Goal: Task Accomplishment & Management: Complete application form

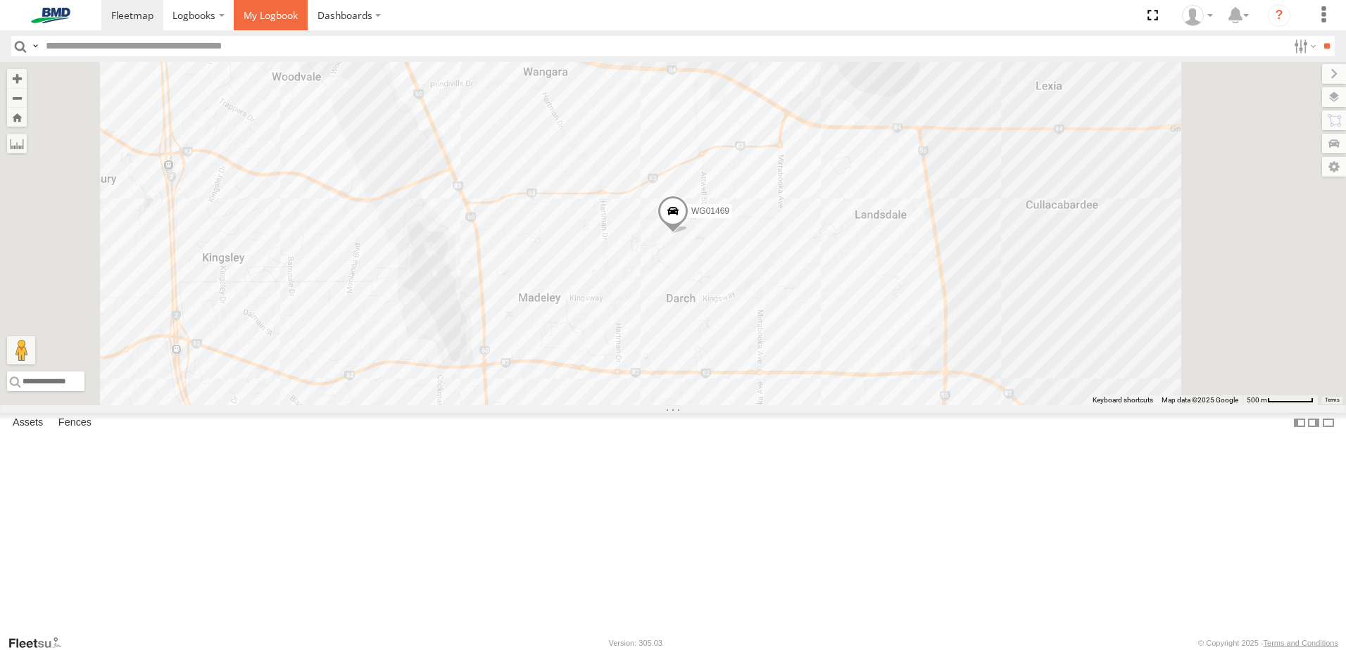
click at [258, 18] on span at bounding box center [271, 14] width 54 height 13
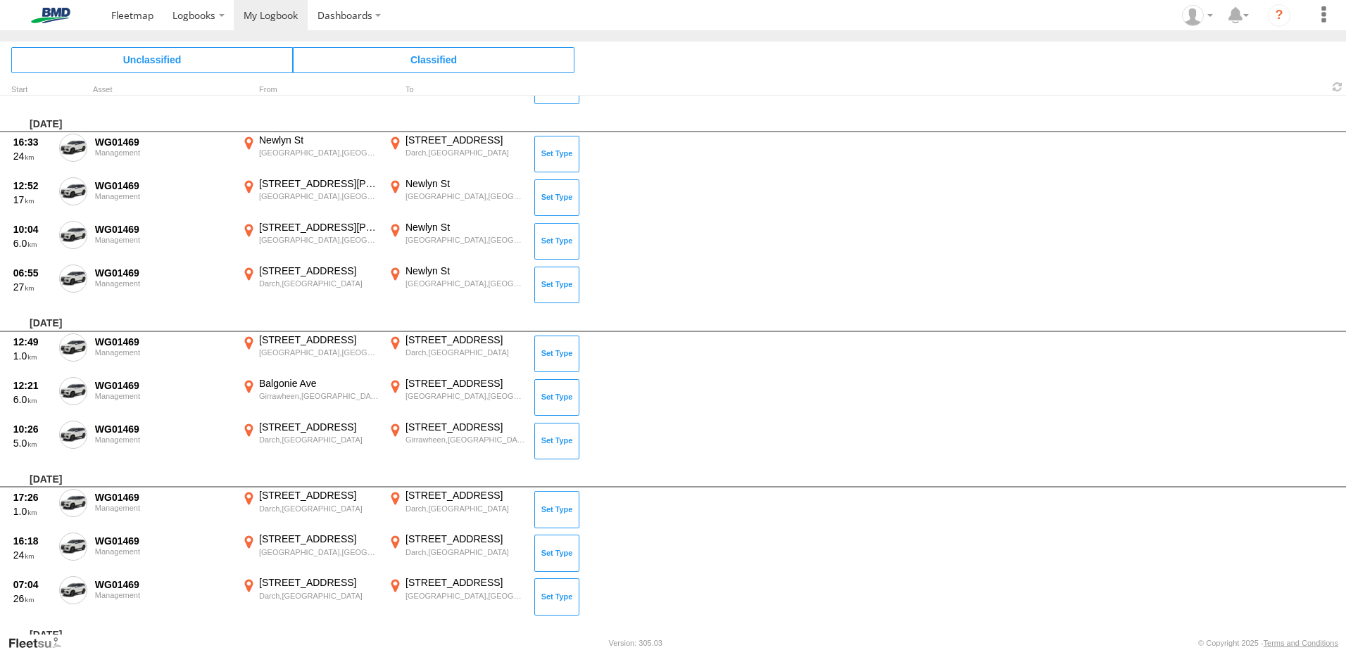
scroll to position [2560, 0]
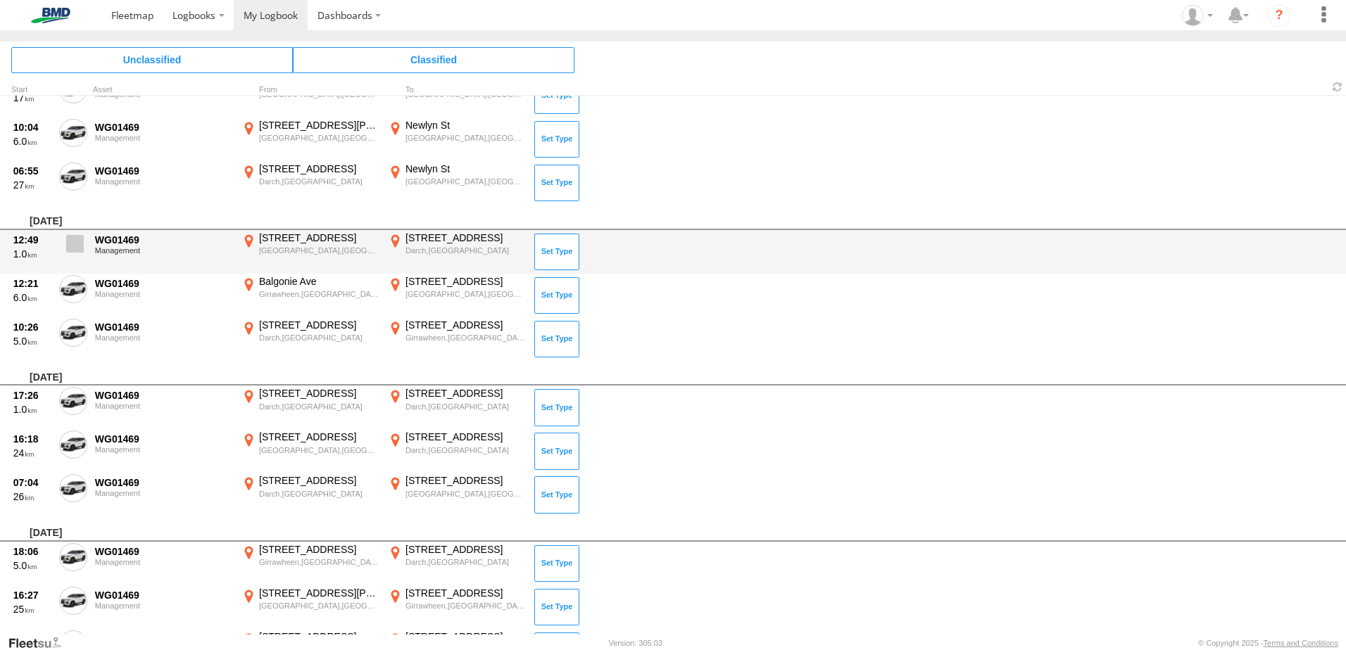
click at [78, 245] on span at bounding box center [75, 244] width 18 height 18
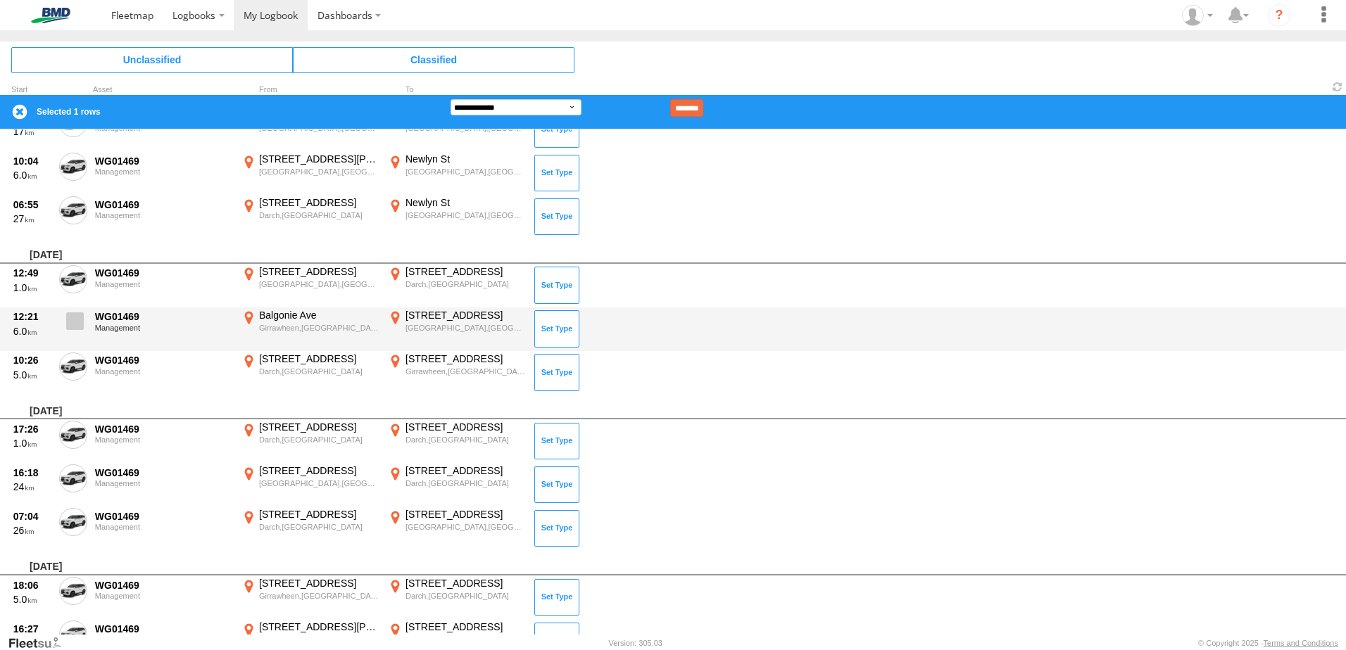
click at [78, 320] on span at bounding box center [75, 321] width 18 height 18
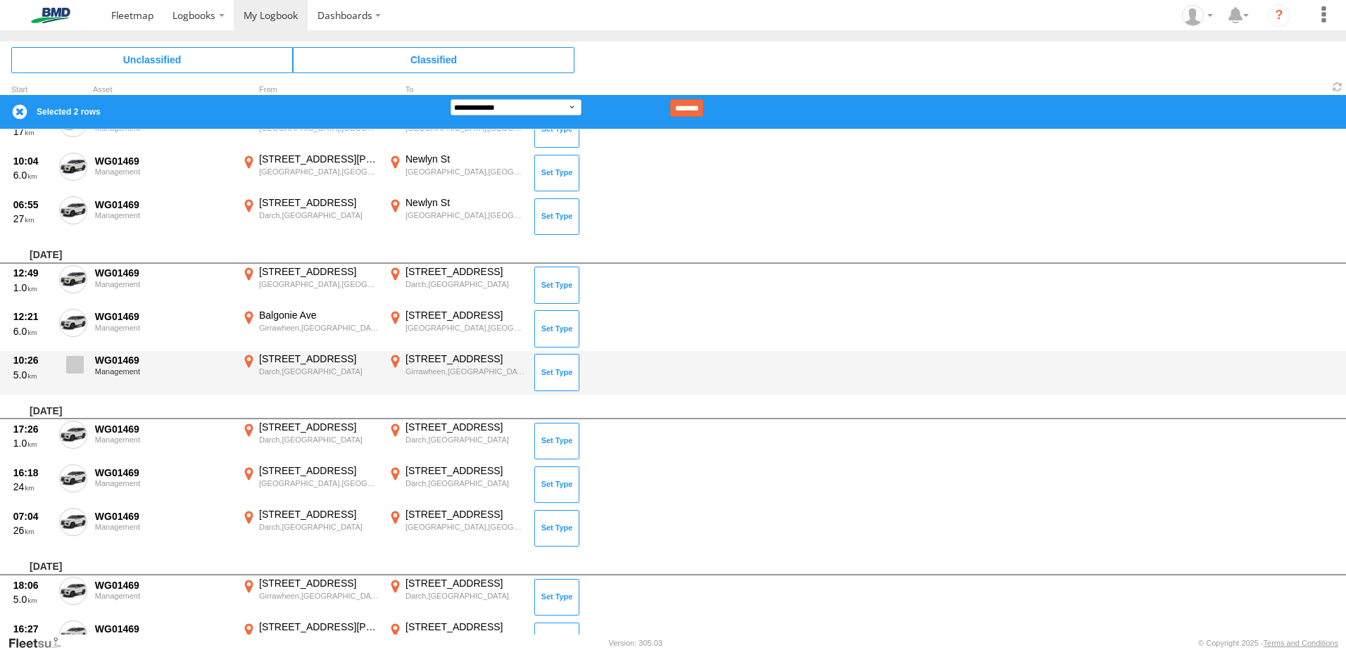
click at [73, 374] on label at bounding box center [73, 369] width 28 height 32
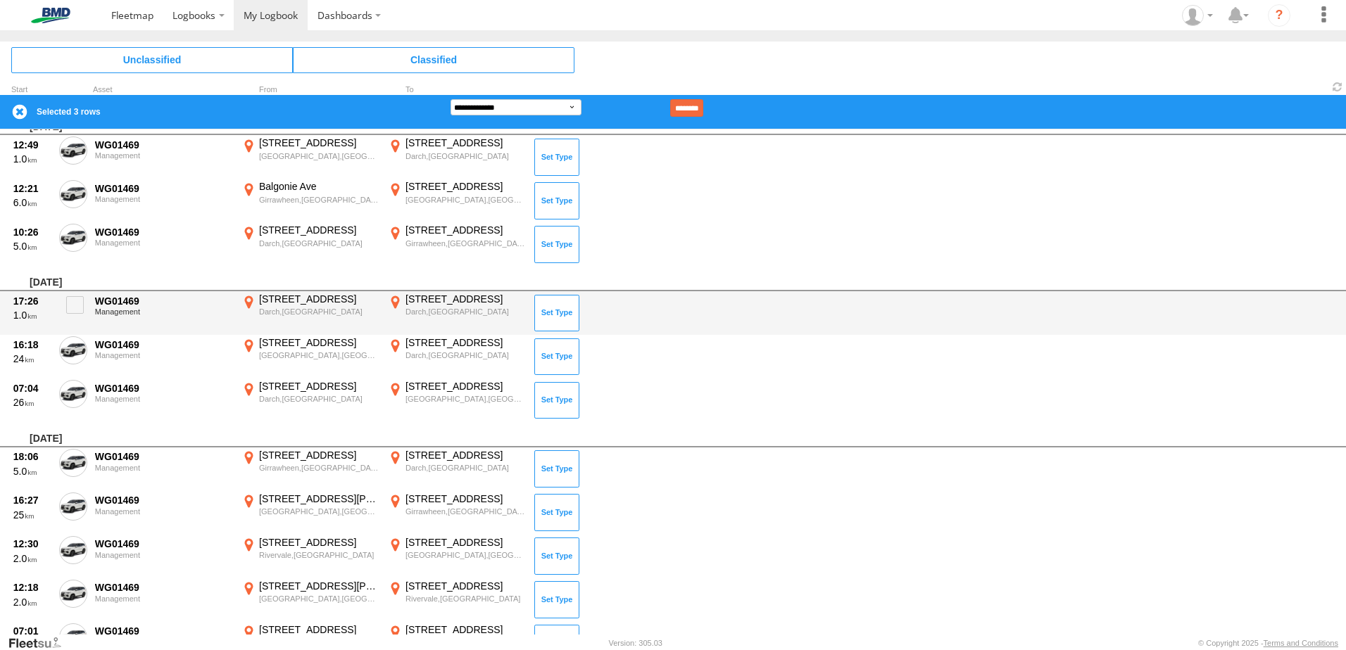
scroll to position [1153, 0]
click at [74, 305] on span at bounding box center [75, 307] width 18 height 18
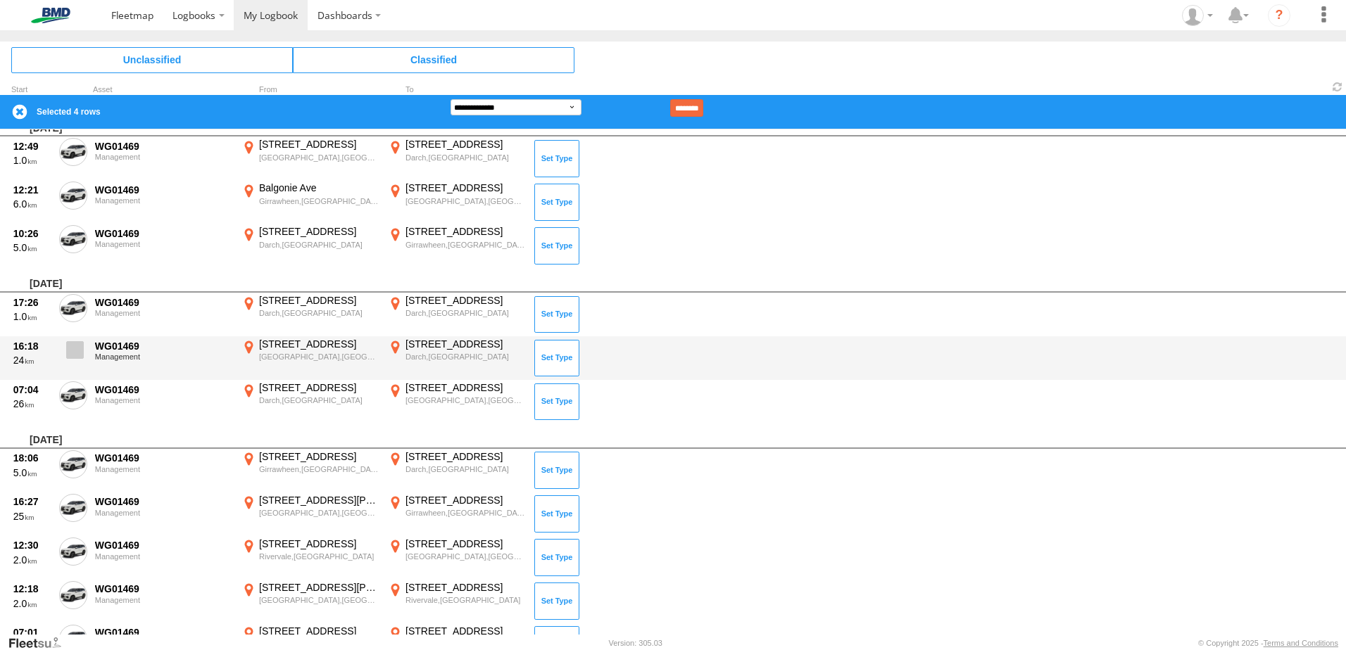
click at [75, 350] on span at bounding box center [75, 350] width 18 height 18
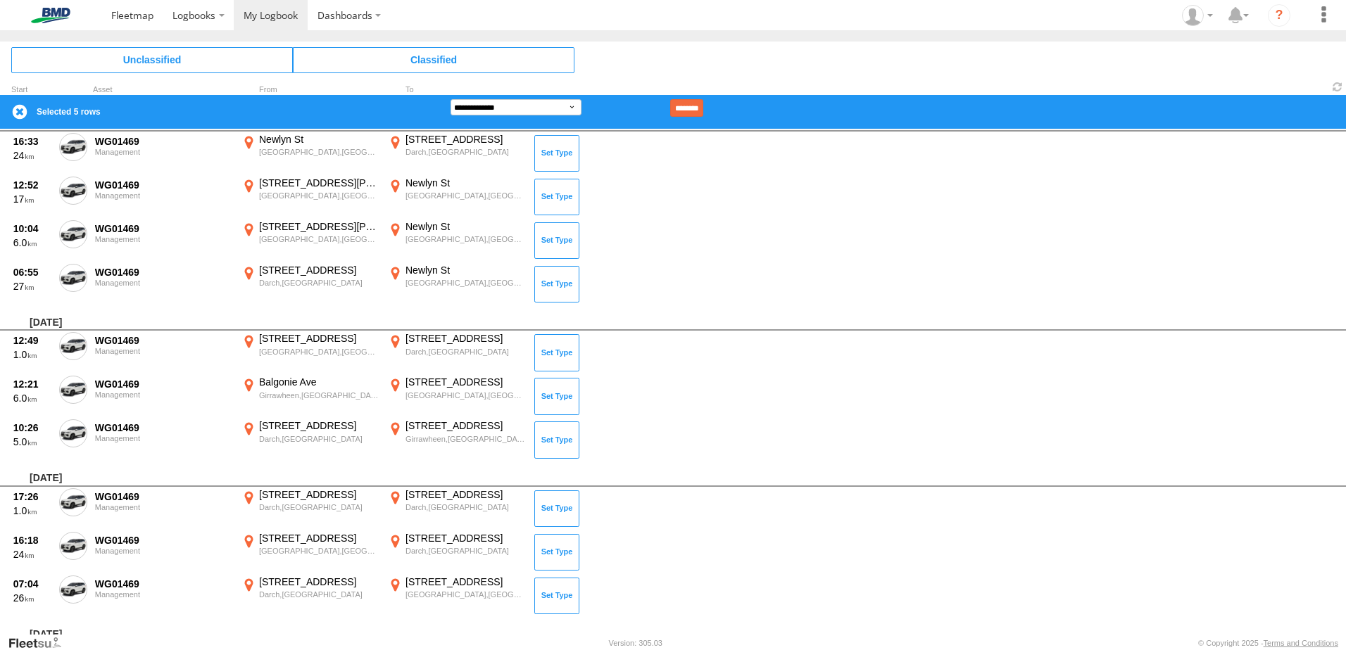
scroll to position [985, 0]
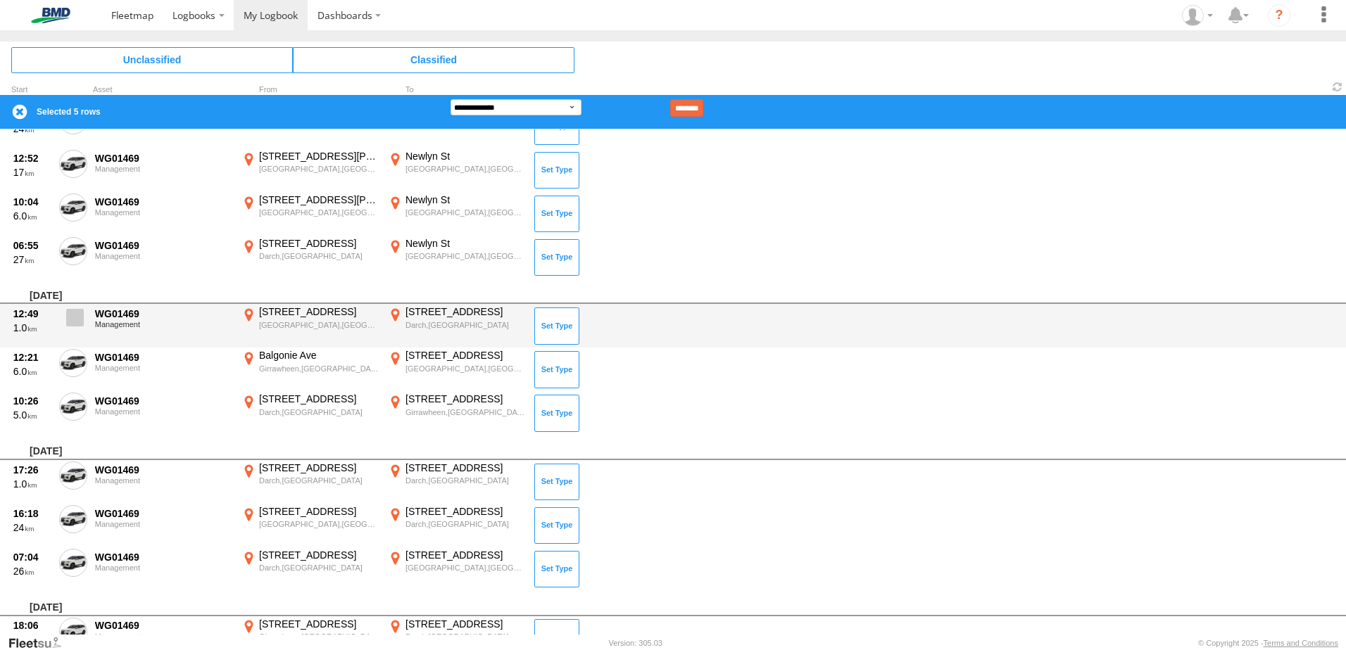
click at [75, 319] on span at bounding box center [75, 318] width 18 height 18
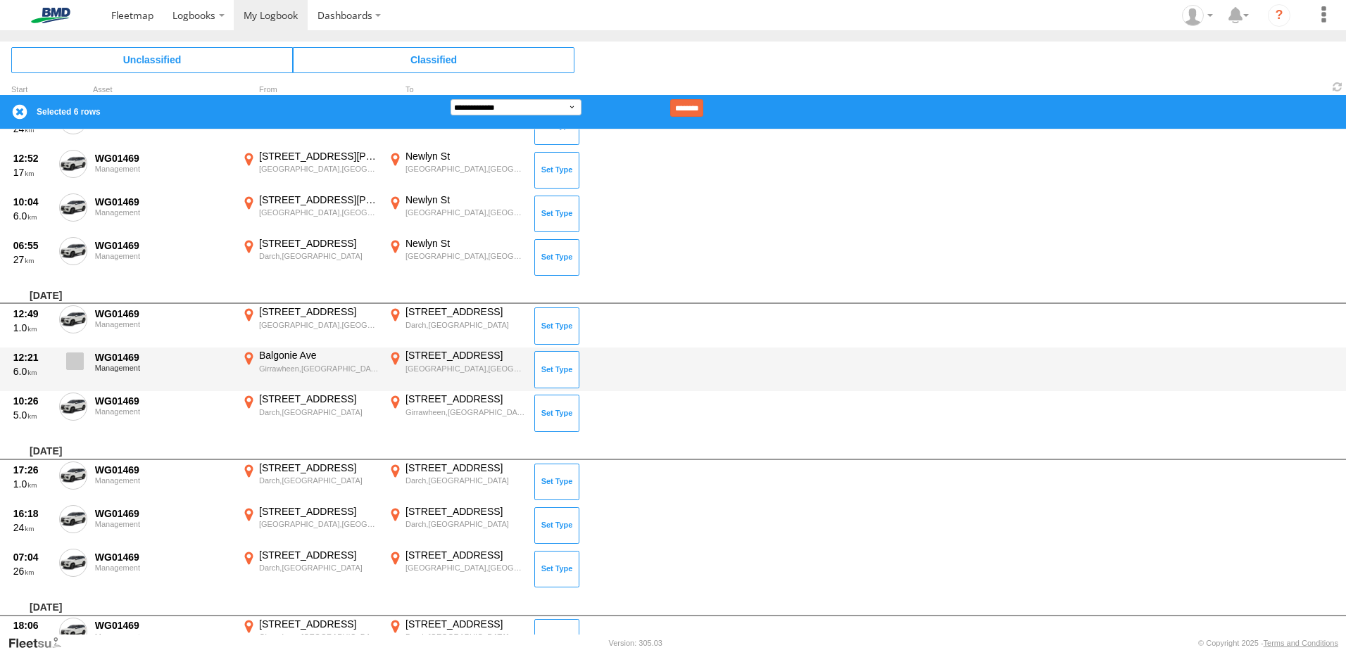
click at [75, 357] on span at bounding box center [75, 362] width 18 height 18
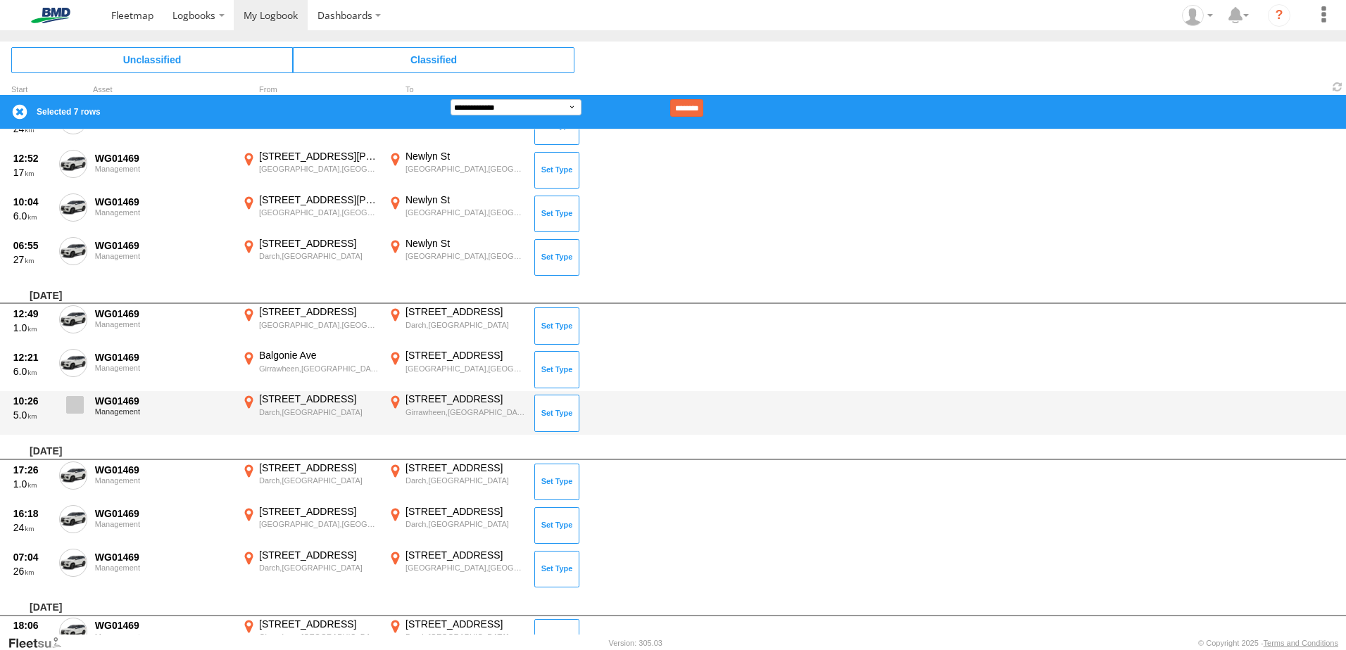
click at [74, 403] on span at bounding box center [75, 405] width 18 height 18
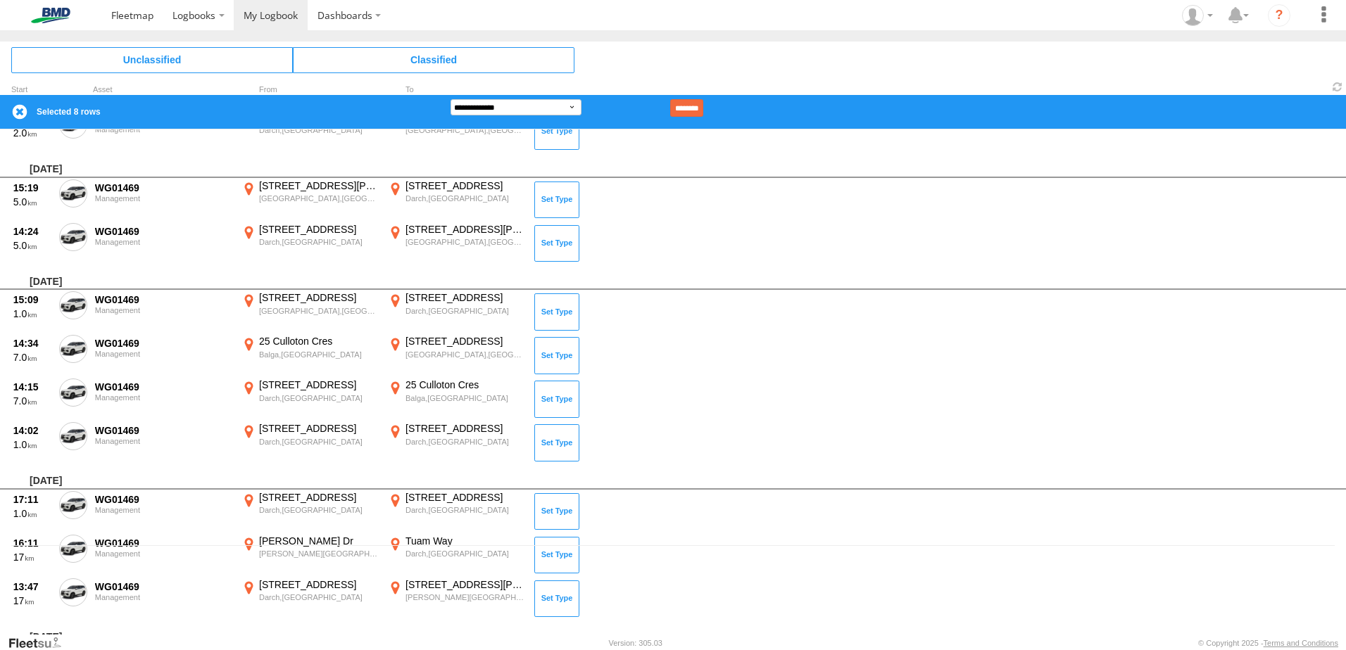
scroll to position [0, 0]
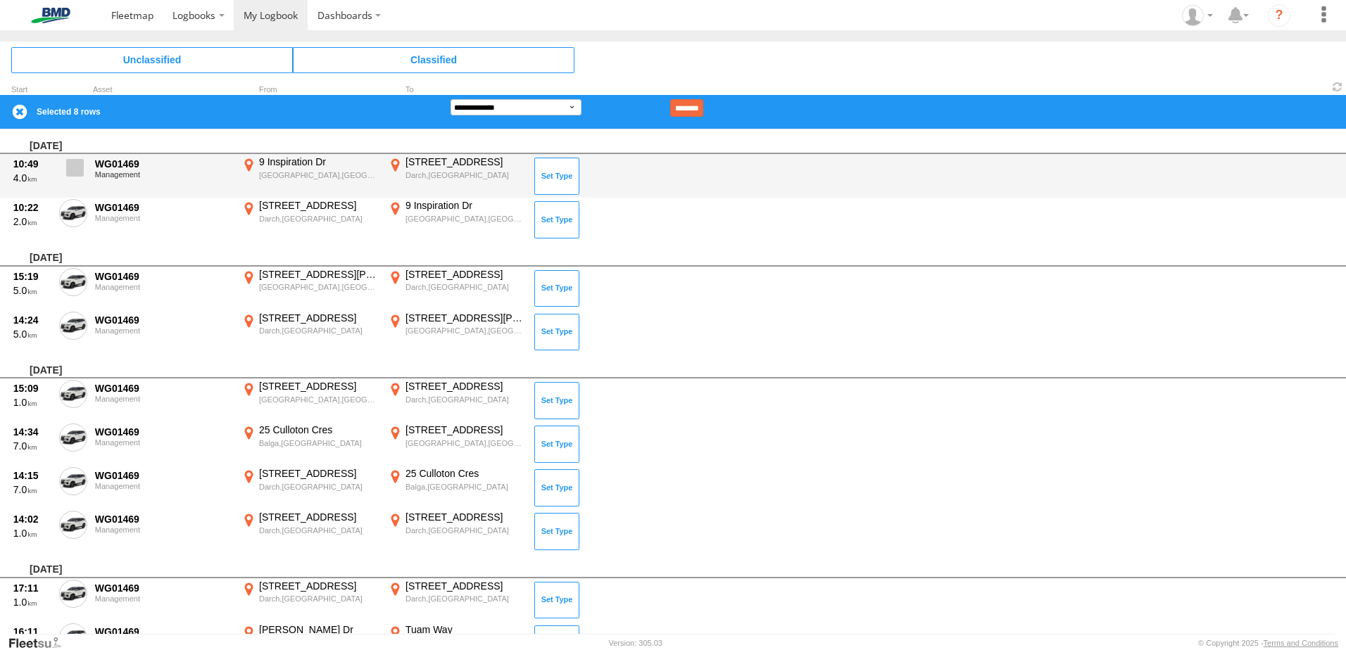
click at [72, 165] on span at bounding box center [75, 168] width 18 height 18
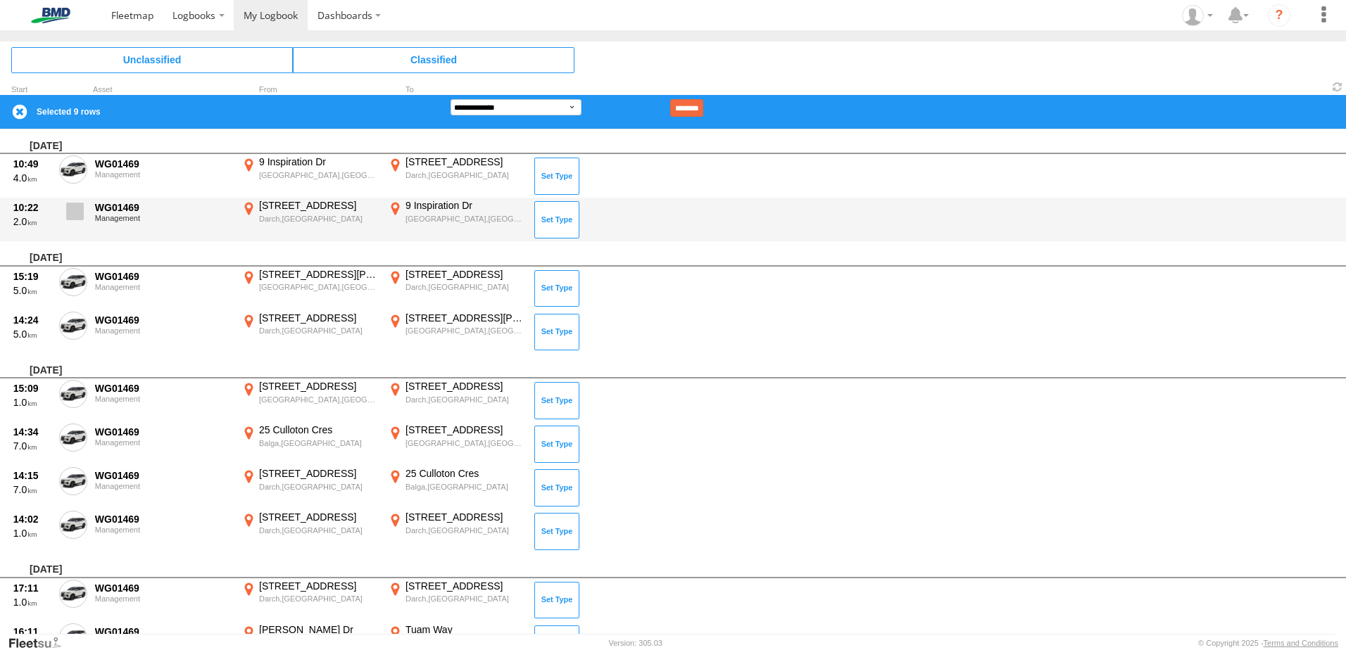
click at [73, 214] on span at bounding box center [75, 212] width 18 height 18
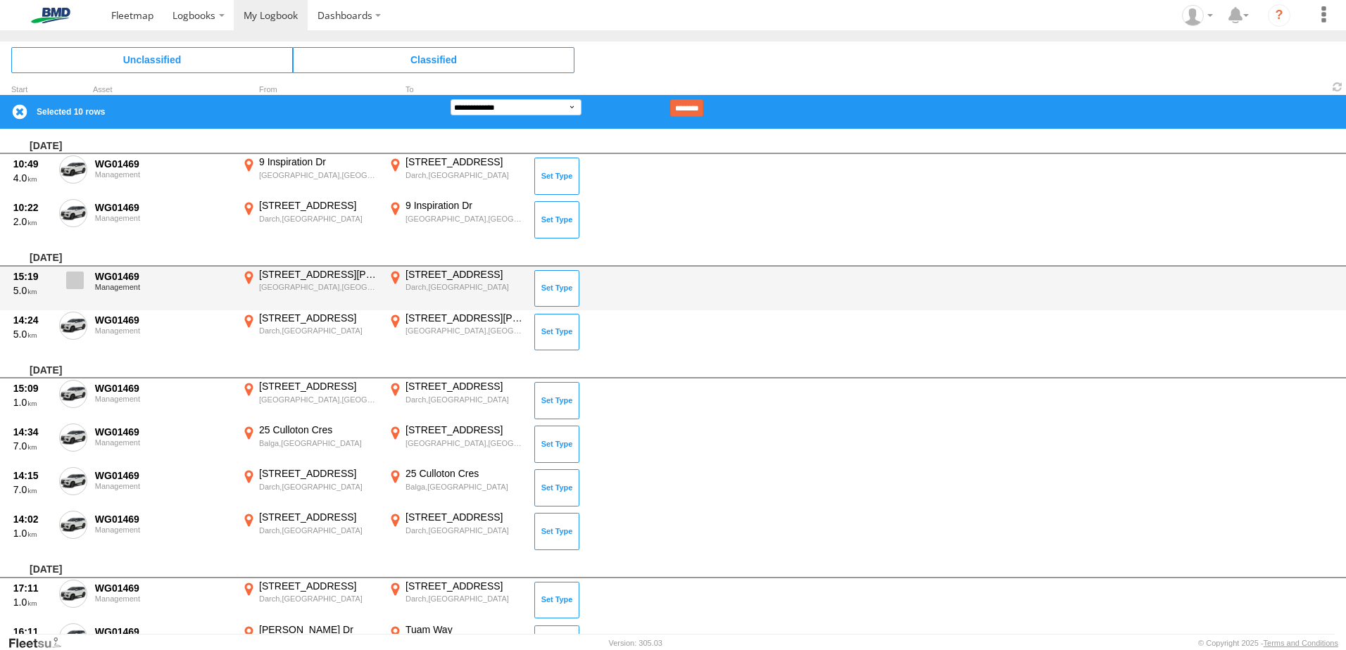
click at [70, 270] on label at bounding box center [73, 284] width 28 height 32
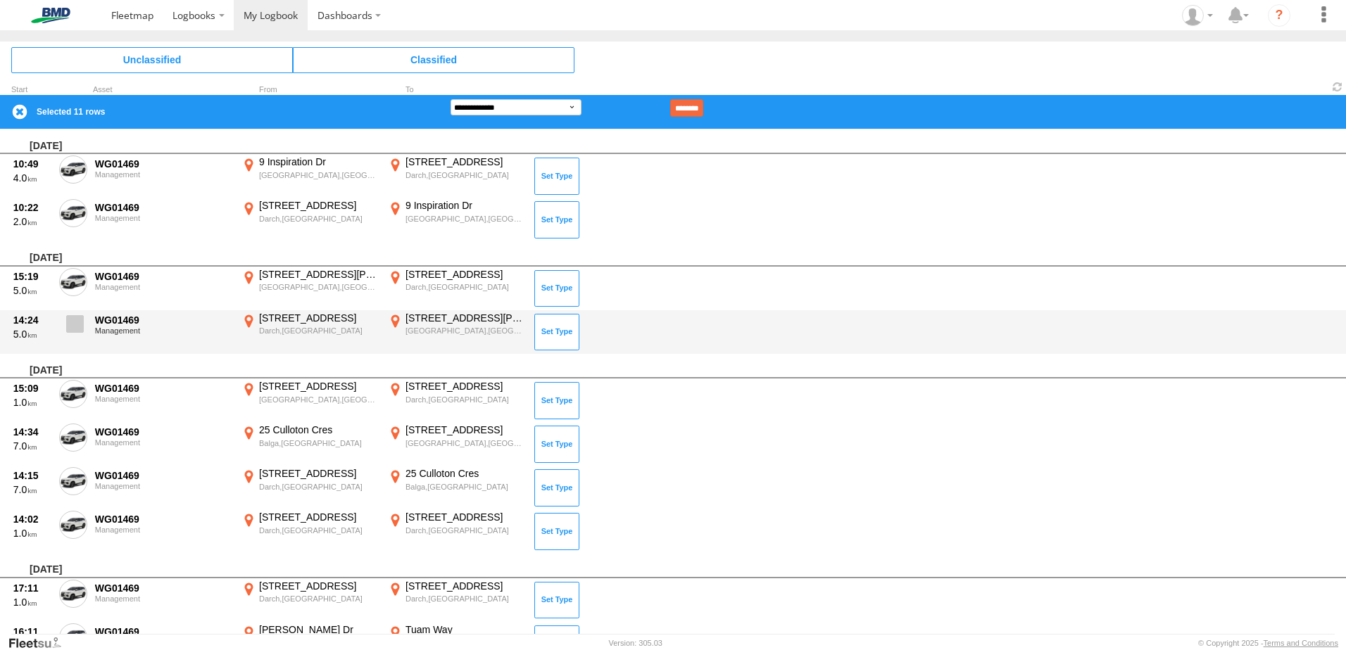
click at [75, 324] on span at bounding box center [75, 324] width 18 height 18
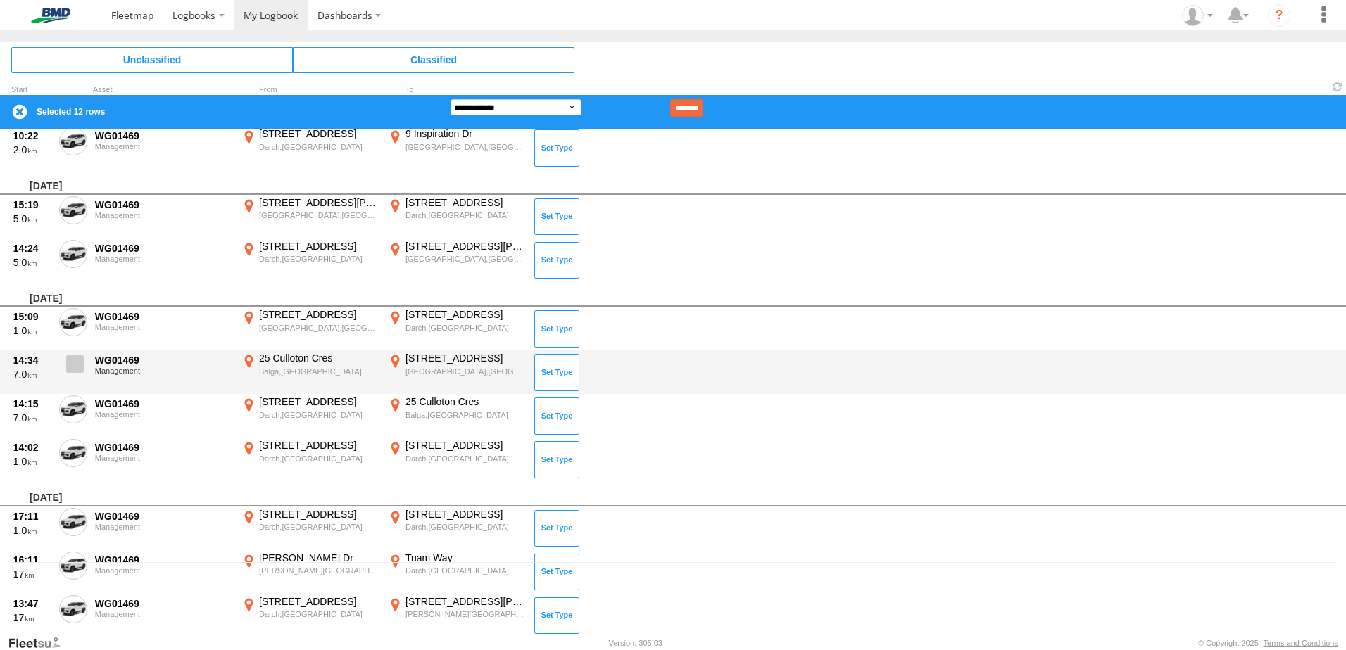
scroll to position [141, 0]
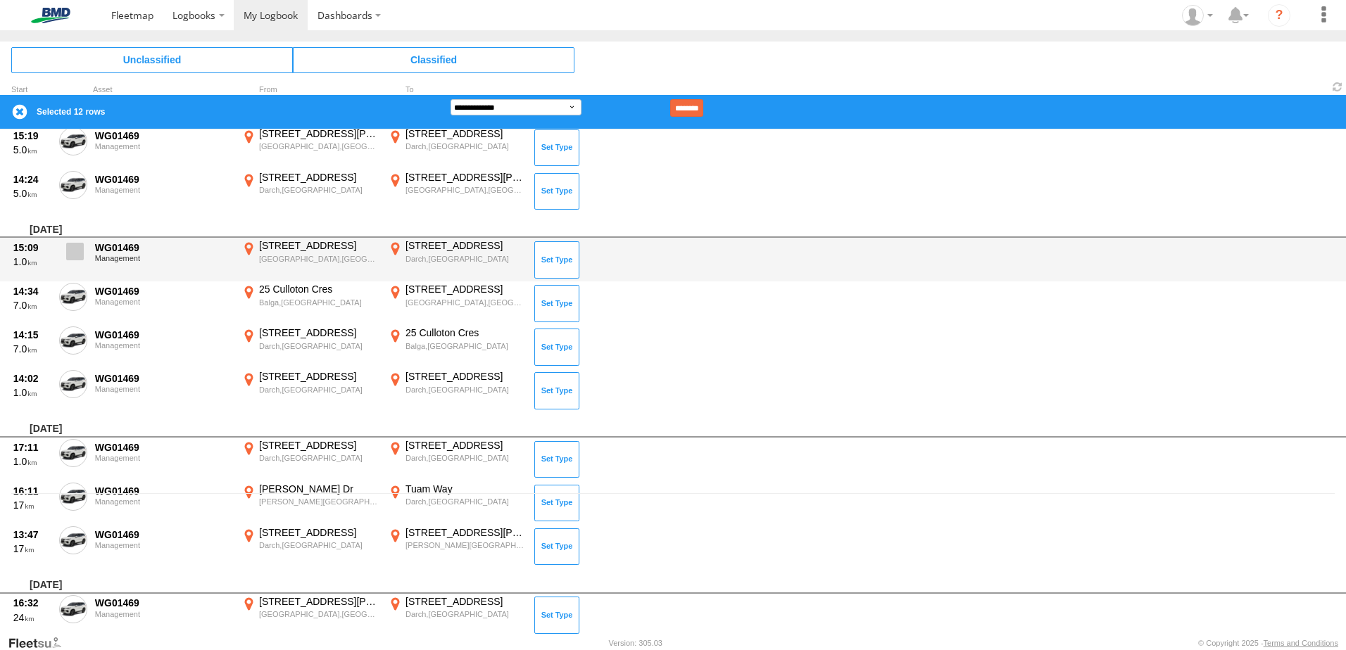
click at [76, 253] on span at bounding box center [75, 252] width 18 height 18
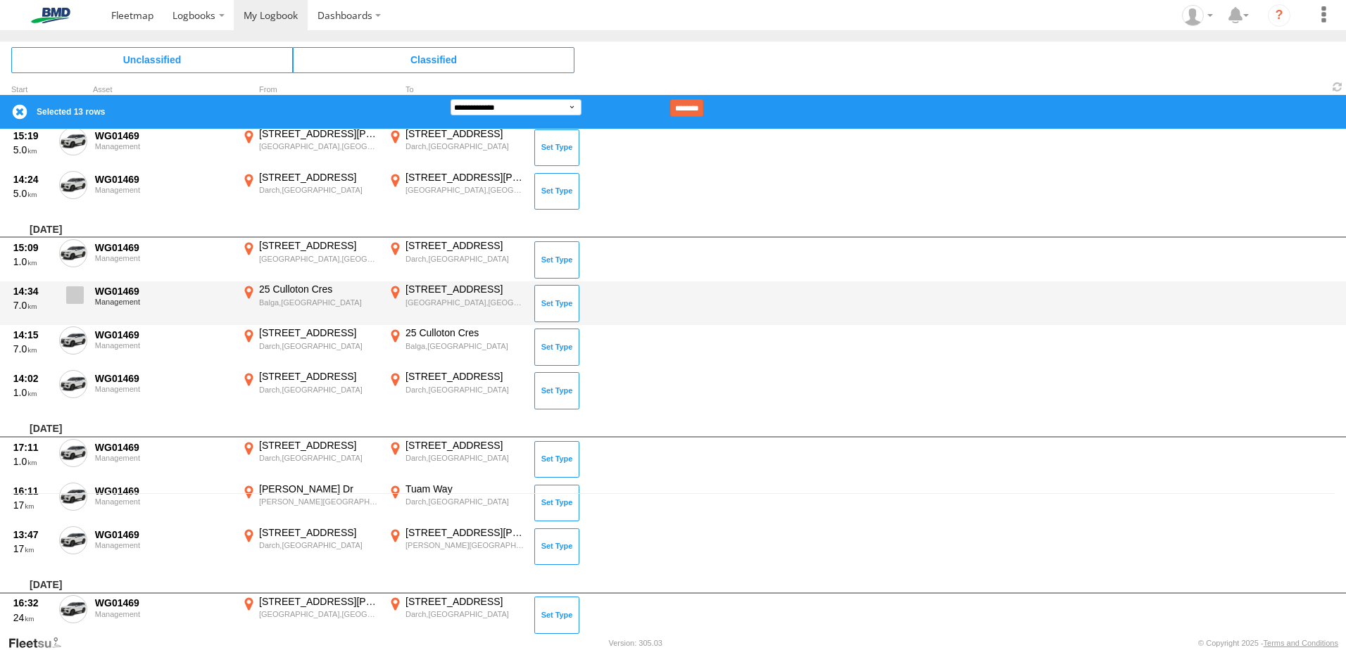
click at [72, 293] on span at bounding box center [75, 295] width 18 height 18
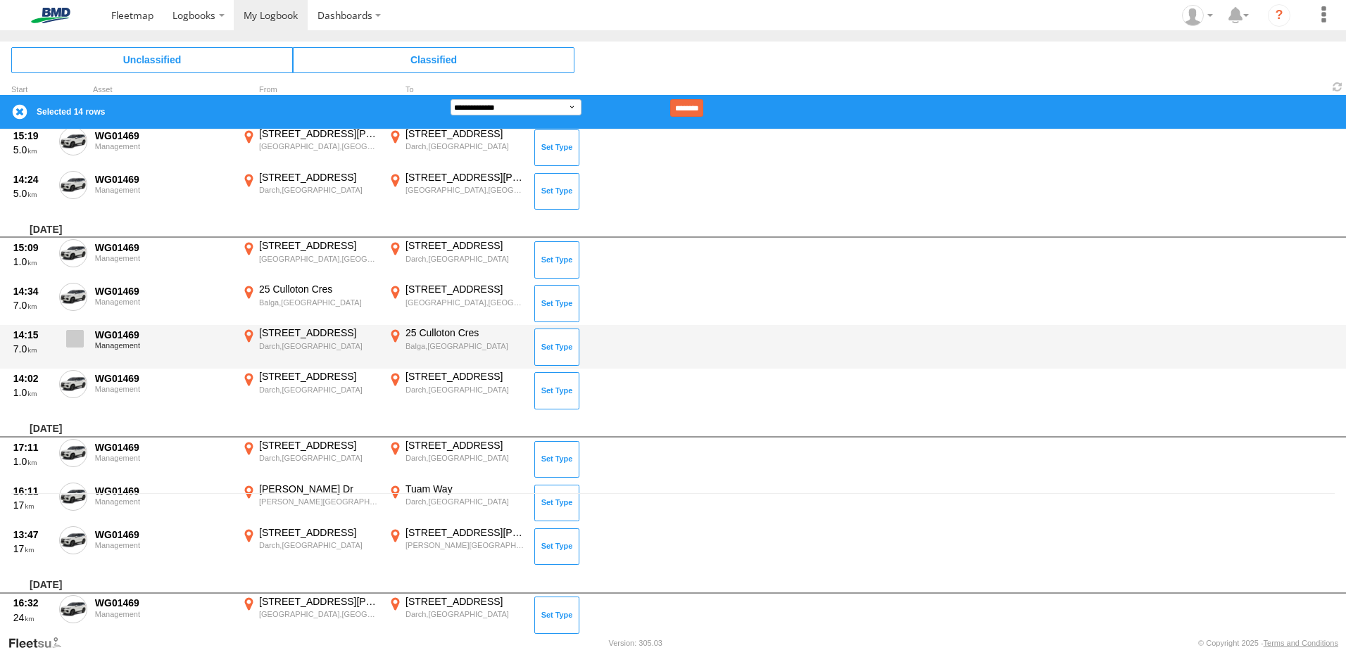
click at [76, 338] on span at bounding box center [75, 339] width 18 height 18
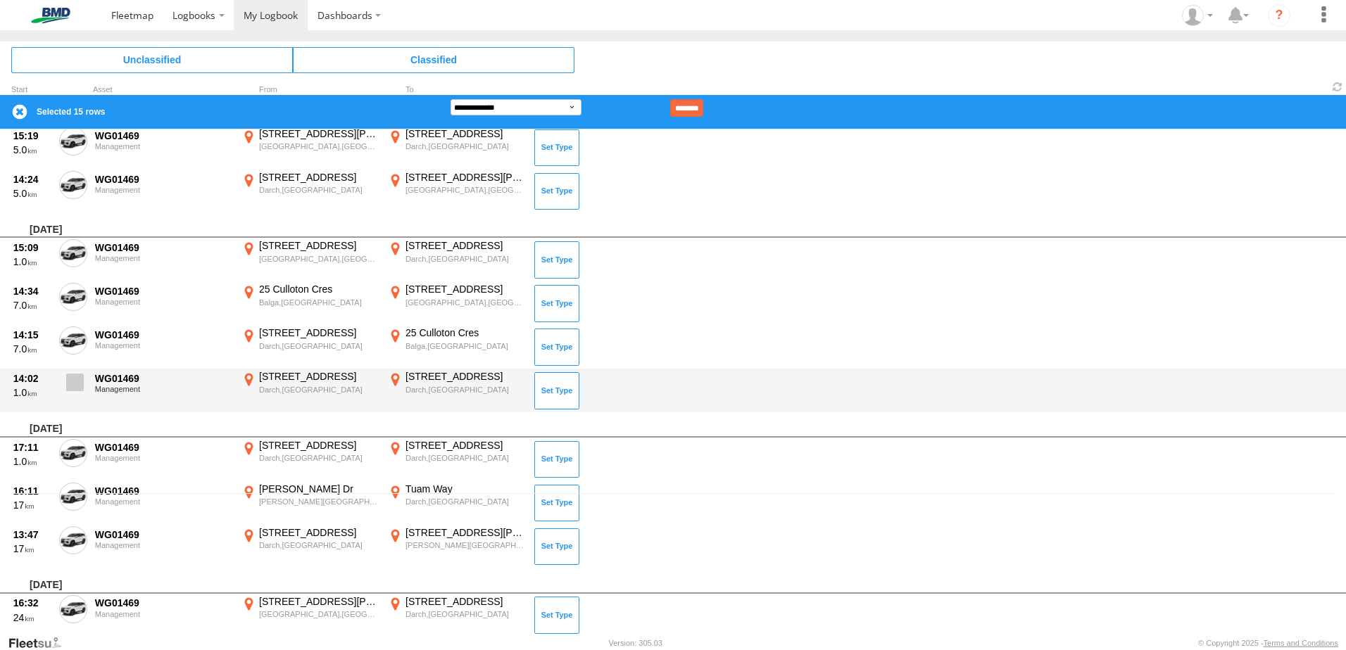
click at [72, 390] on span at bounding box center [75, 383] width 18 height 18
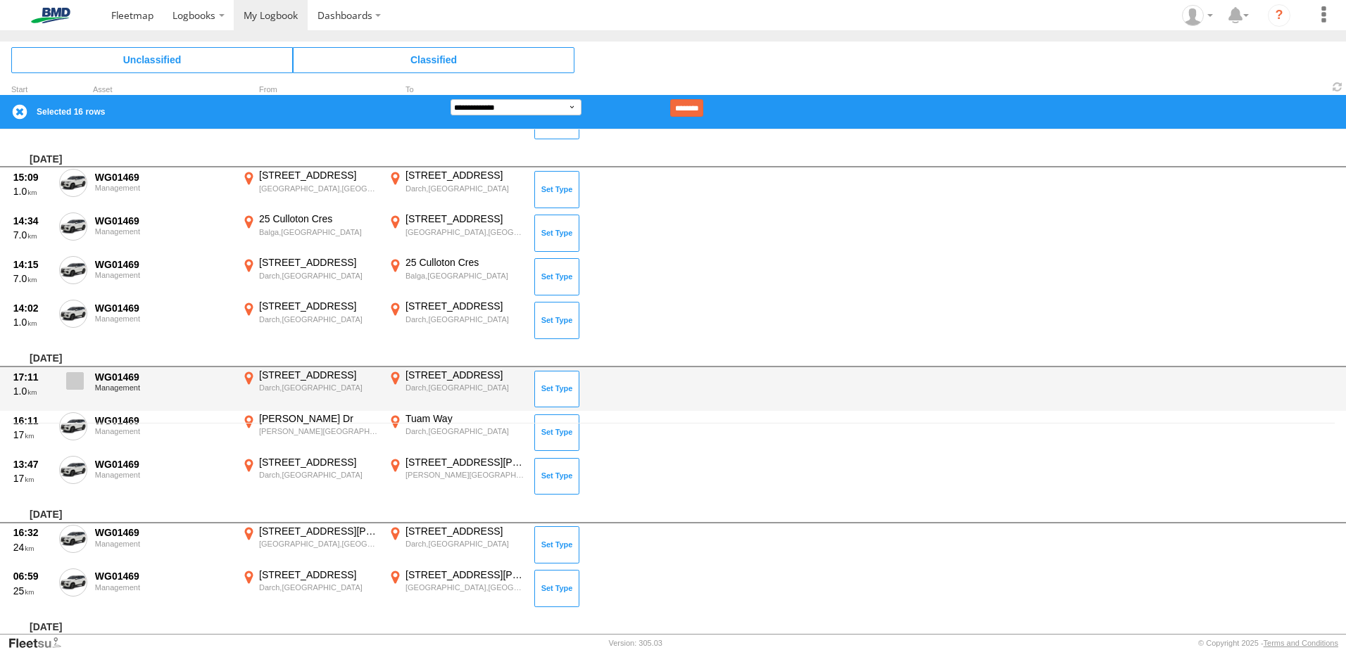
click at [77, 379] on span at bounding box center [75, 381] width 18 height 18
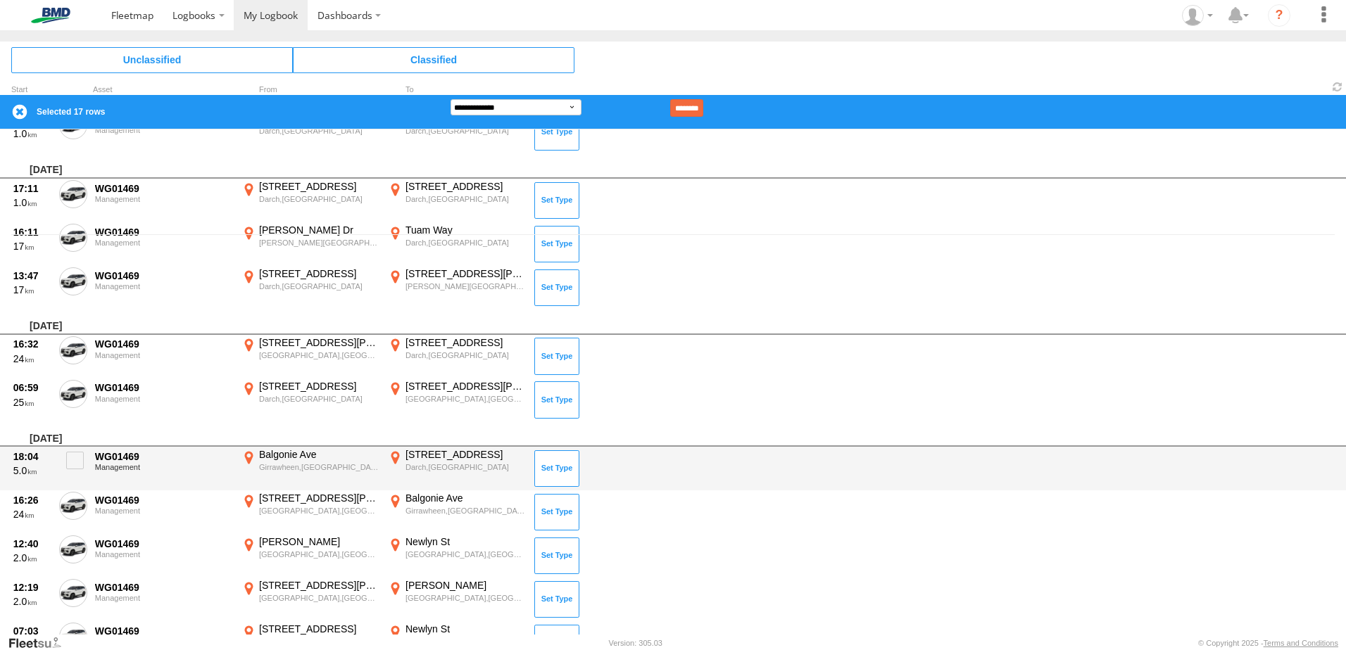
scroll to position [422, 0]
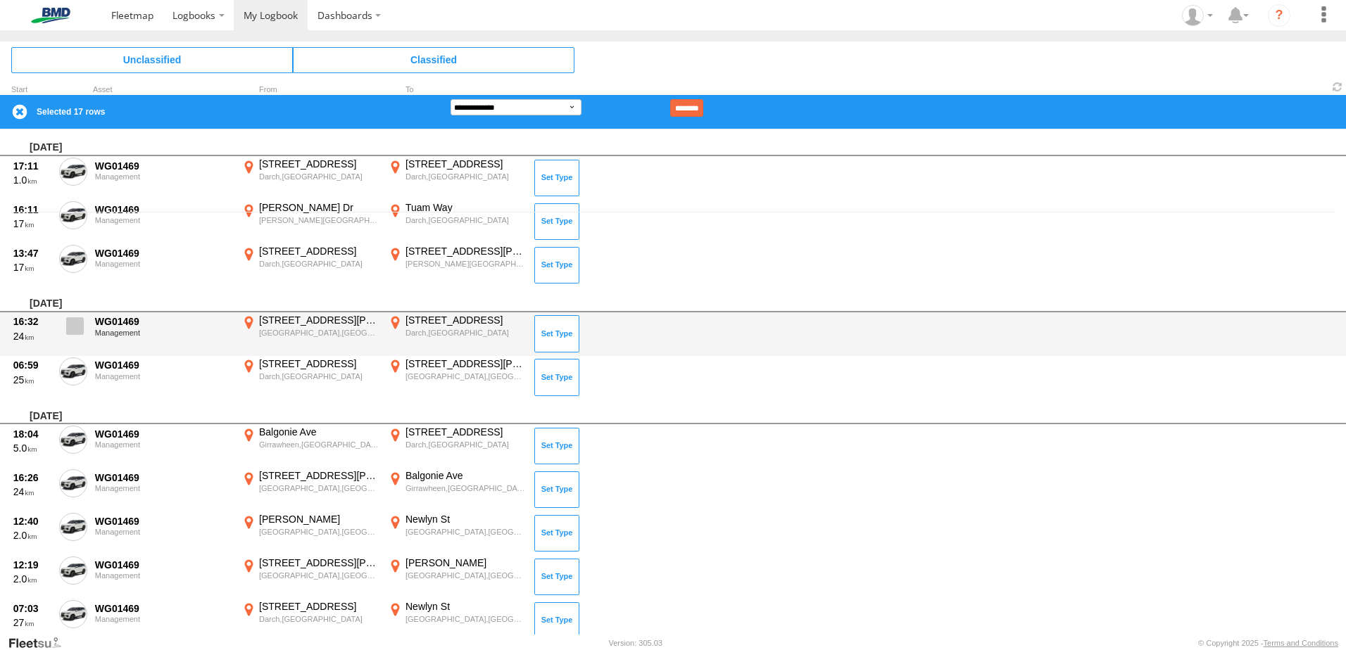
click at [70, 325] on span at bounding box center [75, 326] width 18 height 18
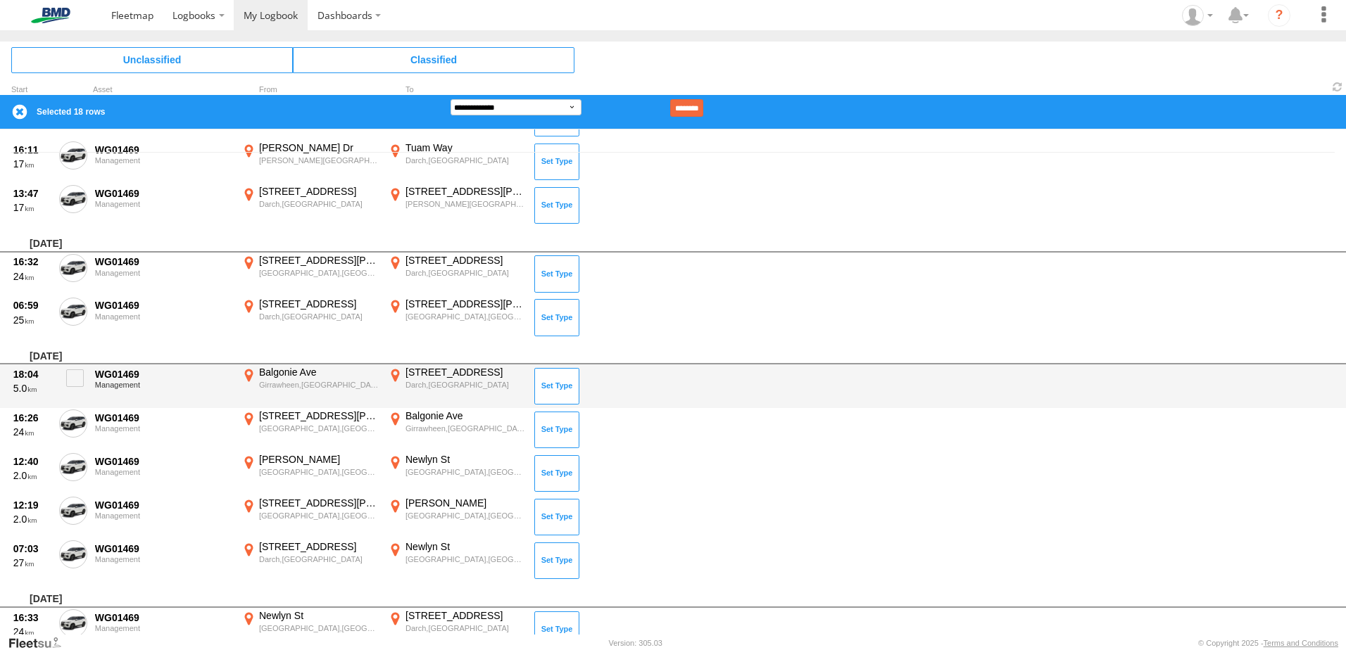
scroll to position [563, 0]
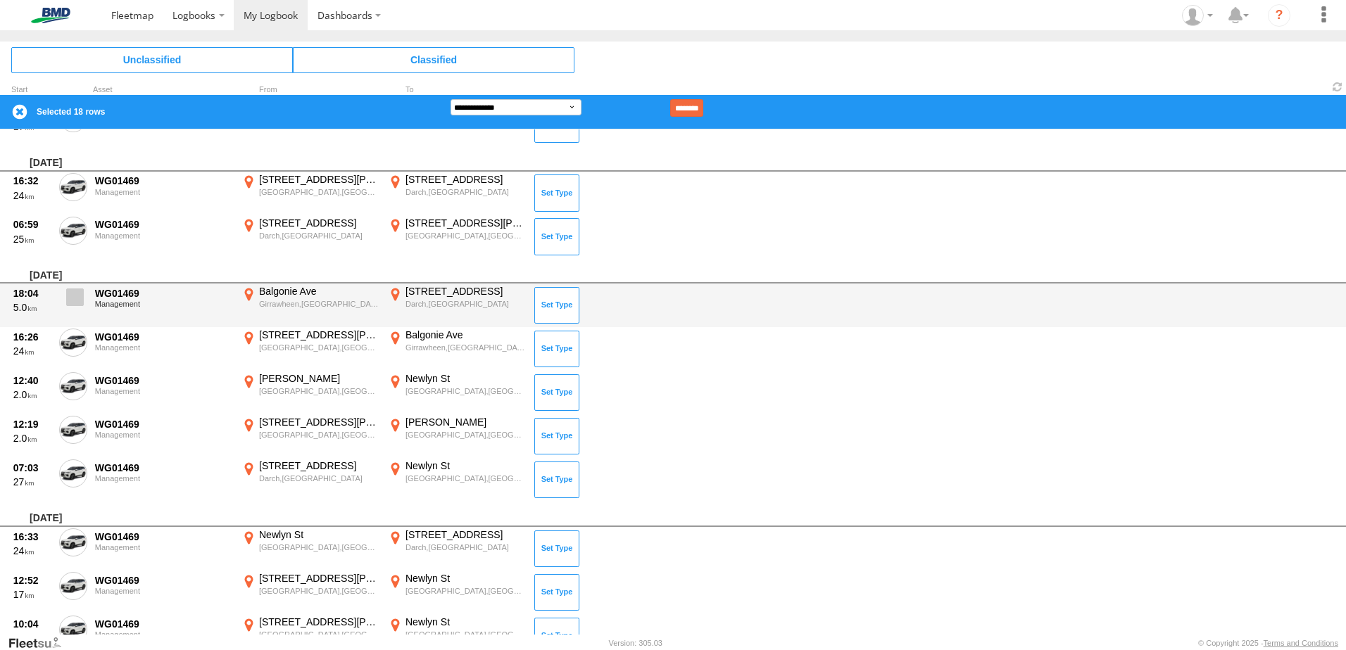
click at [83, 296] on span at bounding box center [75, 298] width 18 height 18
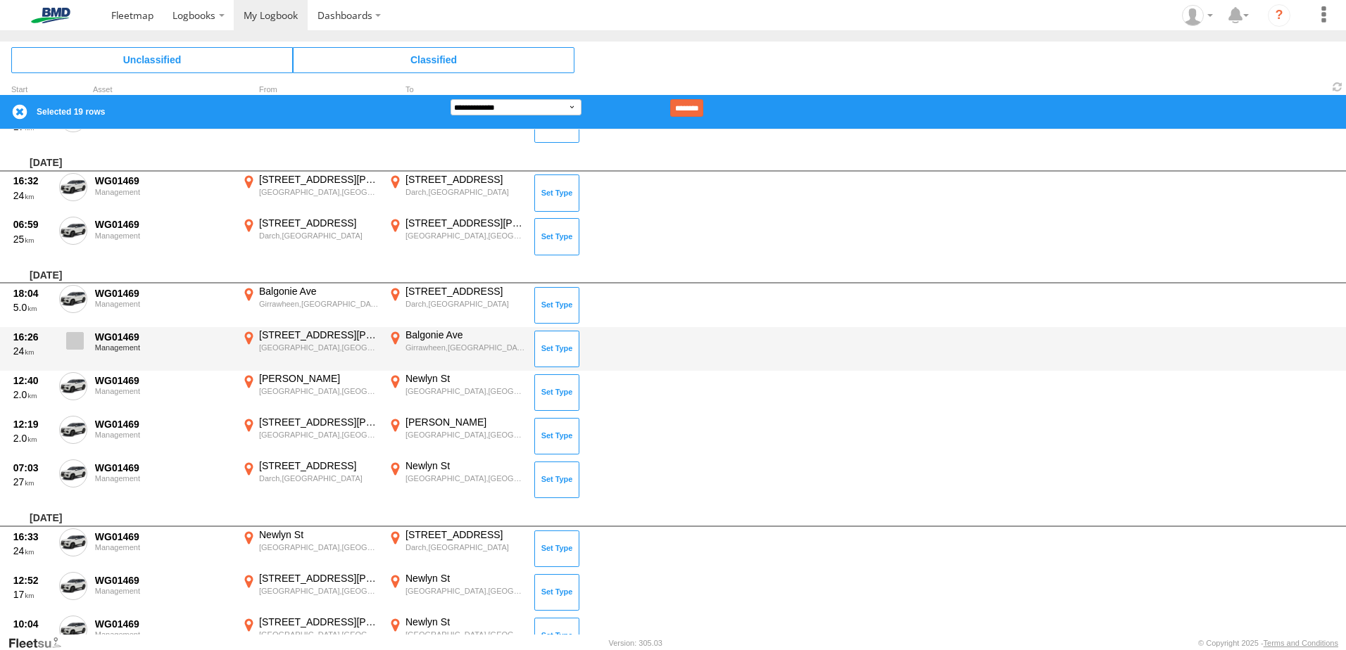
click at [76, 339] on span at bounding box center [75, 341] width 18 height 18
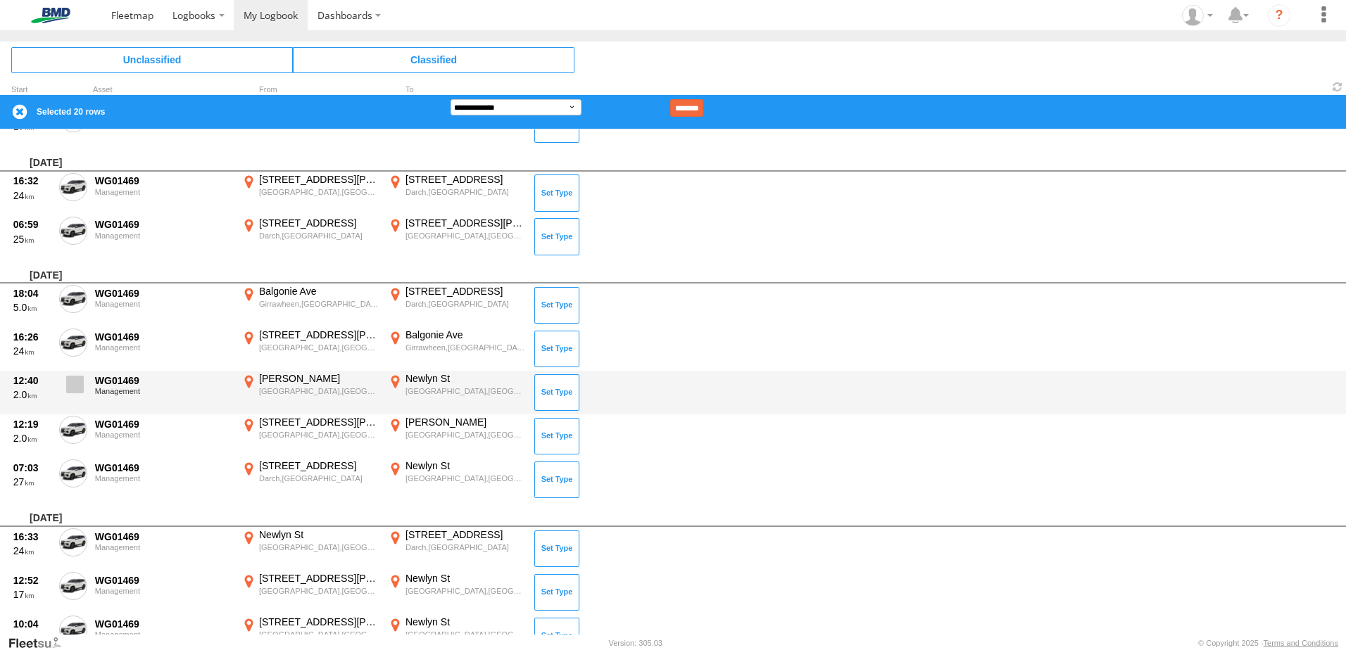
click at [70, 388] on span at bounding box center [75, 385] width 18 height 18
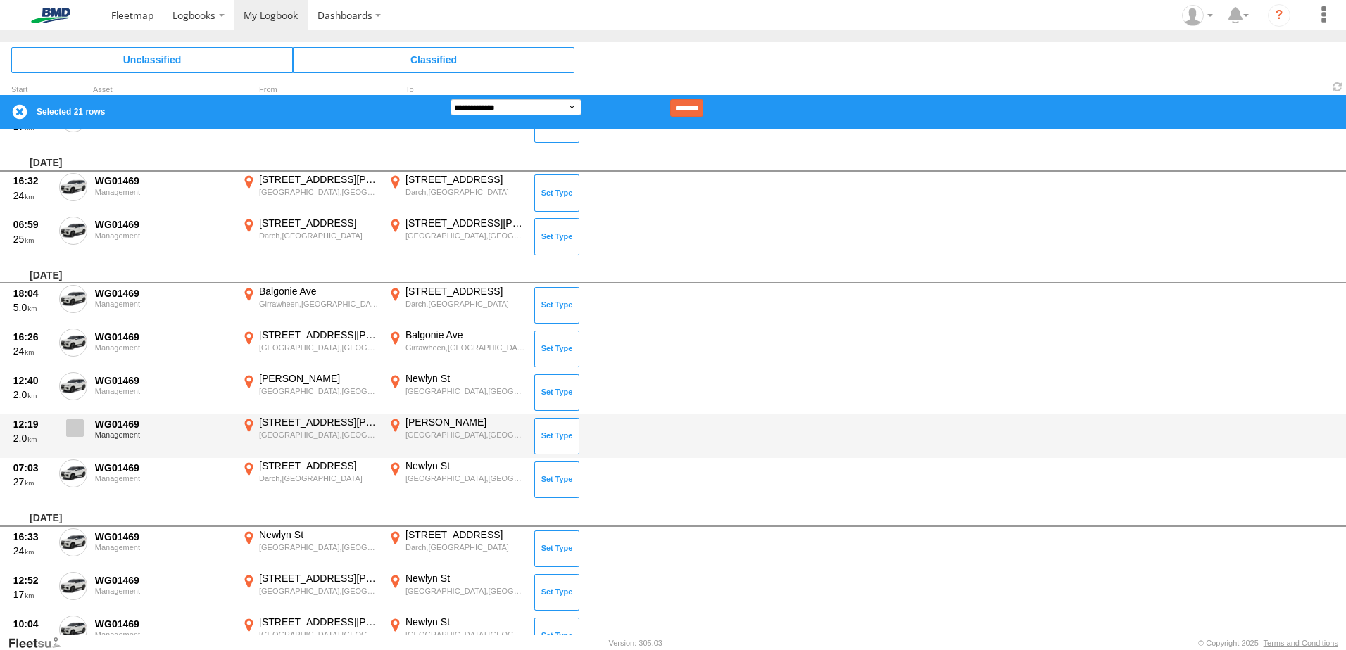
click at [71, 427] on span at bounding box center [75, 428] width 18 height 18
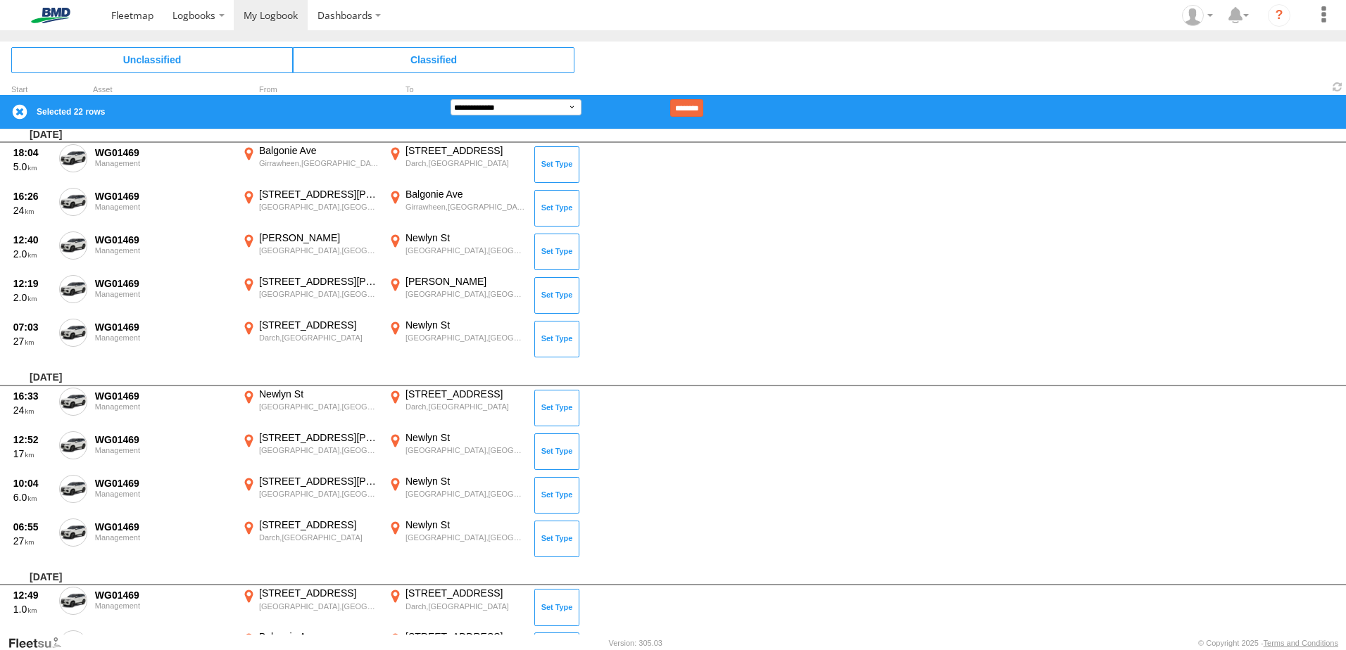
scroll to position [774, 0]
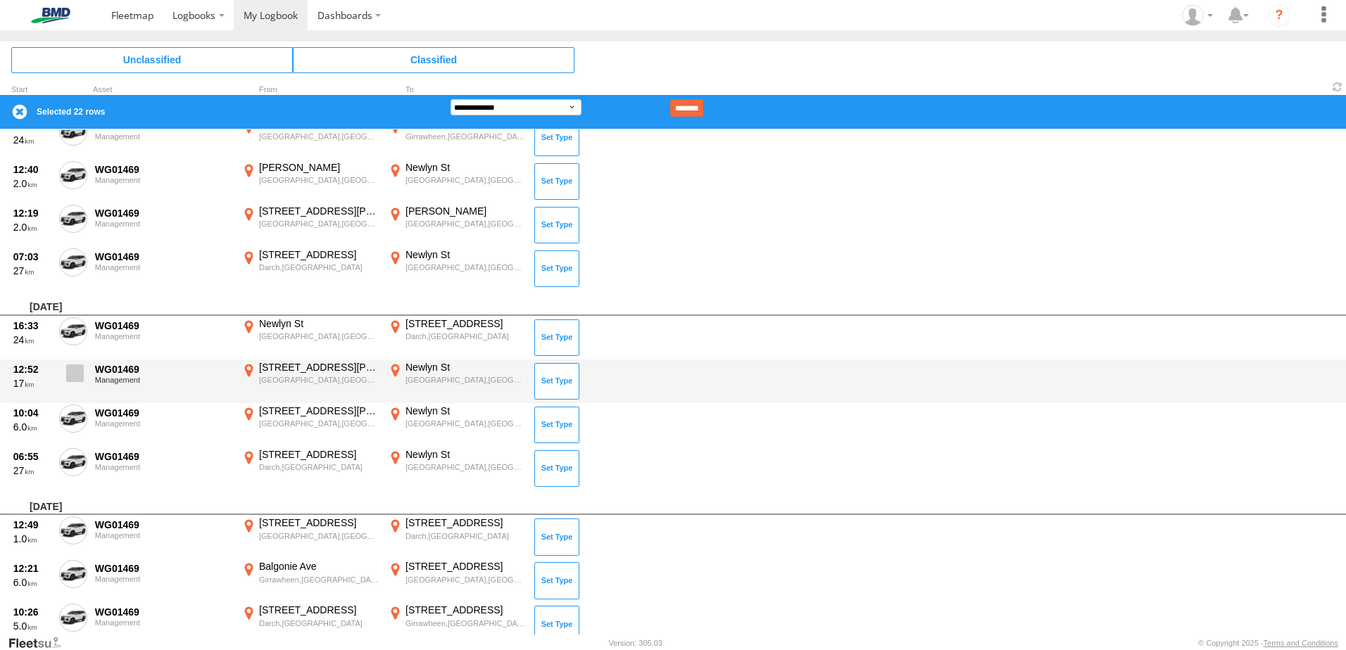
click at [83, 372] on span at bounding box center [75, 374] width 18 height 18
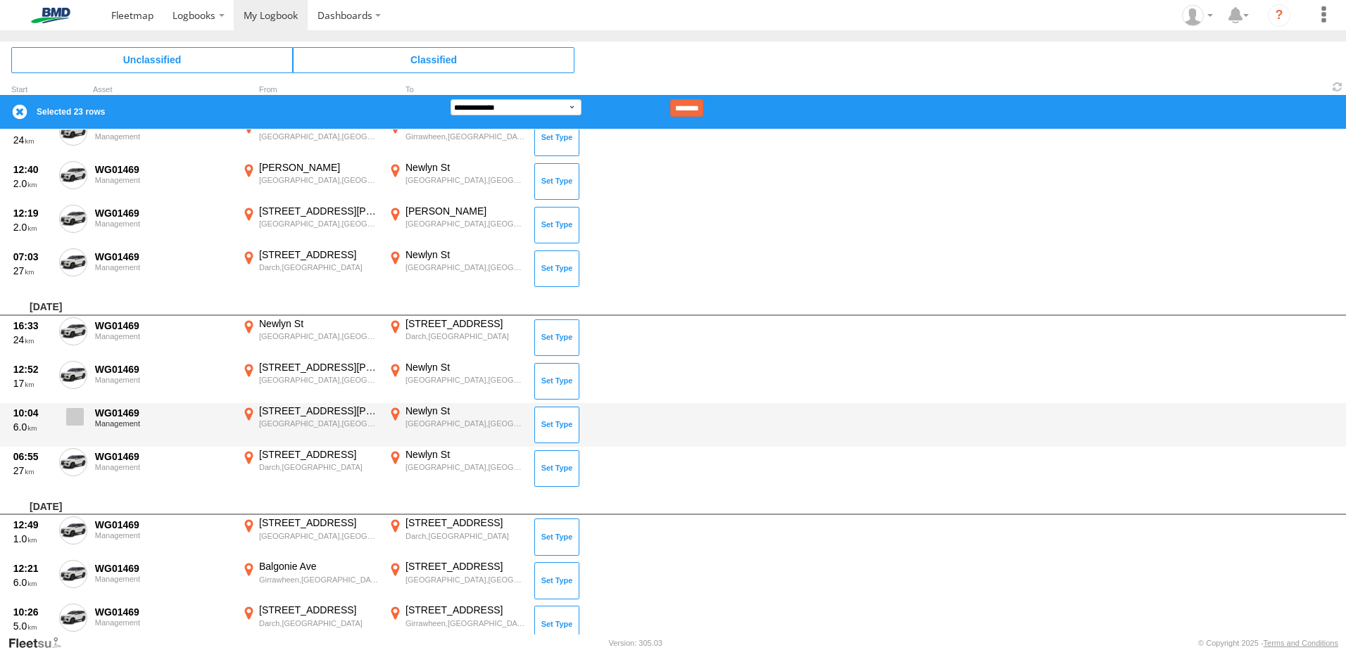
click at [74, 416] on span at bounding box center [75, 417] width 18 height 18
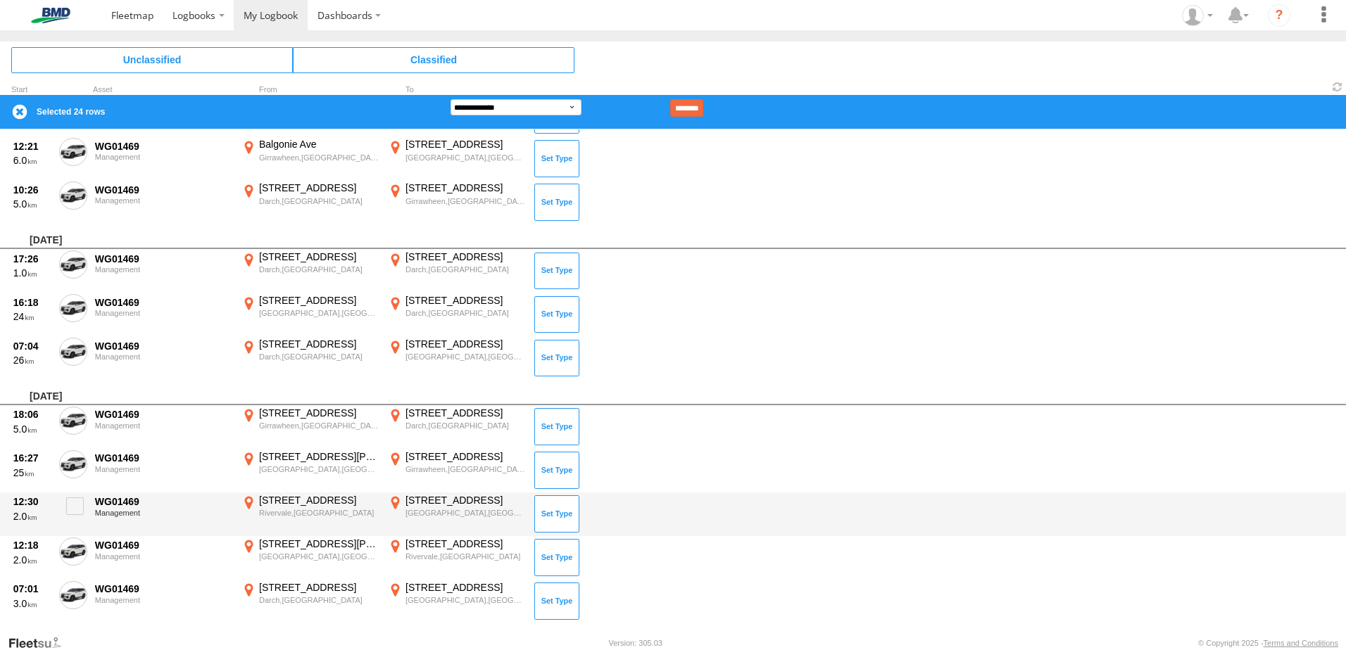
scroll to position [1337, 0]
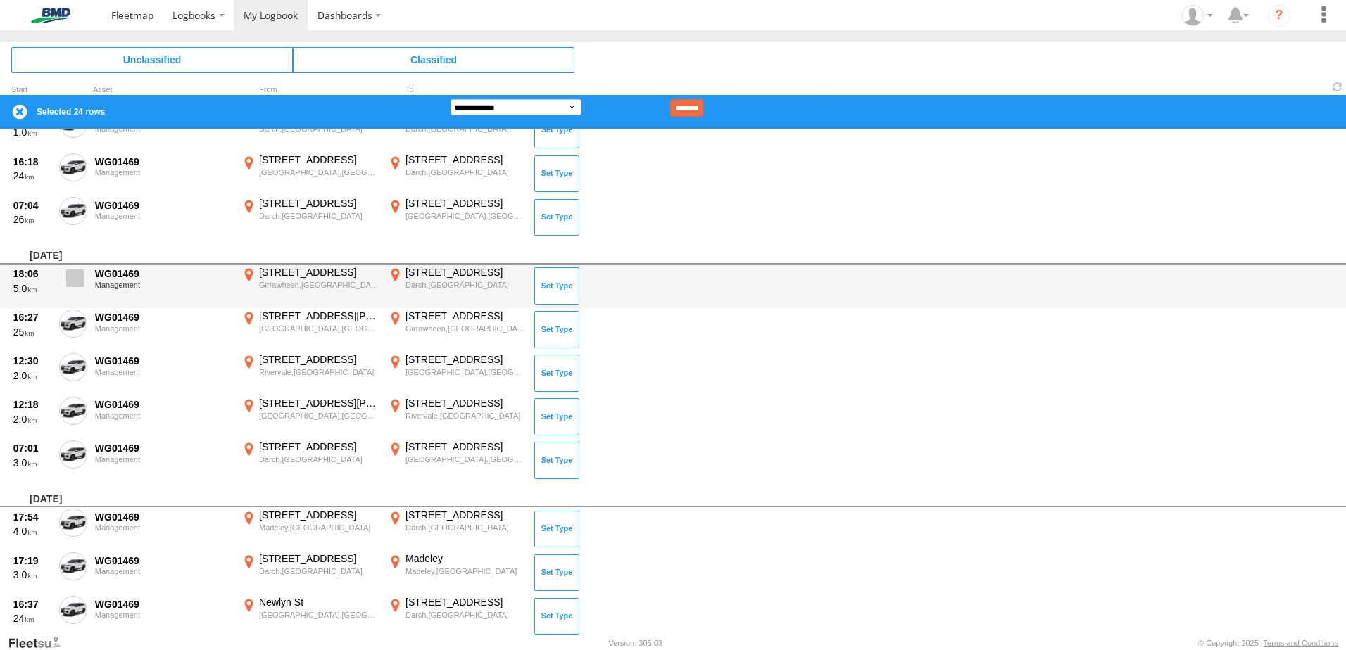
click at [70, 277] on span at bounding box center [75, 279] width 18 height 18
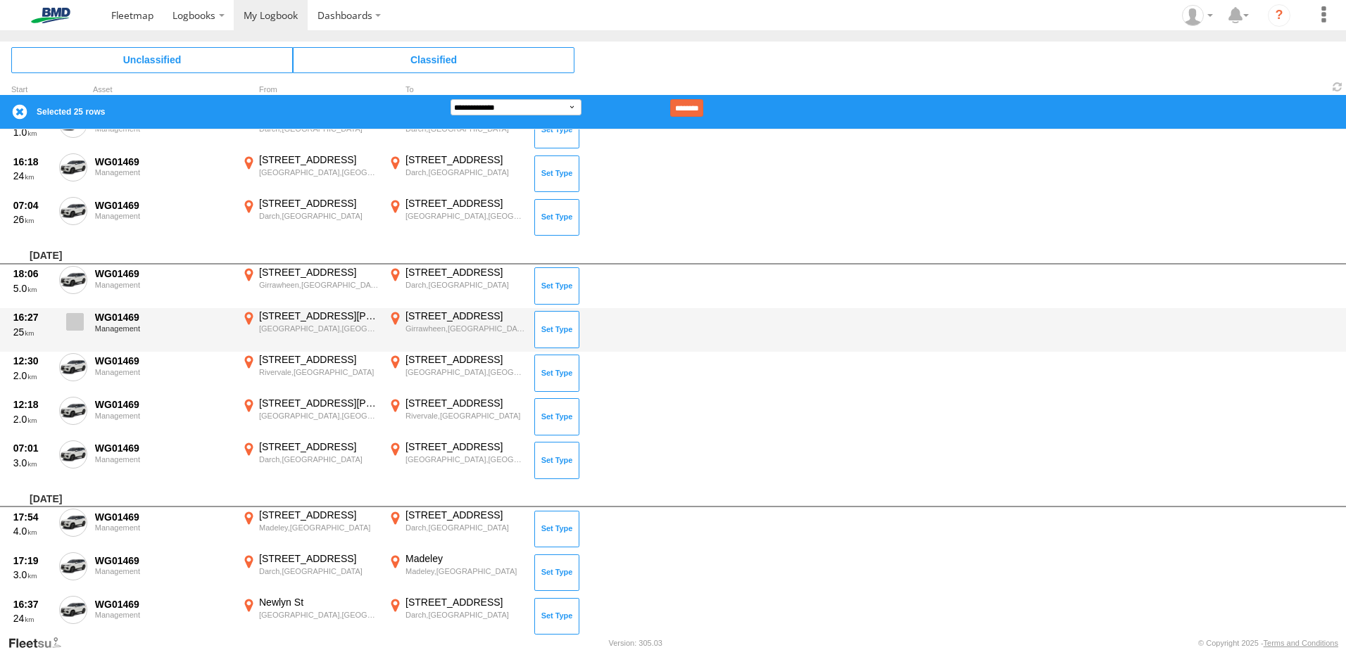
click at [77, 324] on span at bounding box center [75, 322] width 18 height 18
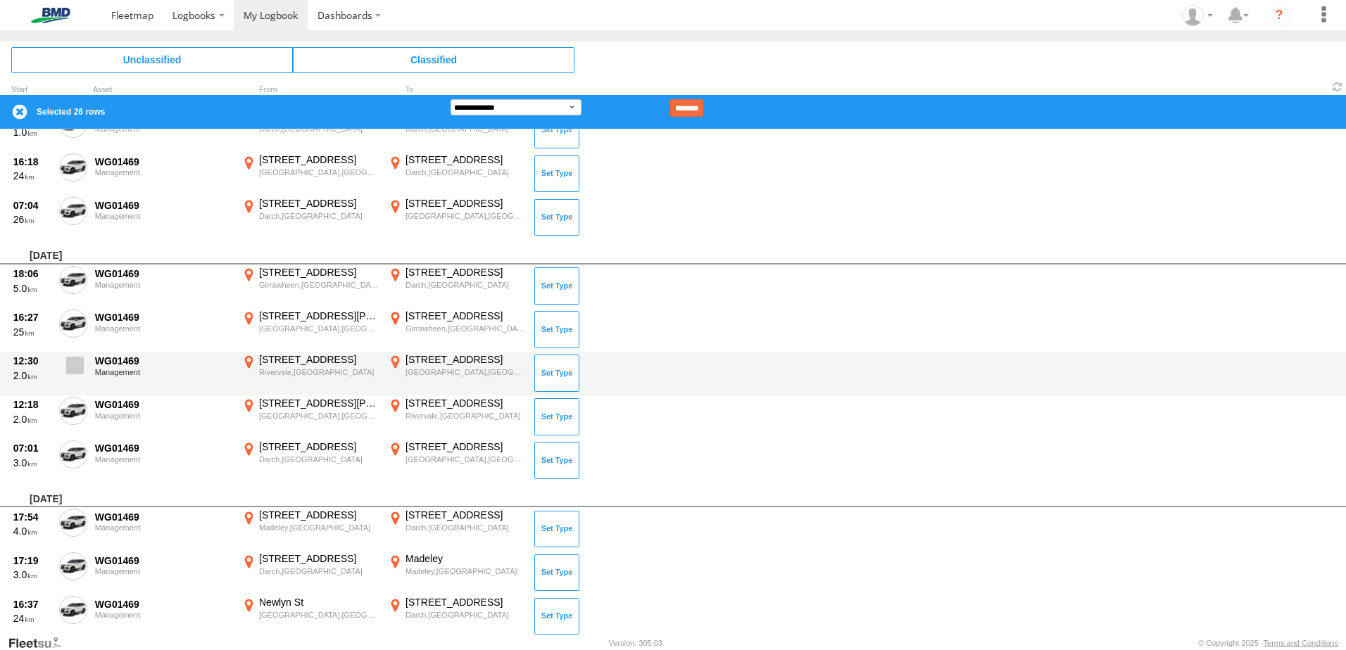
click at [77, 362] on span at bounding box center [75, 366] width 18 height 18
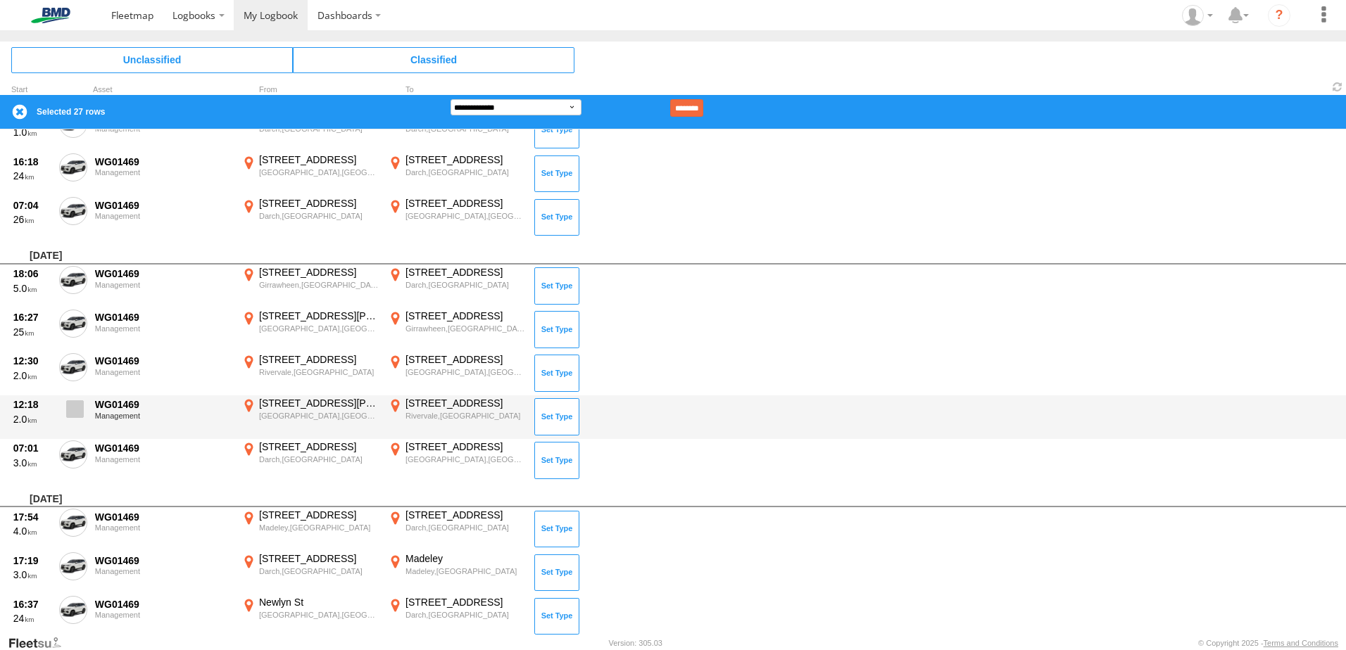
click at [76, 410] on span at bounding box center [75, 409] width 18 height 18
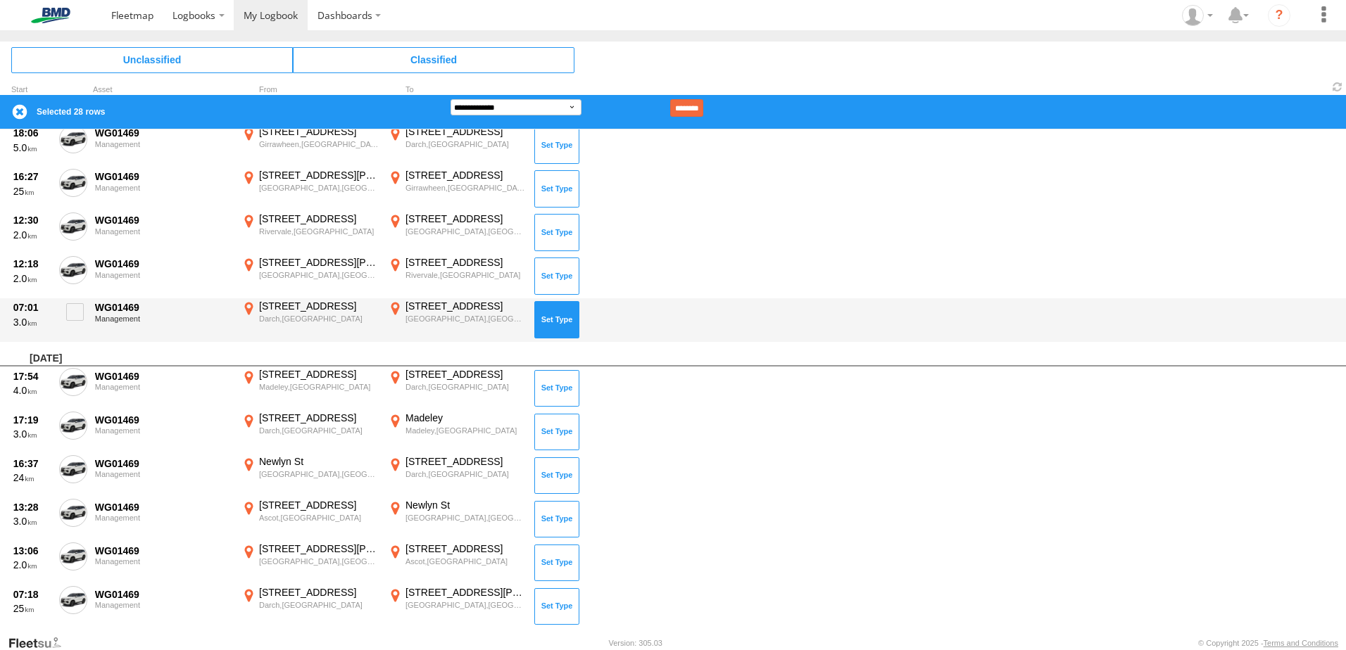
scroll to position [1619, 0]
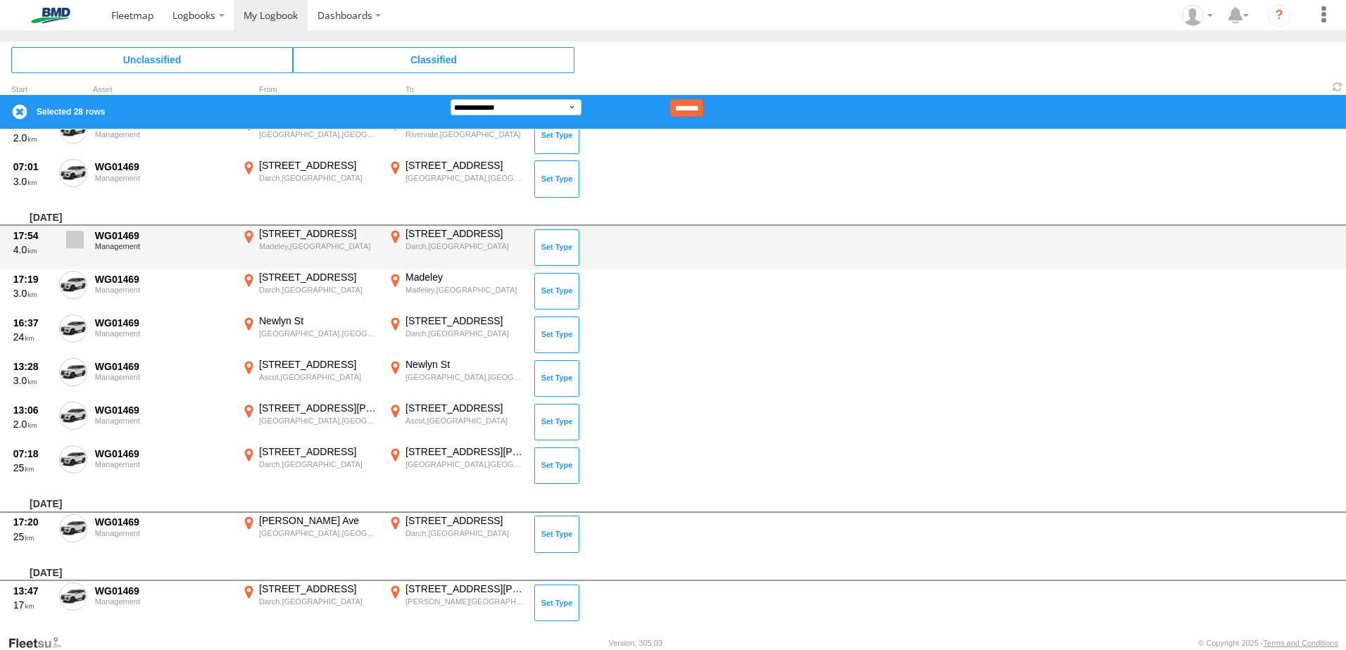
click at [77, 239] on span at bounding box center [75, 240] width 18 height 18
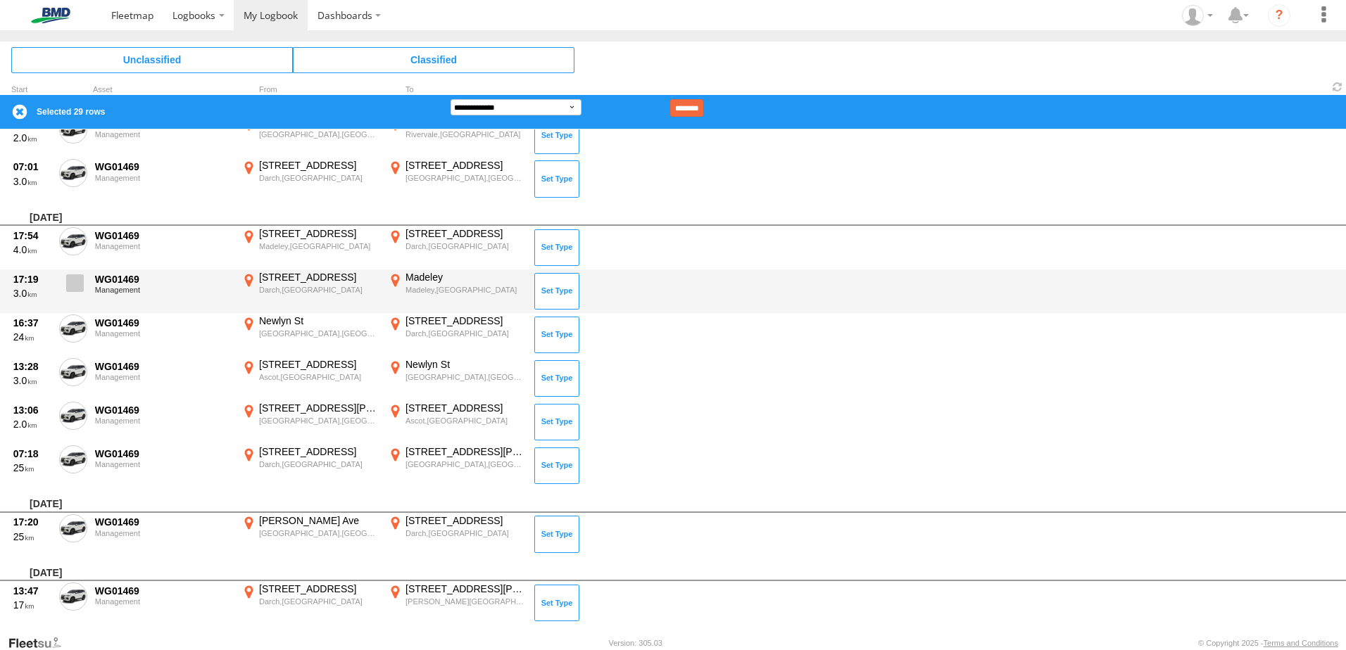
click at [78, 282] on span at bounding box center [75, 283] width 18 height 18
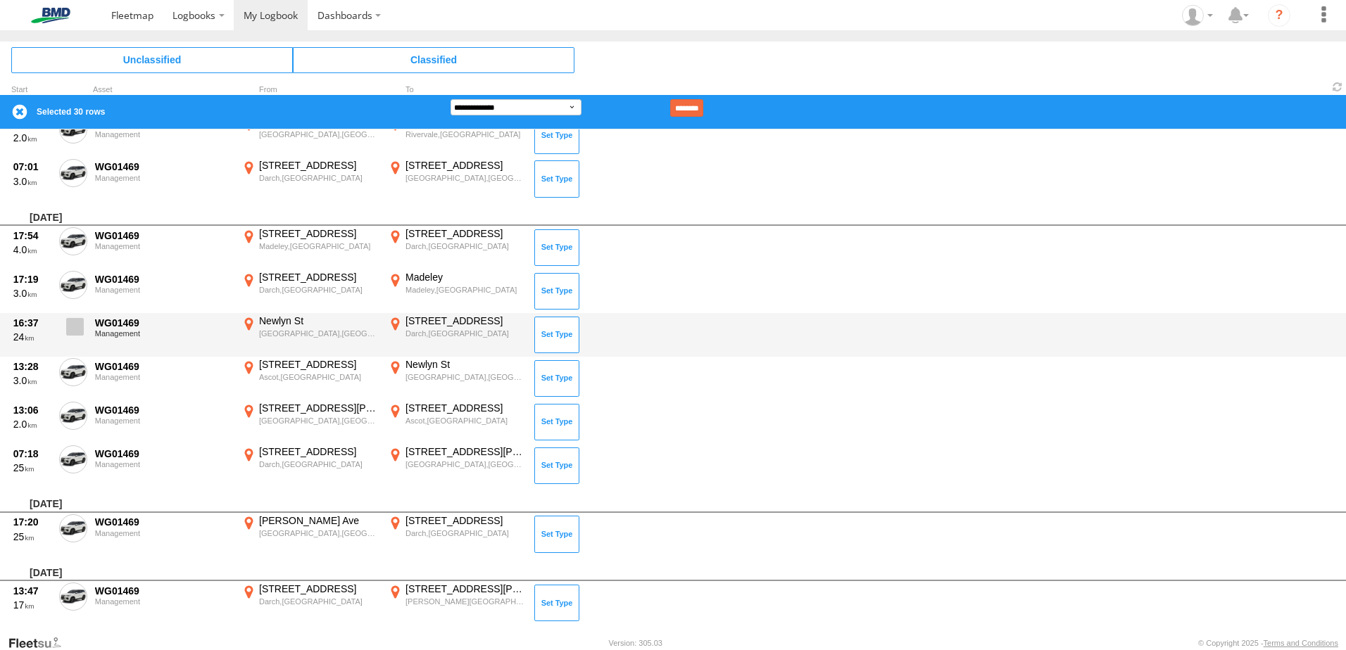
click at [79, 329] on span at bounding box center [75, 327] width 18 height 18
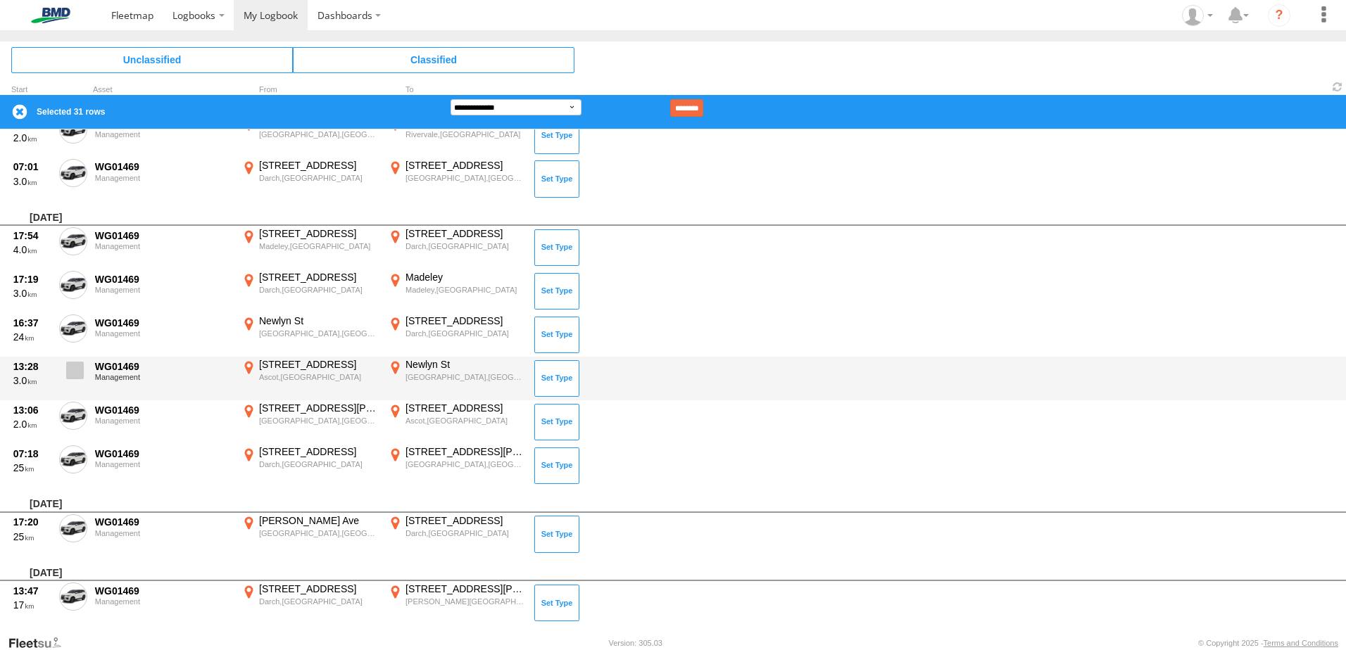
click at [72, 374] on span at bounding box center [75, 371] width 18 height 18
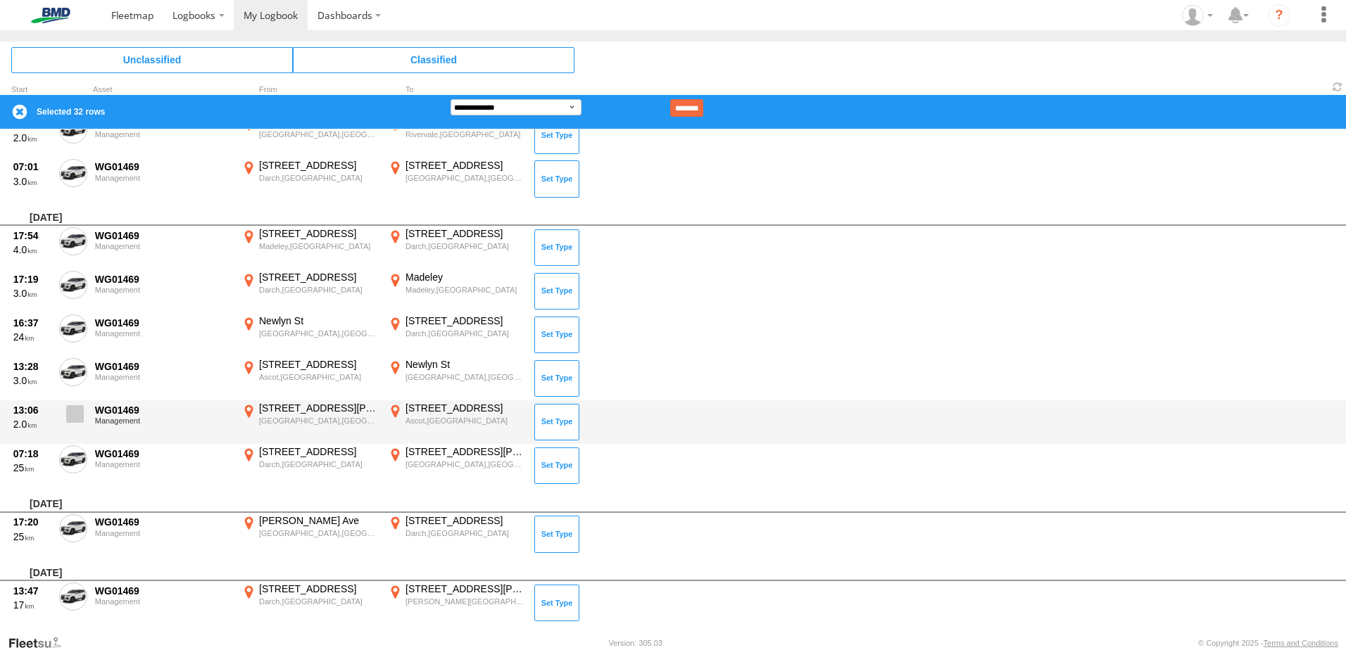
click at [79, 411] on span at bounding box center [75, 414] width 18 height 18
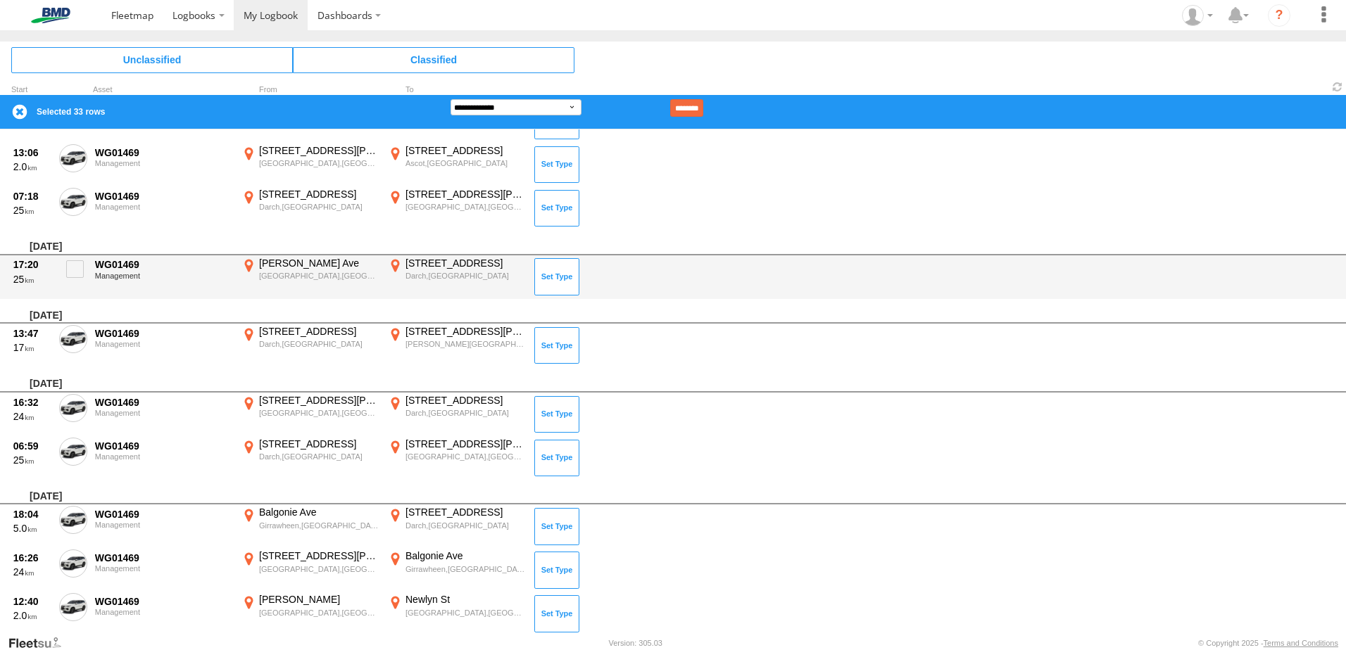
scroll to position [1900, 0]
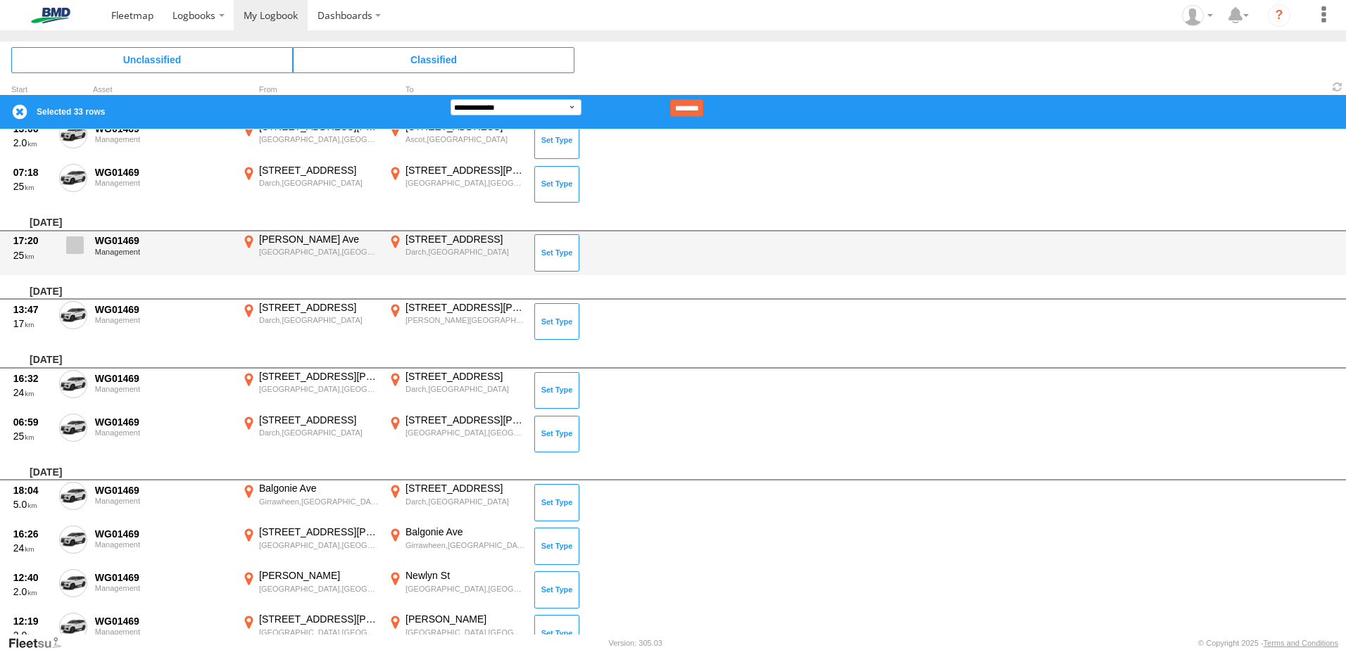
click at [72, 241] on span at bounding box center [75, 245] width 18 height 18
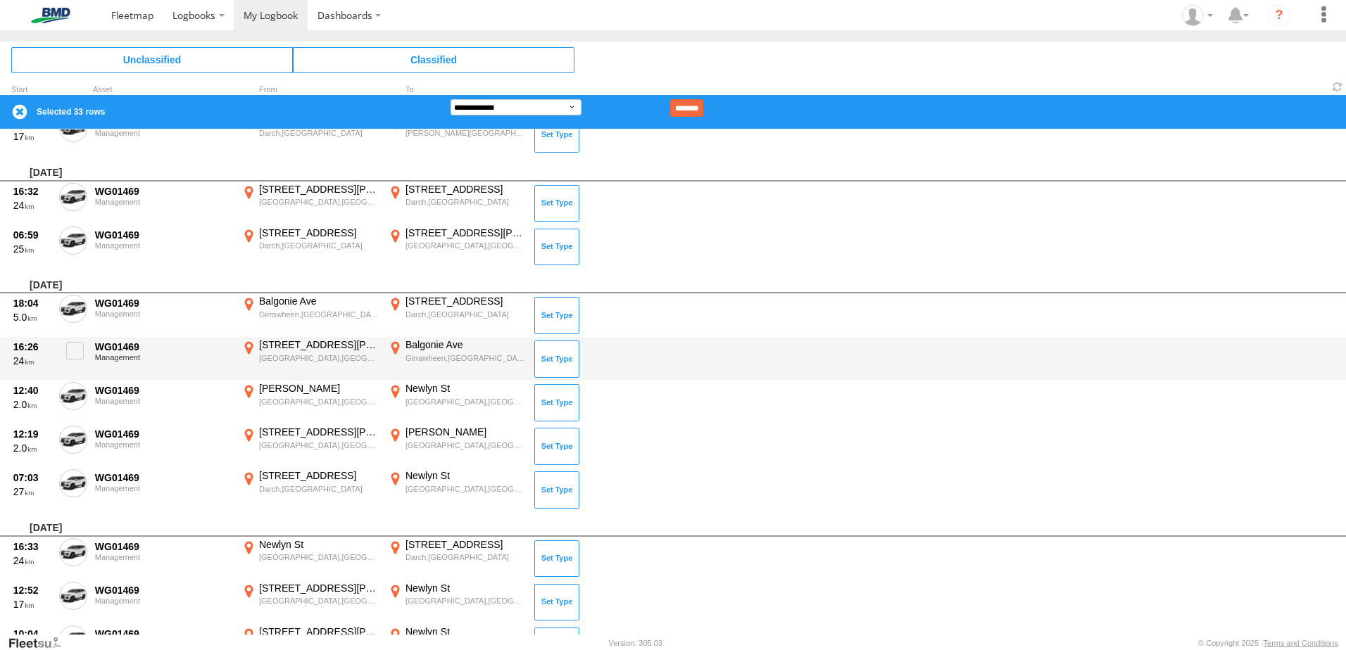
scroll to position [2111, 0]
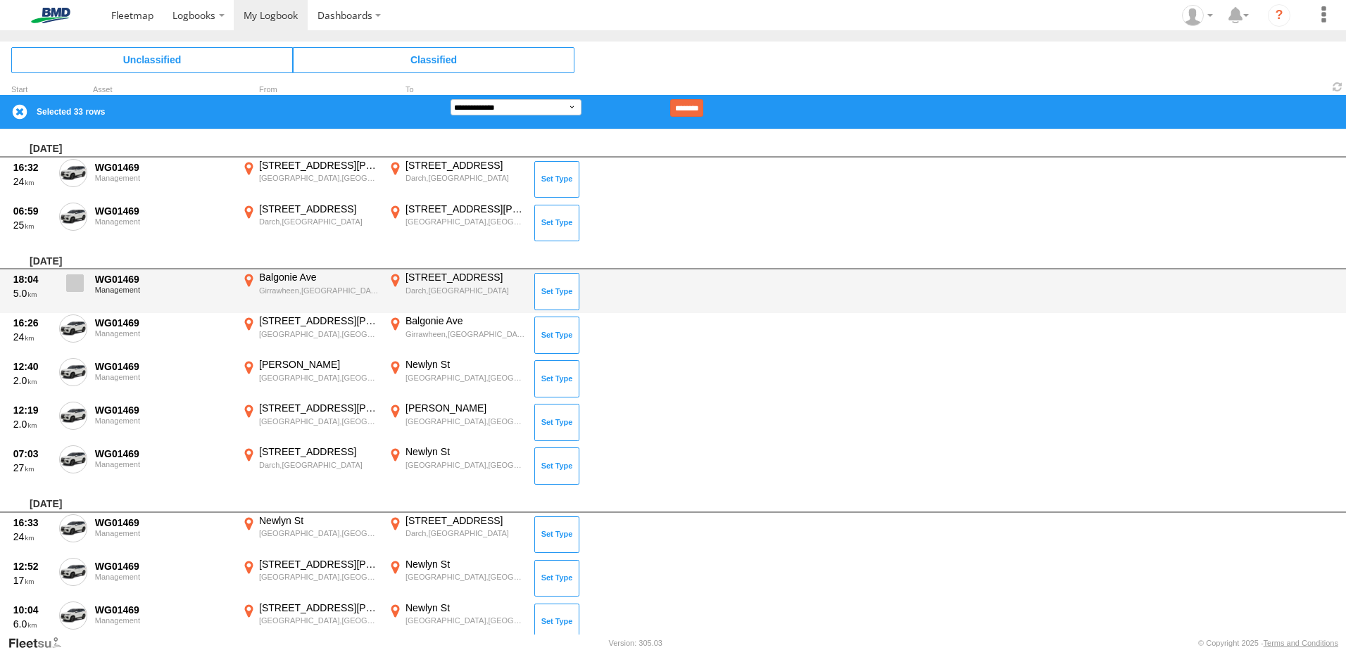
click at [76, 282] on span at bounding box center [75, 283] width 18 height 18
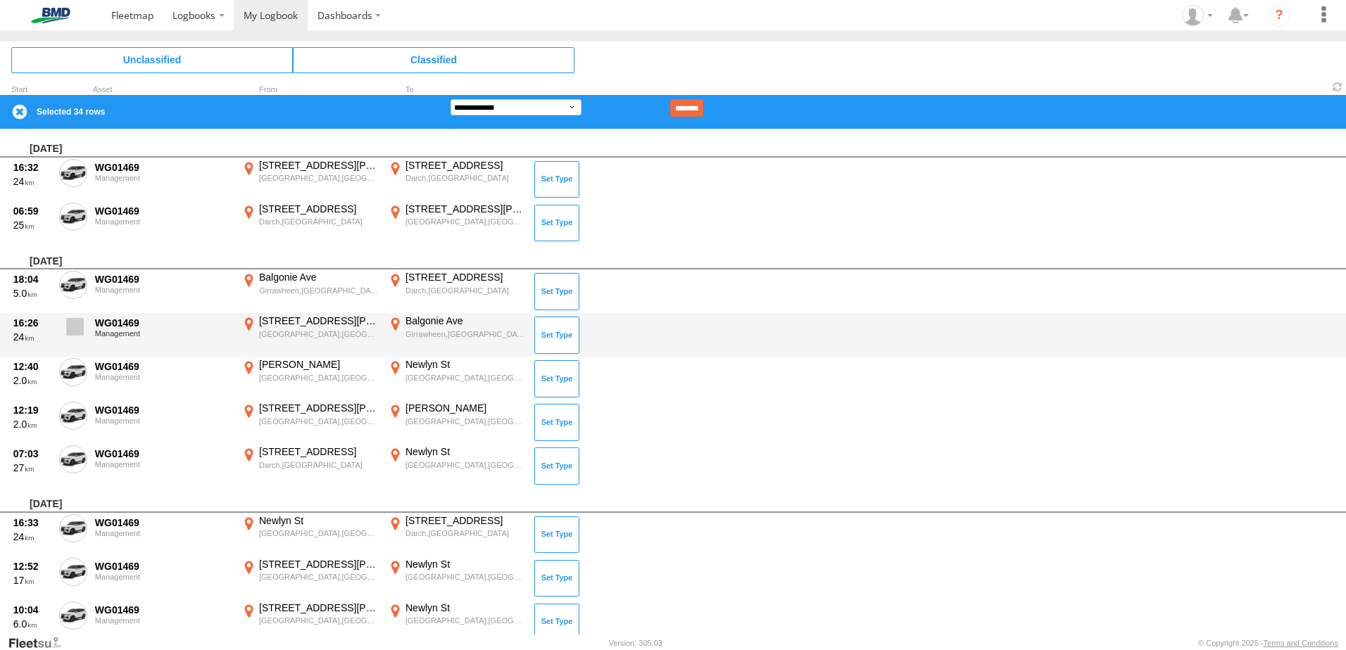
click at [77, 326] on span at bounding box center [75, 327] width 18 height 18
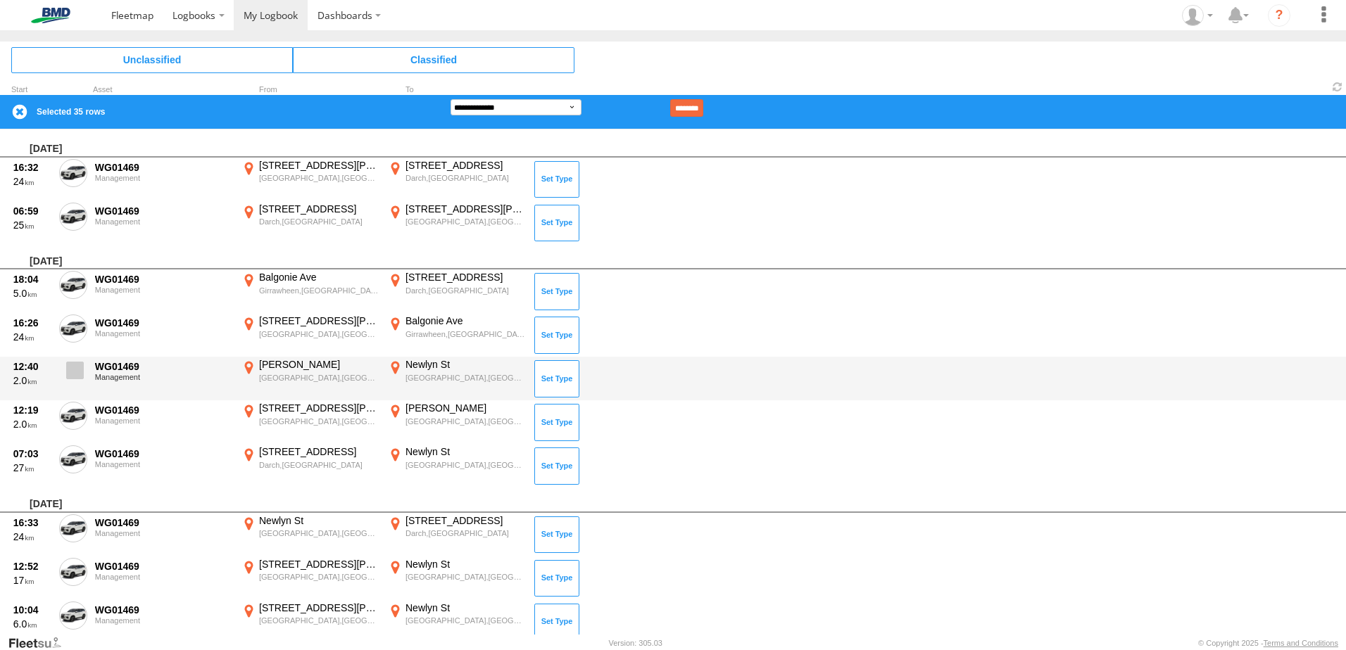
click at [80, 360] on label at bounding box center [73, 374] width 28 height 32
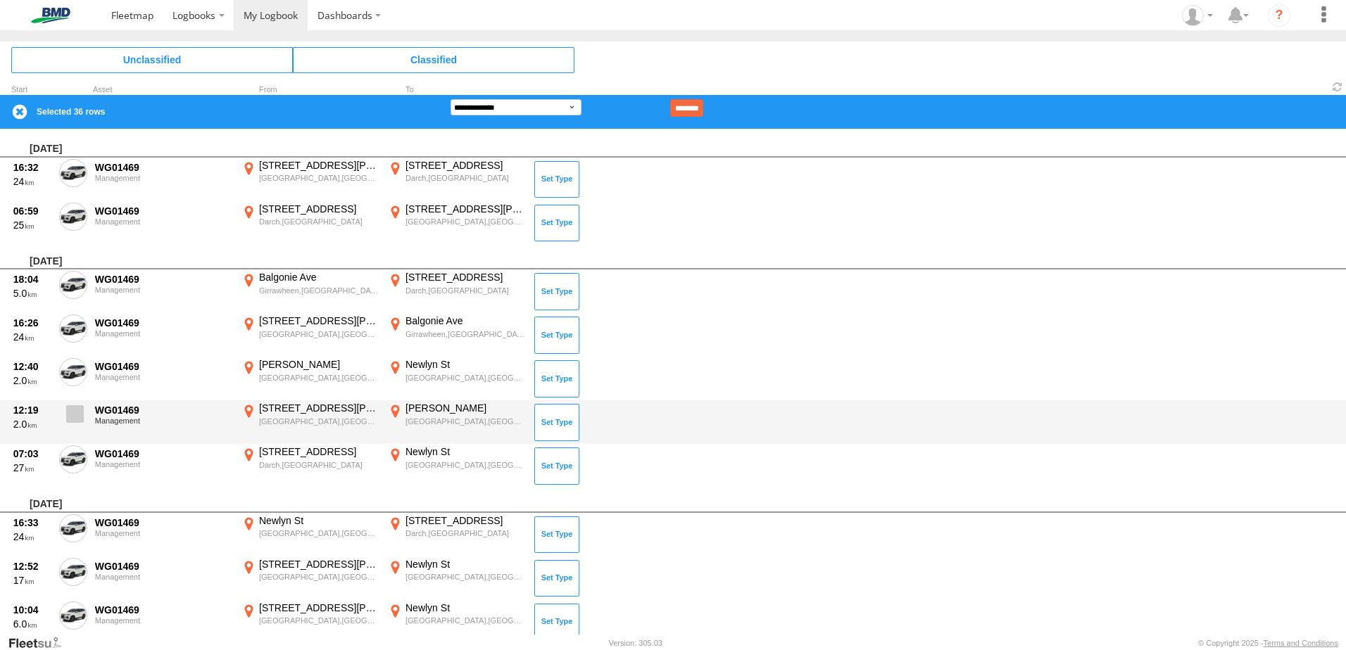
click at [75, 410] on span at bounding box center [75, 414] width 18 height 18
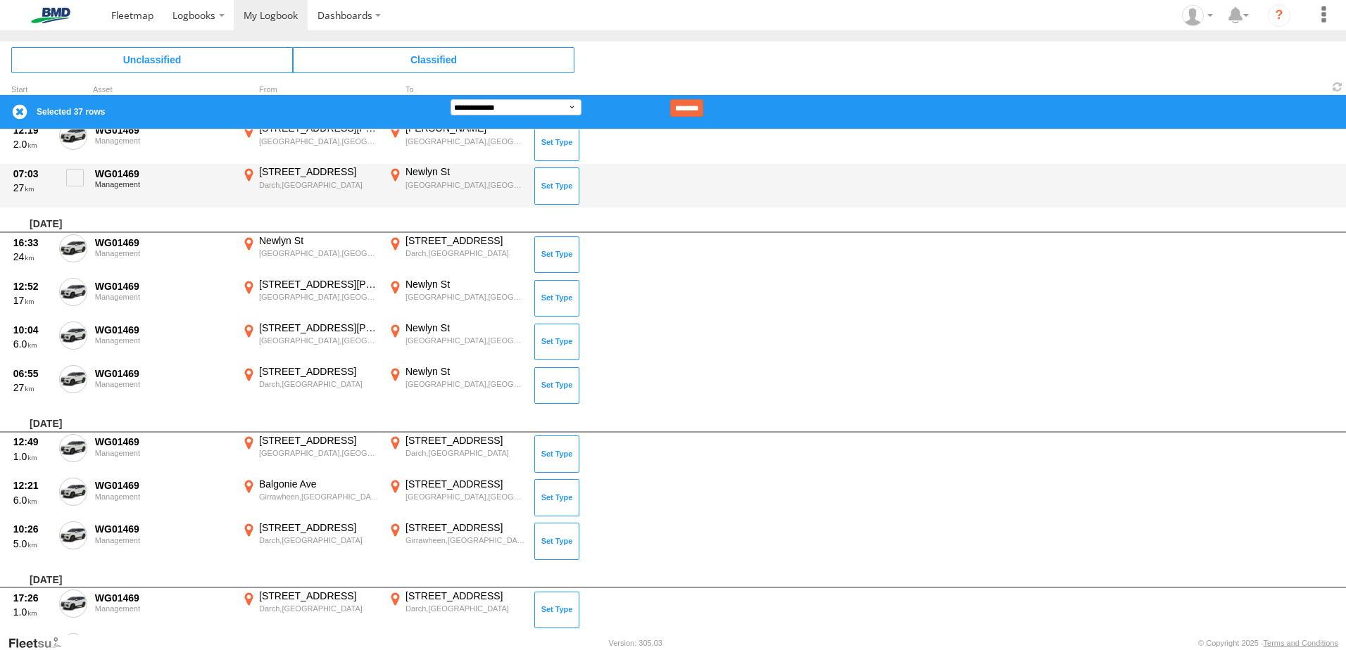
scroll to position [2393, 0]
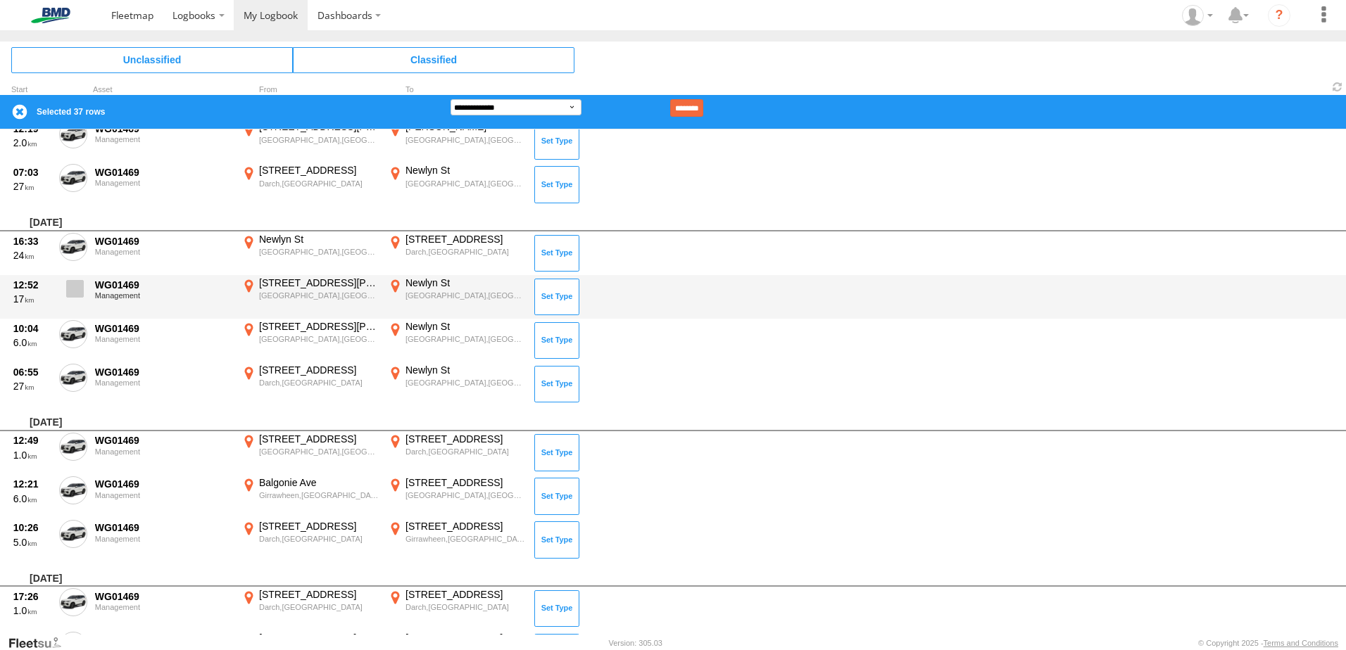
click at [75, 288] on span at bounding box center [75, 289] width 18 height 18
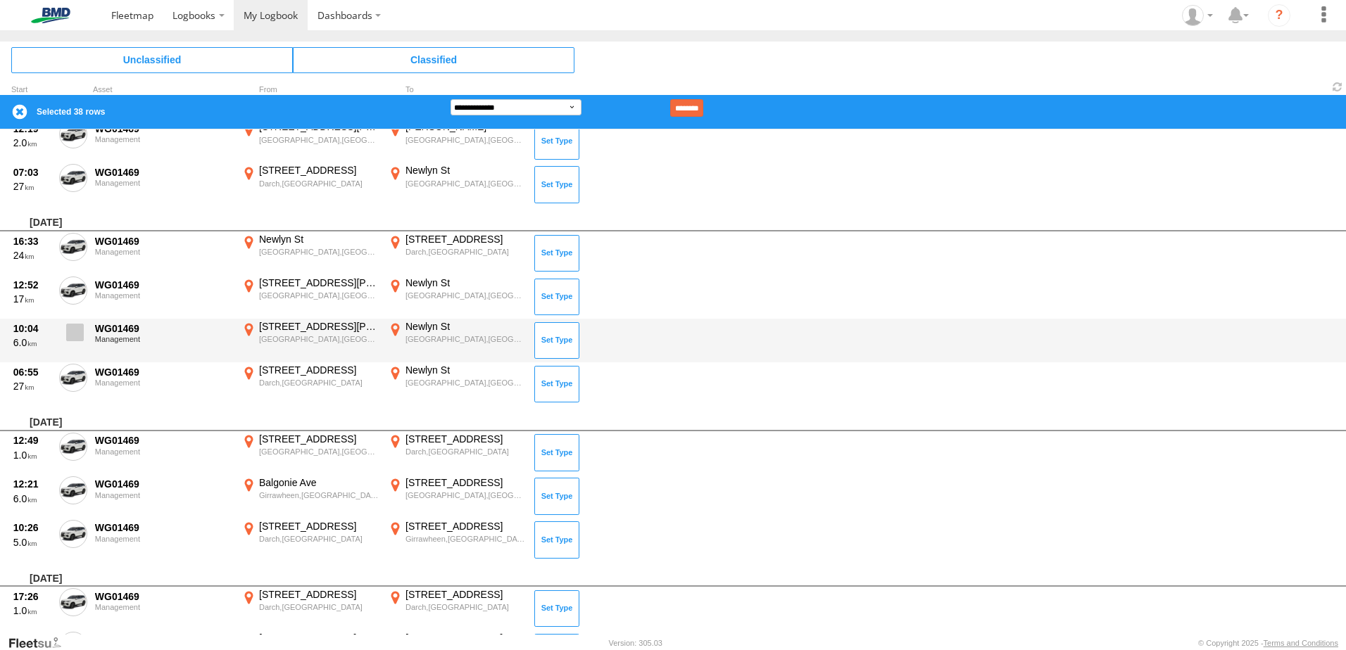
click at [77, 327] on span at bounding box center [75, 333] width 18 height 18
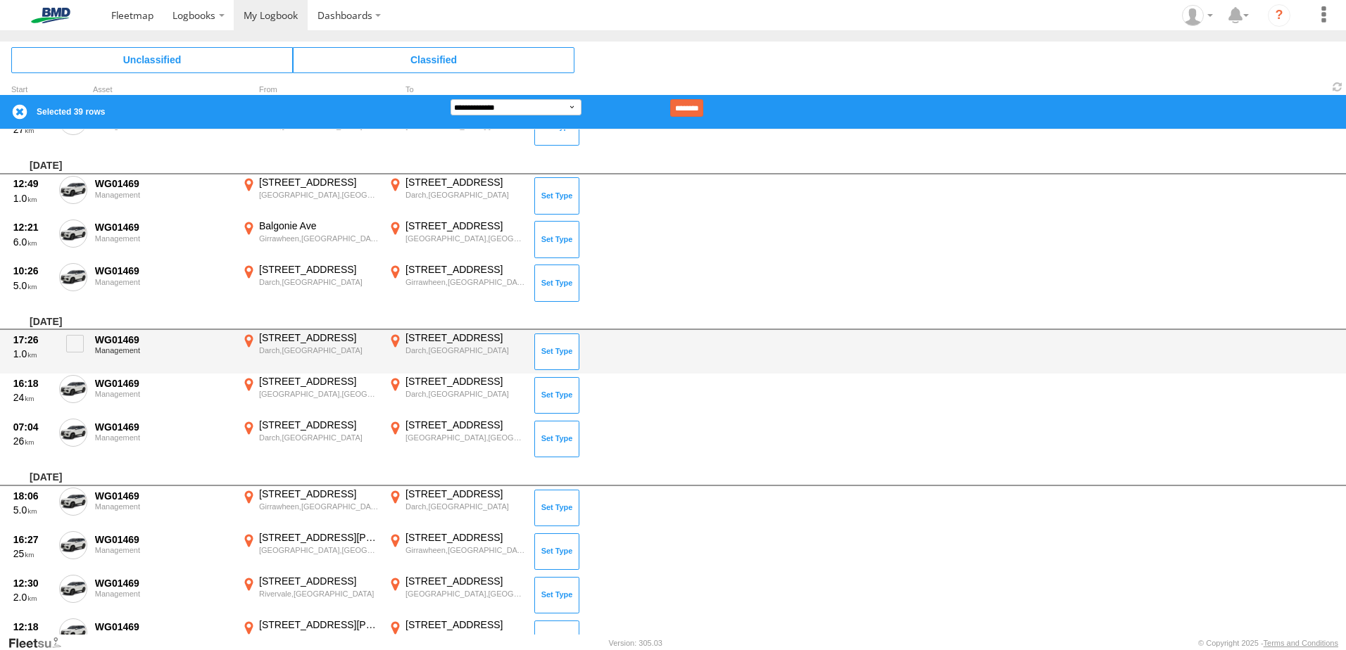
scroll to position [2674, 0]
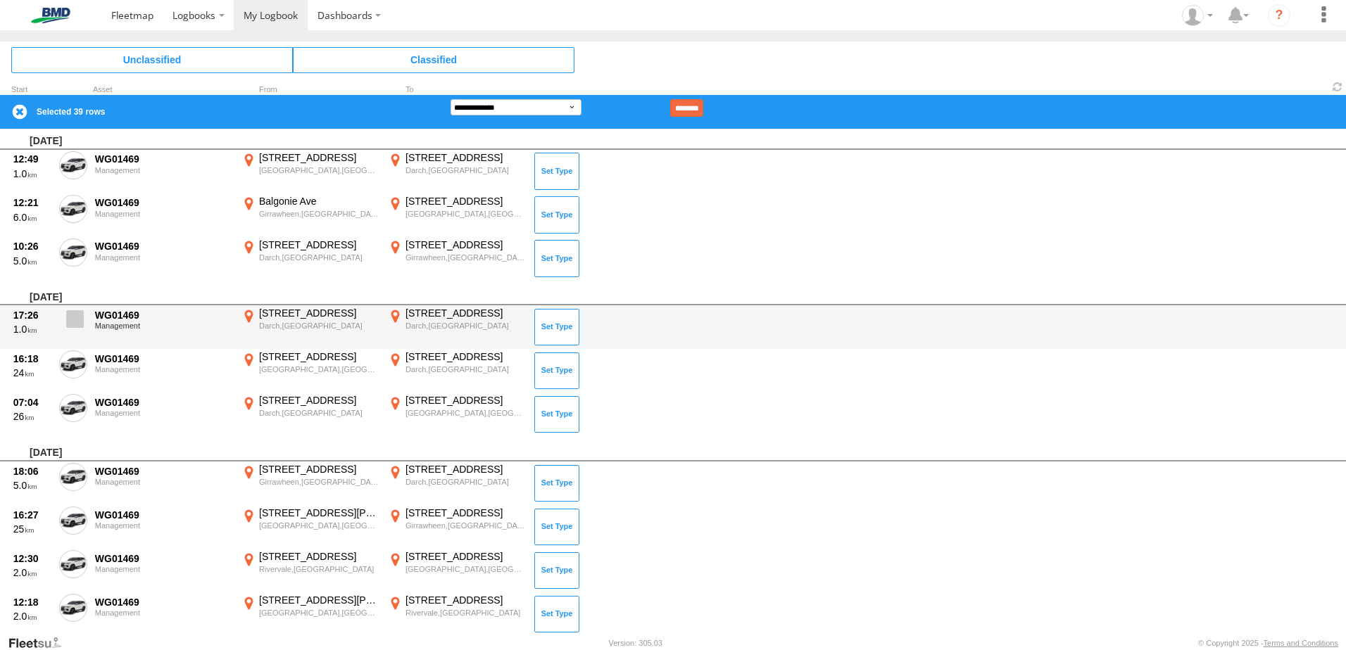
click at [74, 318] on span at bounding box center [75, 319] width 18 height 18
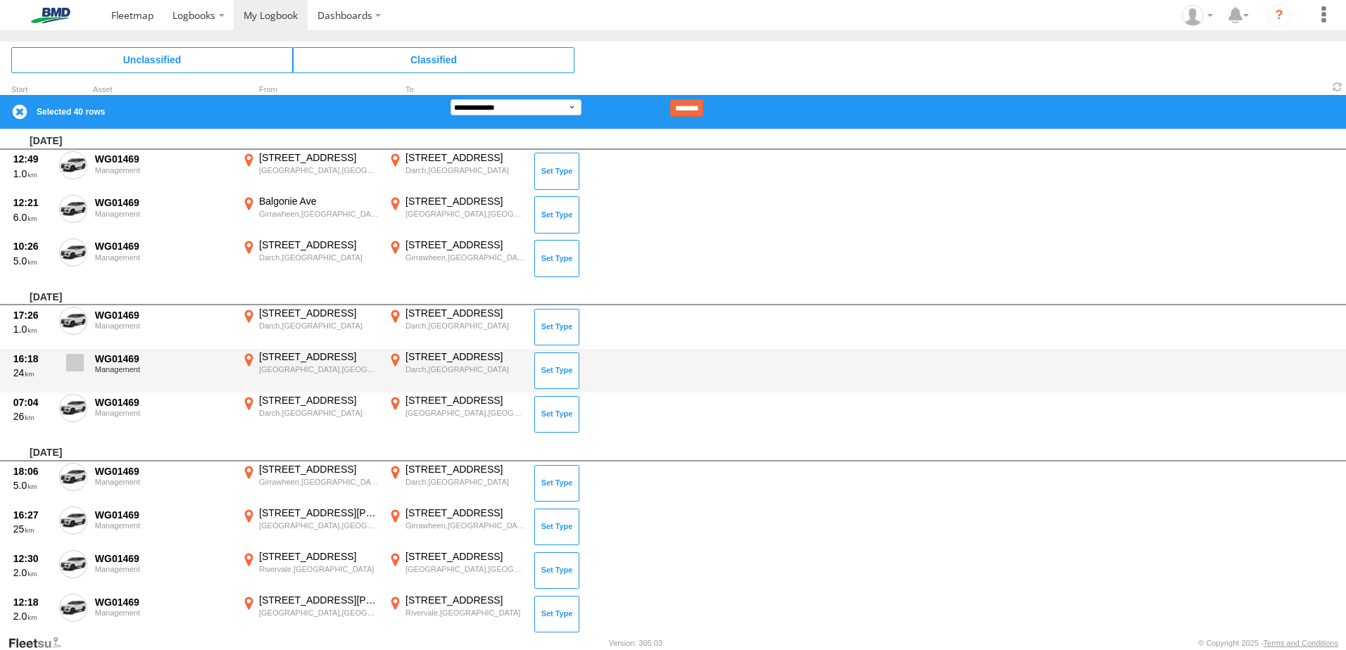
click at [77, 357] on span at bounding box center [75, 363] width 18 height 18
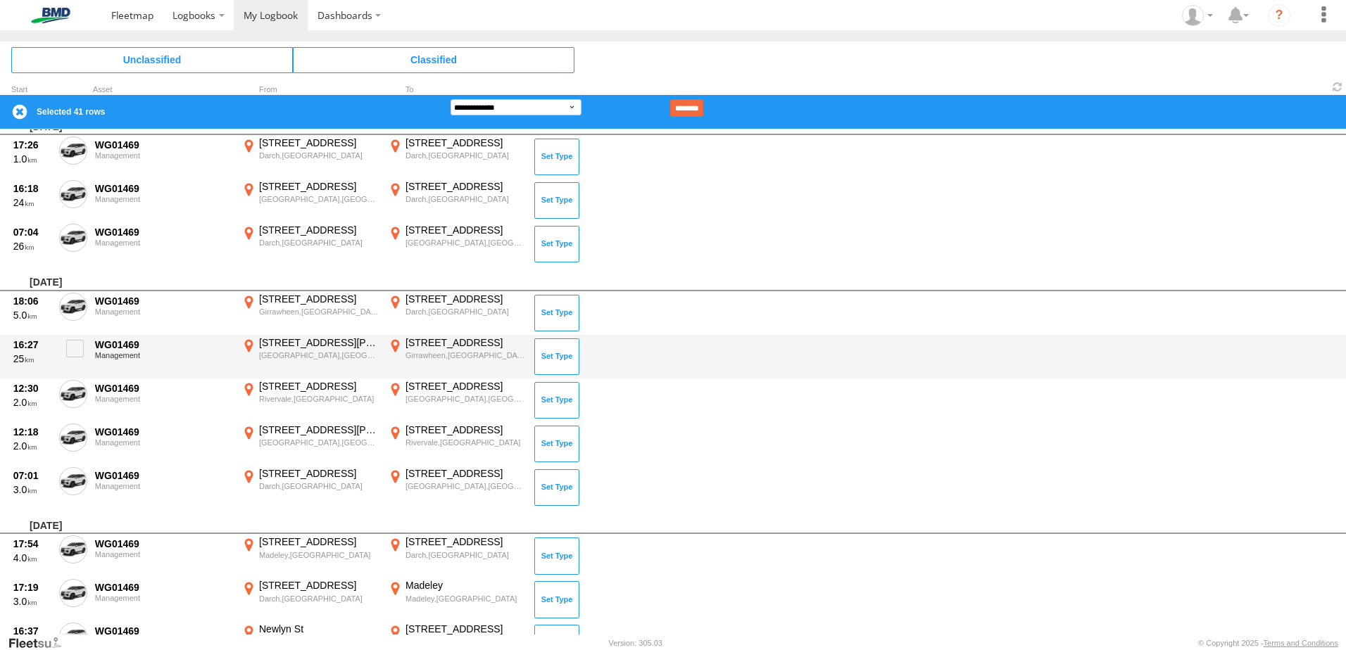
scroll to position [2885, 0]
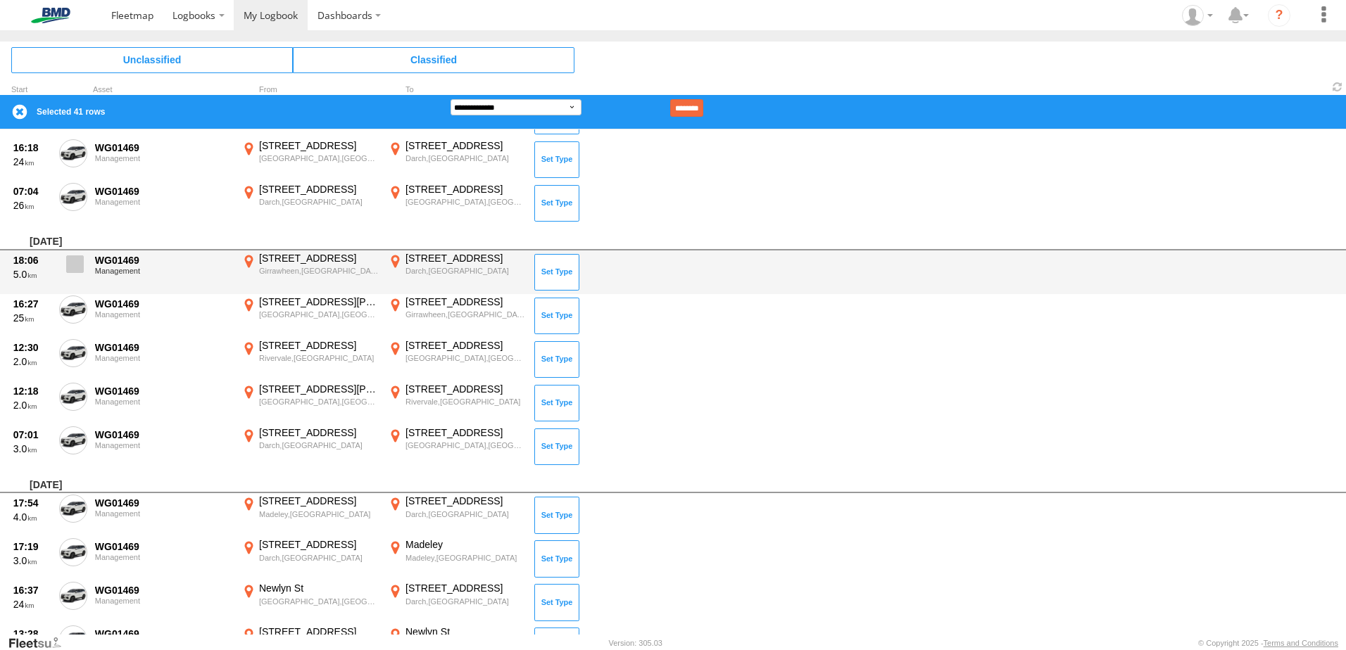
click at [81, 266] on span at bounding box center [75, 264] width 18 height 18
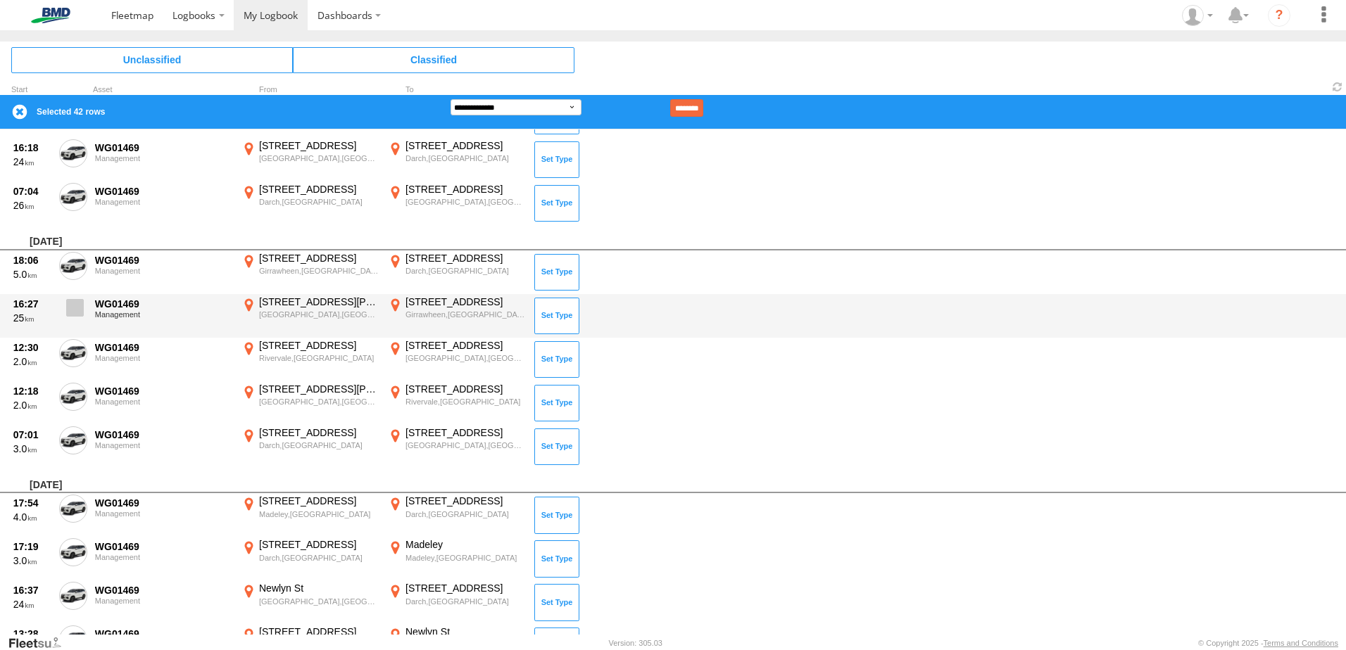
click at [73, 304] on span at bounding box center [75, 308] width 18 height 18
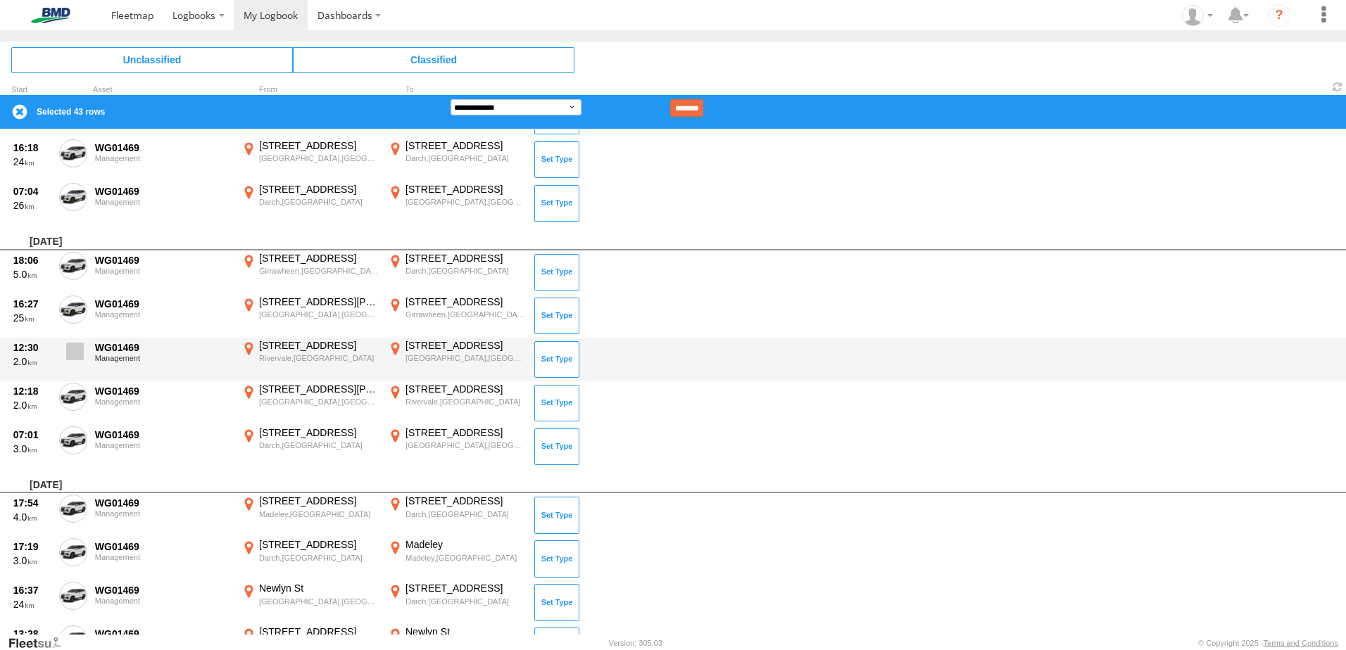
click at [78, 346] on span at bounding box center [75, 352] width 18 height 18
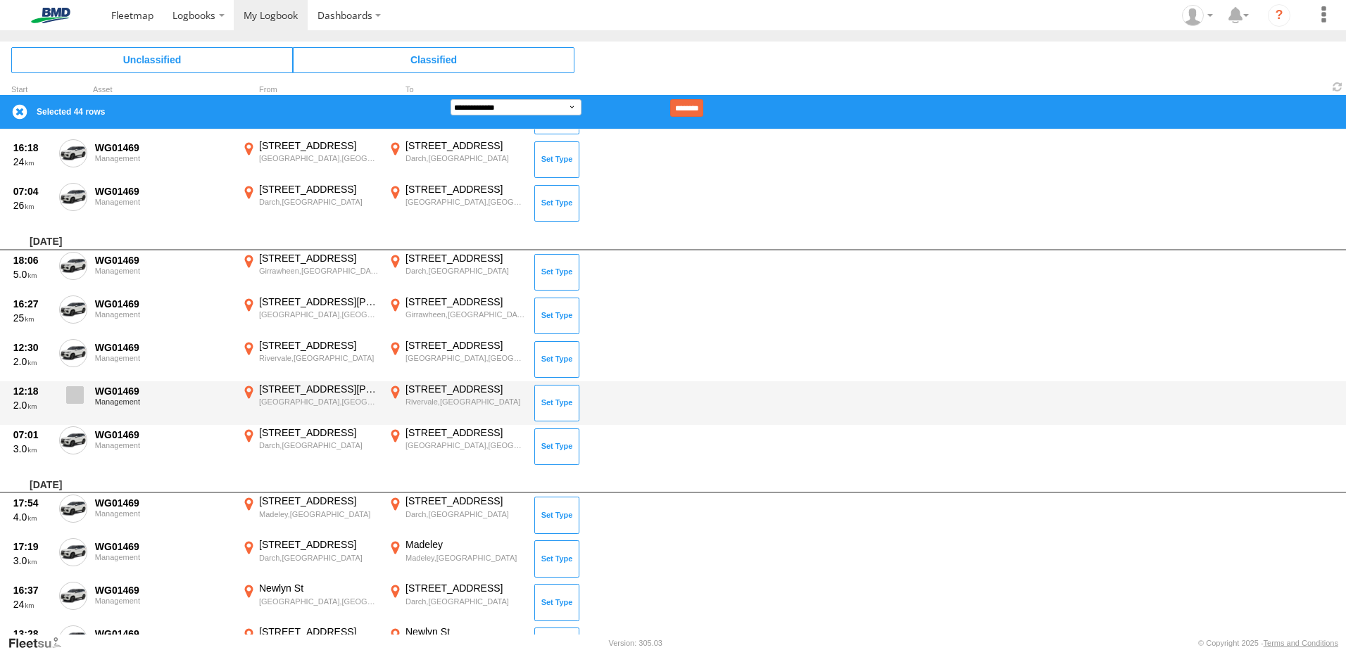
click at [72, 396] on span at bounding box center [75, 395] width 18 height 18
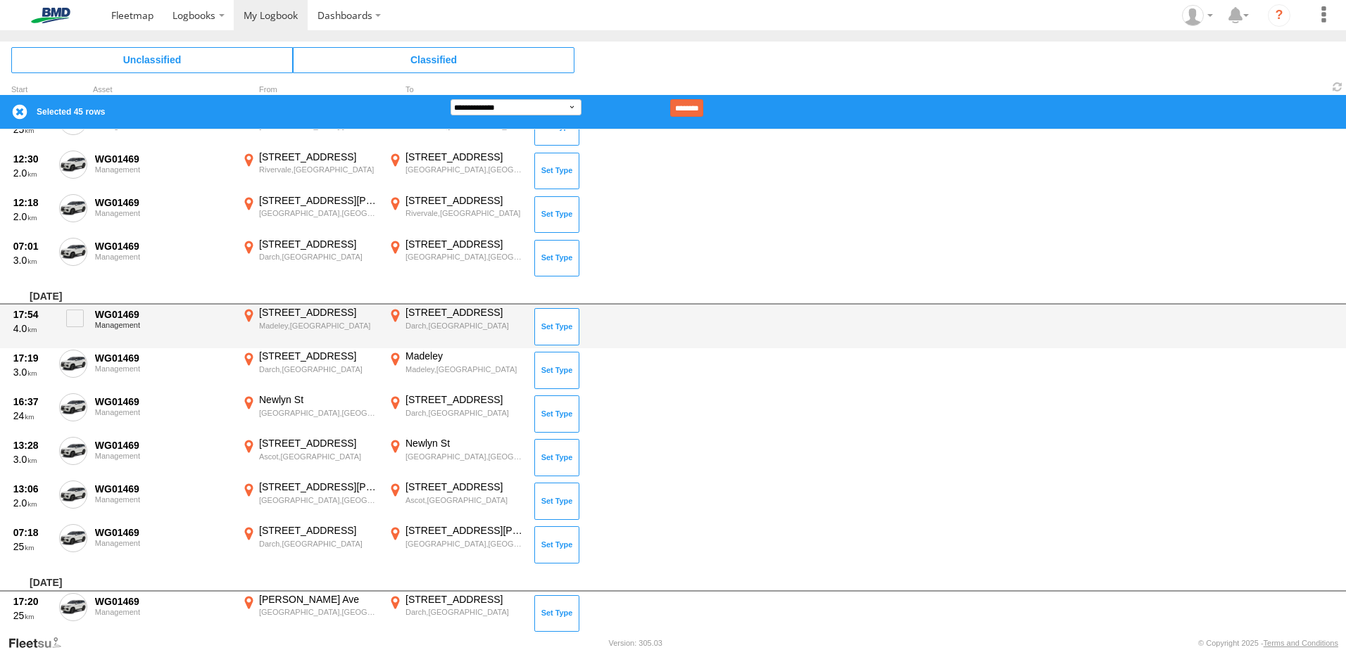
scroll to position [3097, 0]
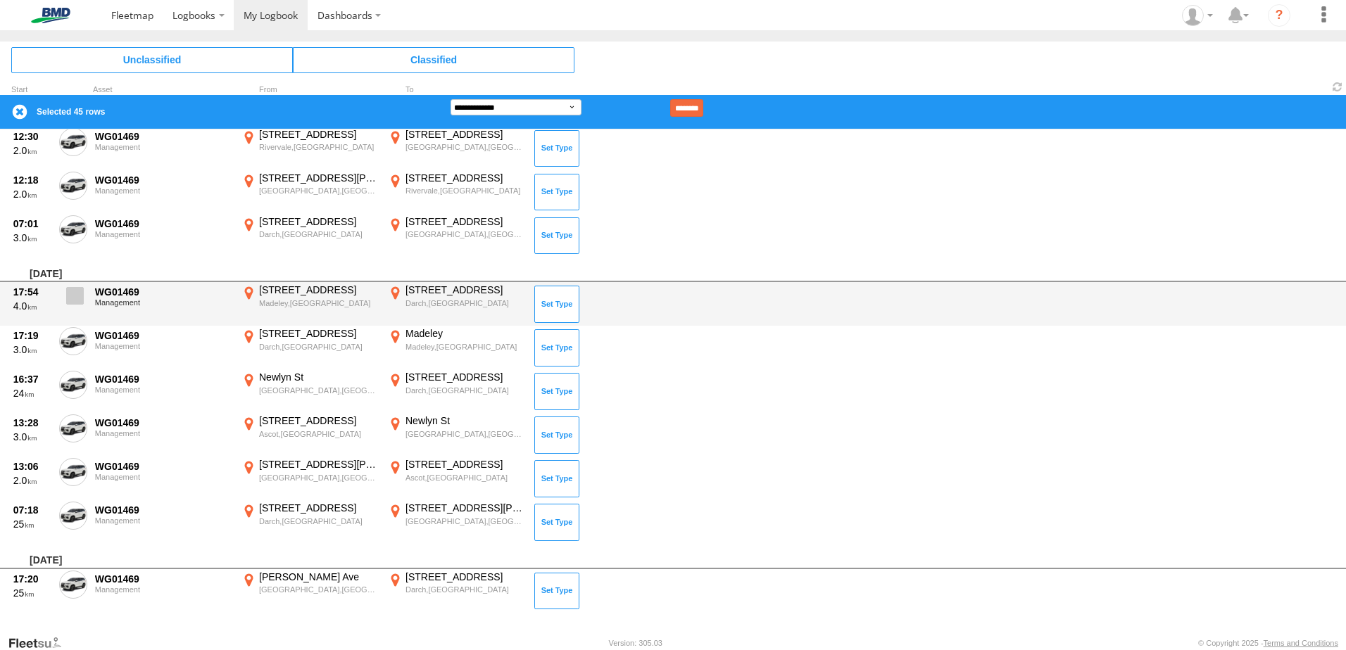
click at [79, 296] on span at bounding box center [75, 296] width 18 height 18
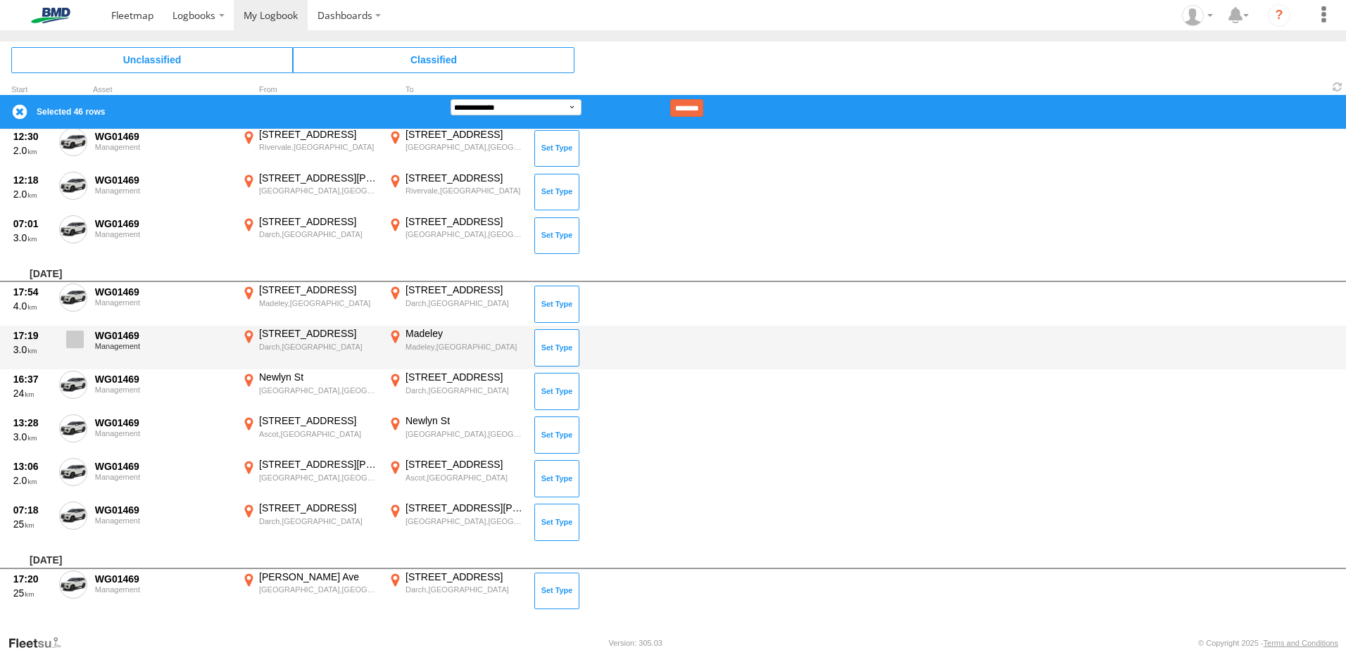
click at [75, 336] on span at bounding box center [75, 340] width 18 height 18
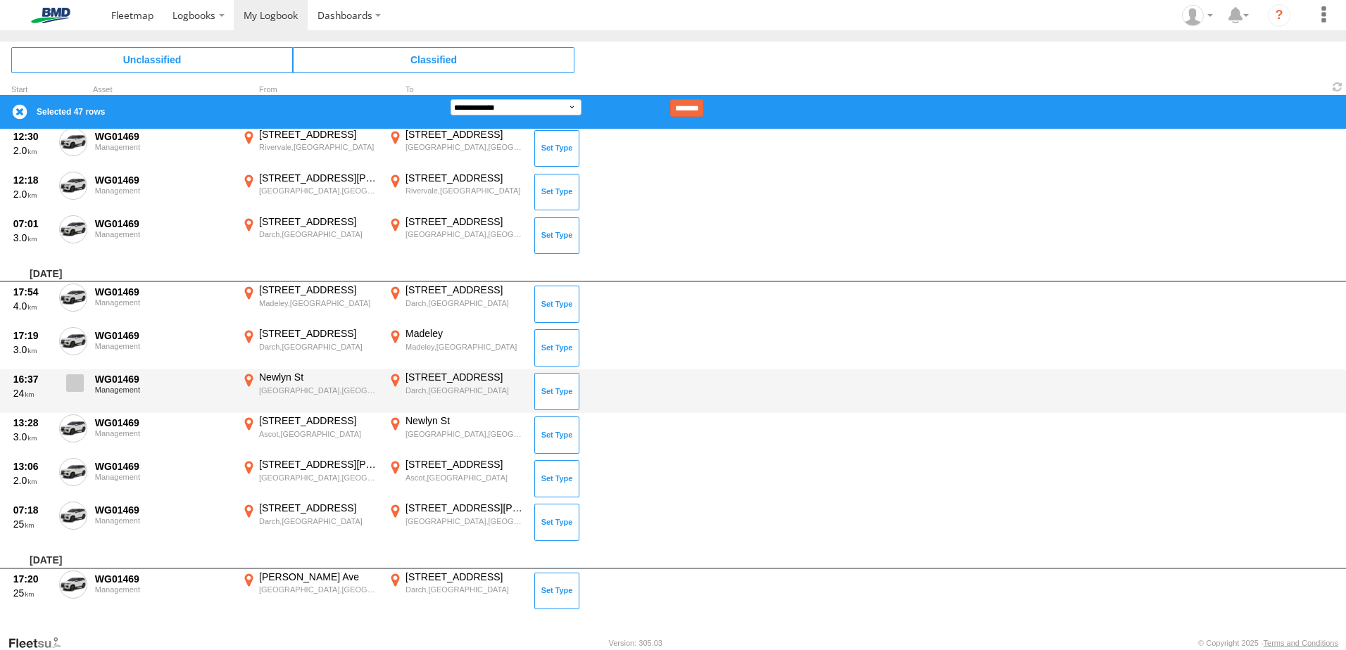
click at [73, 379] on span at bounding box center [75, 383] width 18 height 18
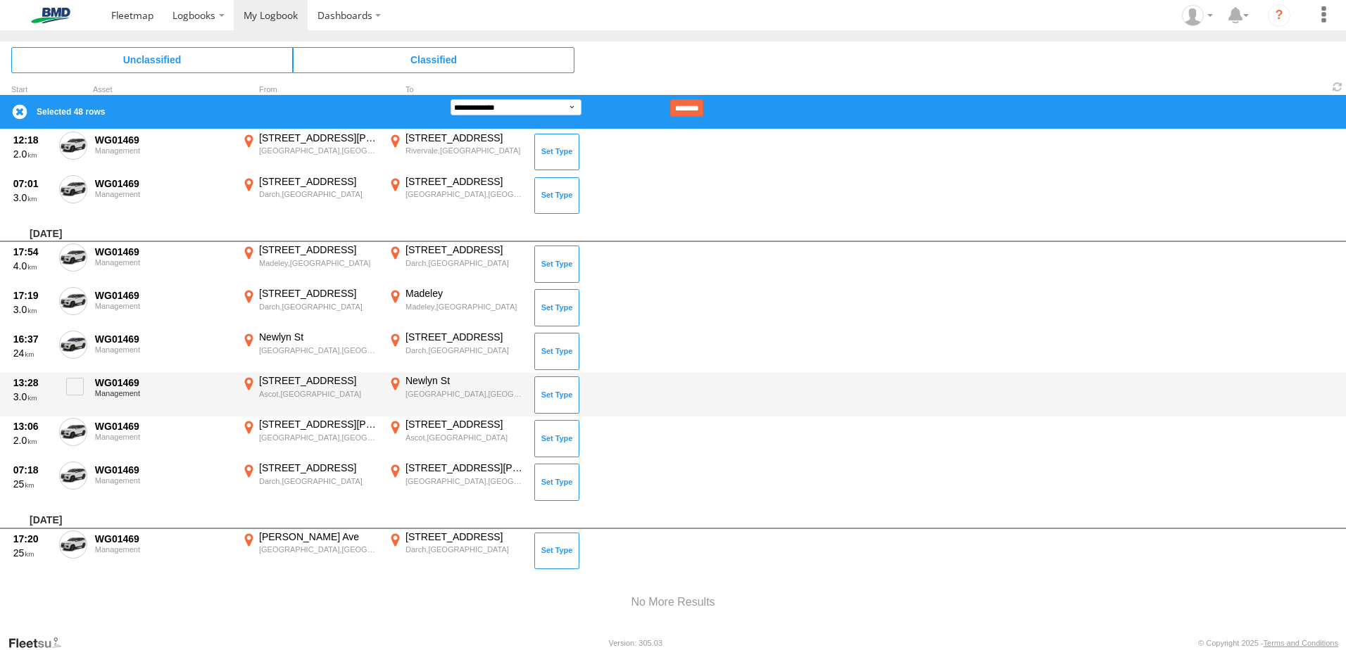
scroll to position [3157, 0]
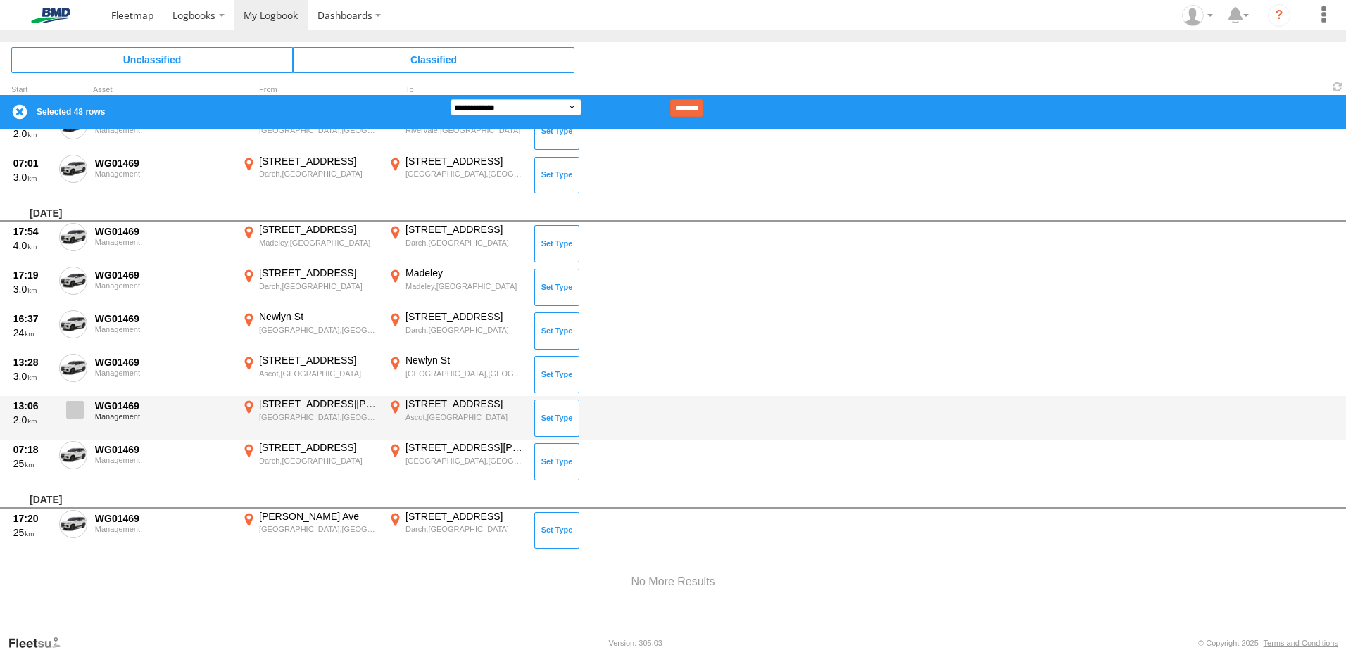
click at [74, 408] on span at bounding box center [75, 410] width 18 height 18
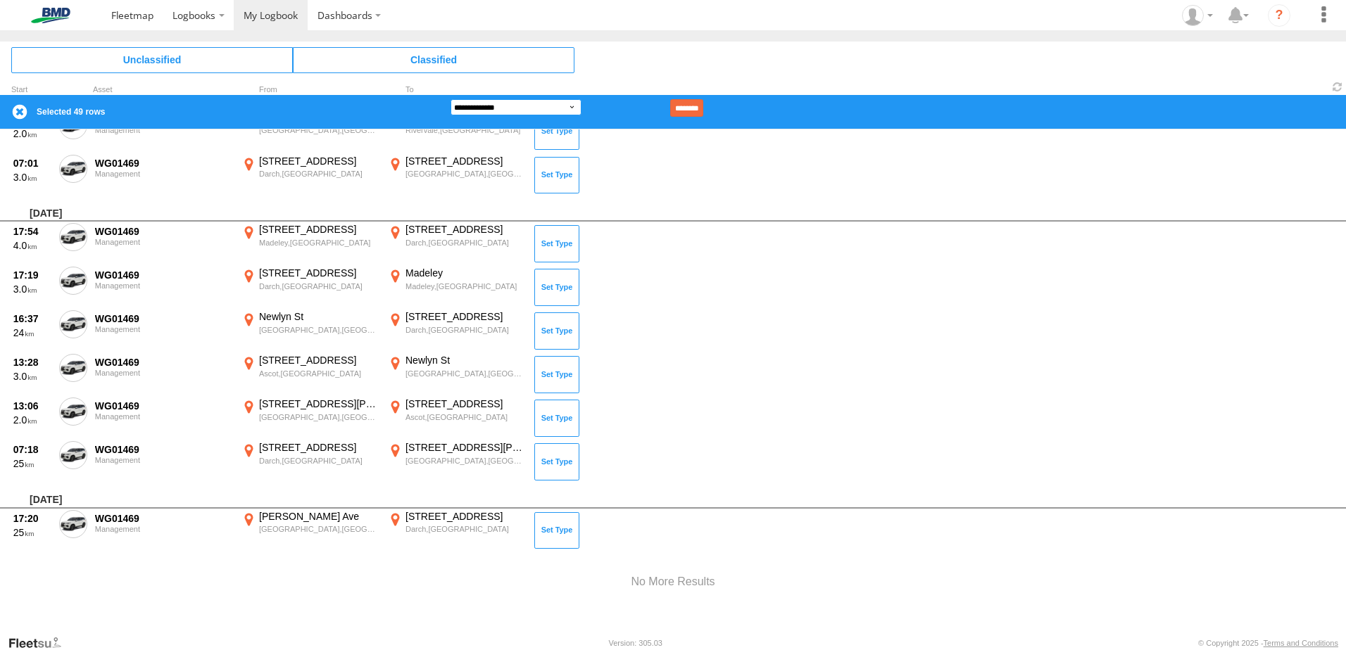
click at [562, 103] on select "**********" at bounding box center [515, 107] width 131 height 16
click at [450, 99] on select "**********" at bounding box center [515, 107] width 131 height 16
click at [703, 103] on input "********" at bounding box center [686, 108] width 33 height 18
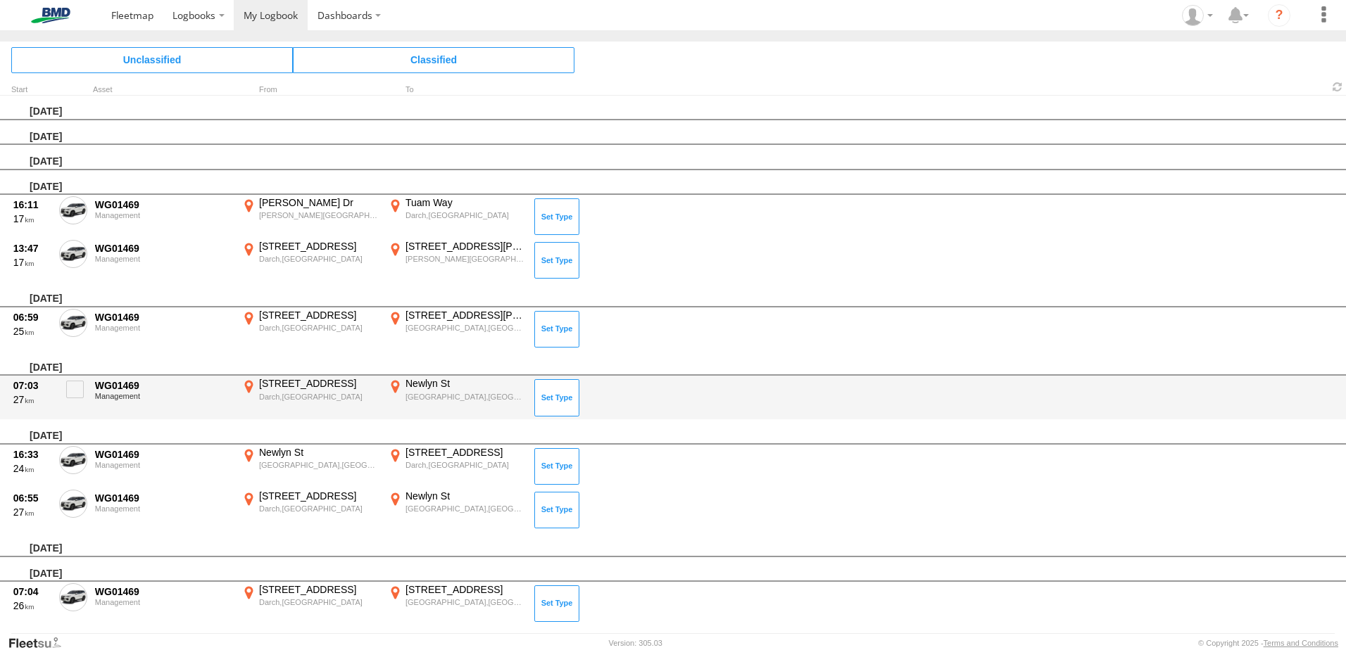
scroll to position [0, 0]
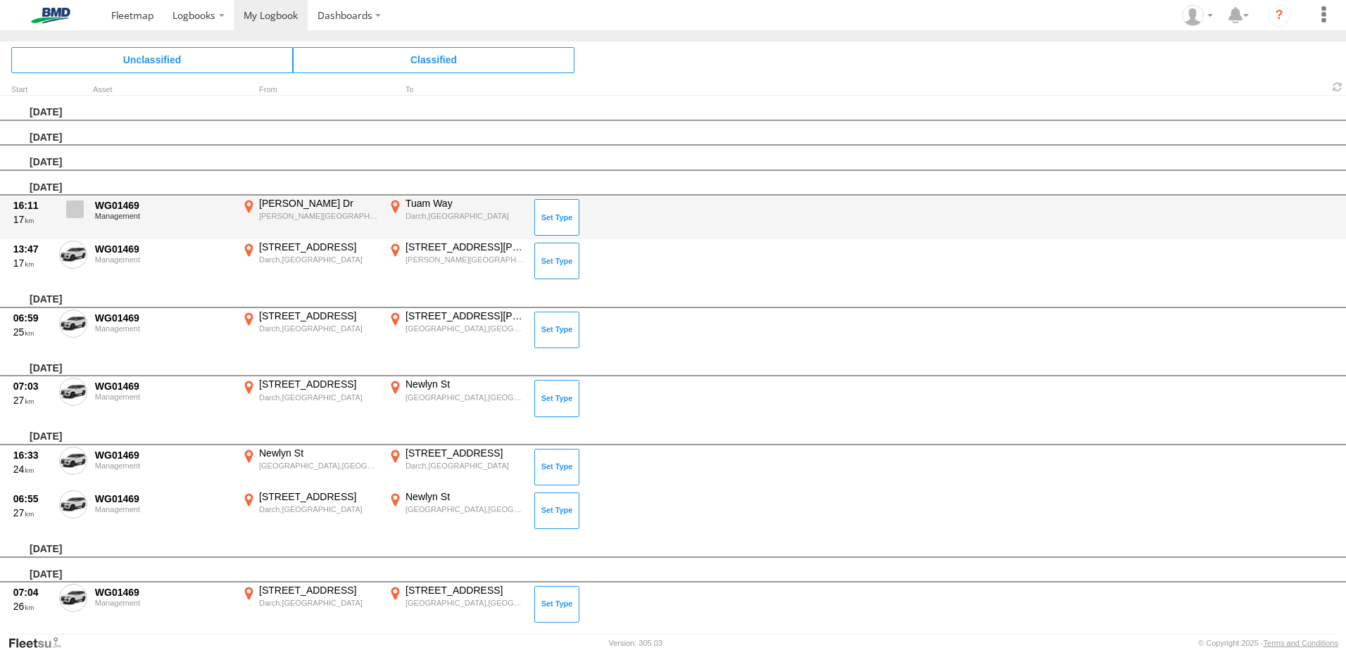
click at [70, 201] on span at bounding box center [75, 210] width 18 height 18
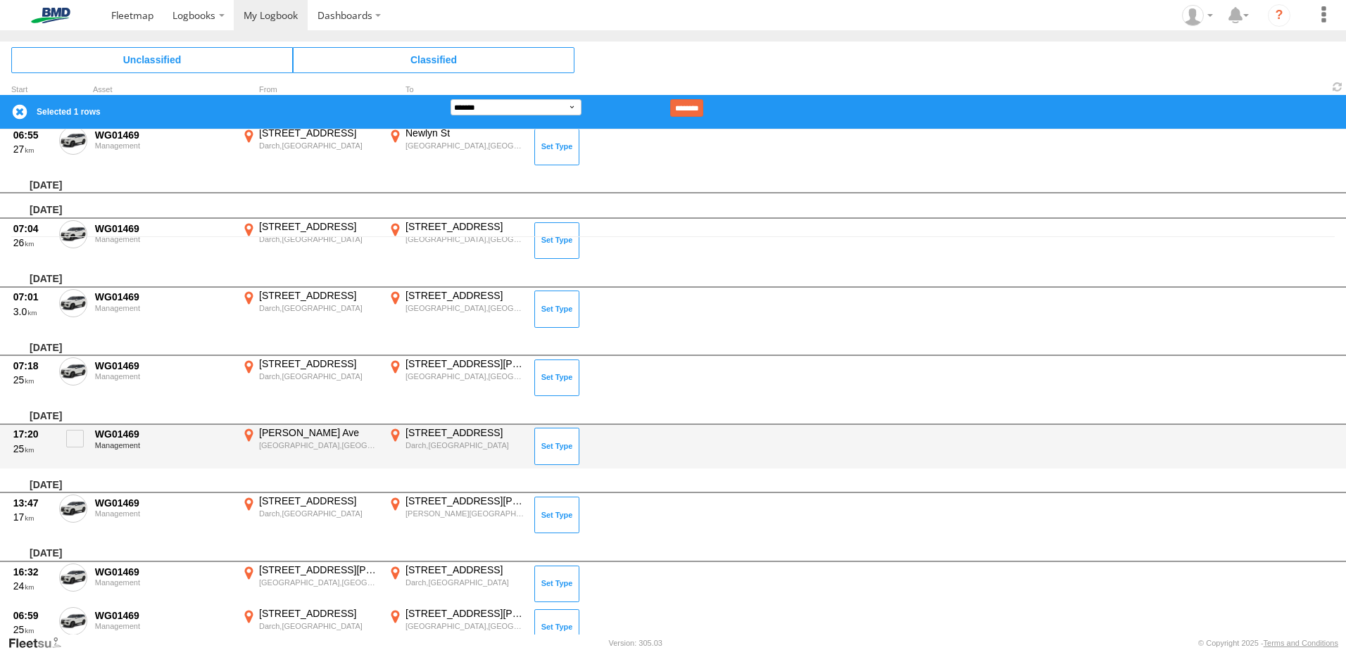
scroll to position [422, 0]
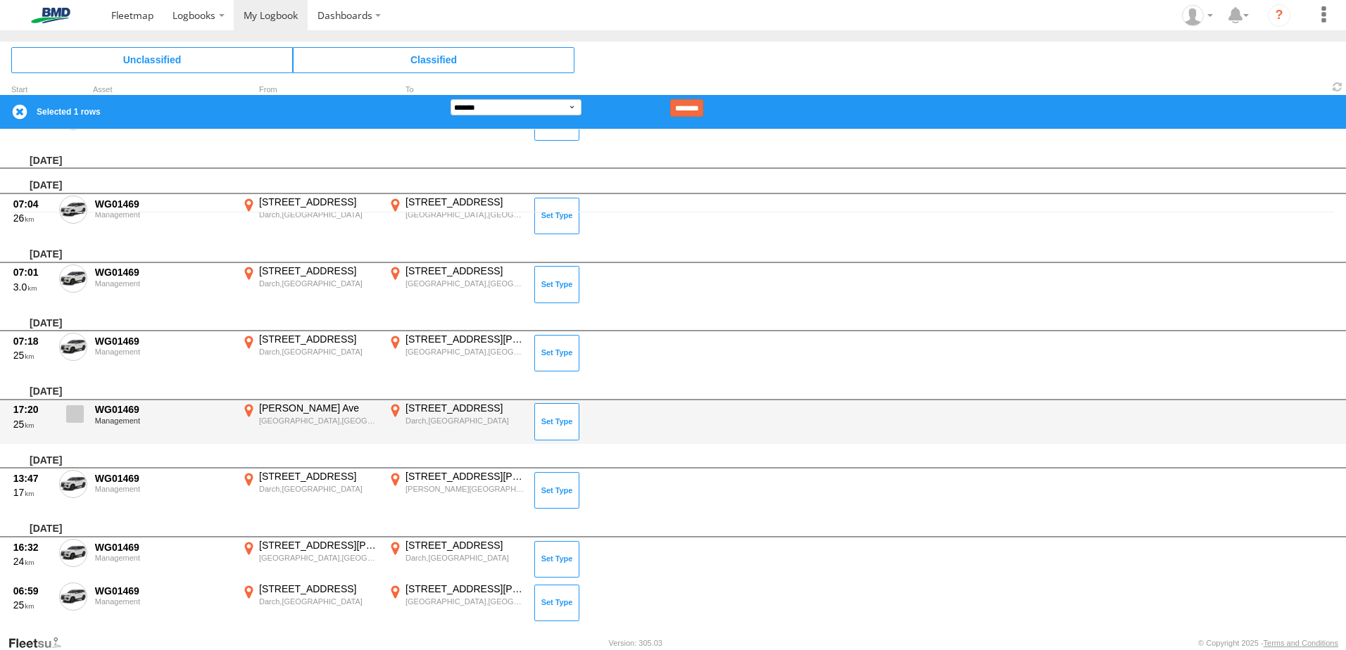
click at [78, 416] on span at bounding box center [75, 414] width 18 height 18
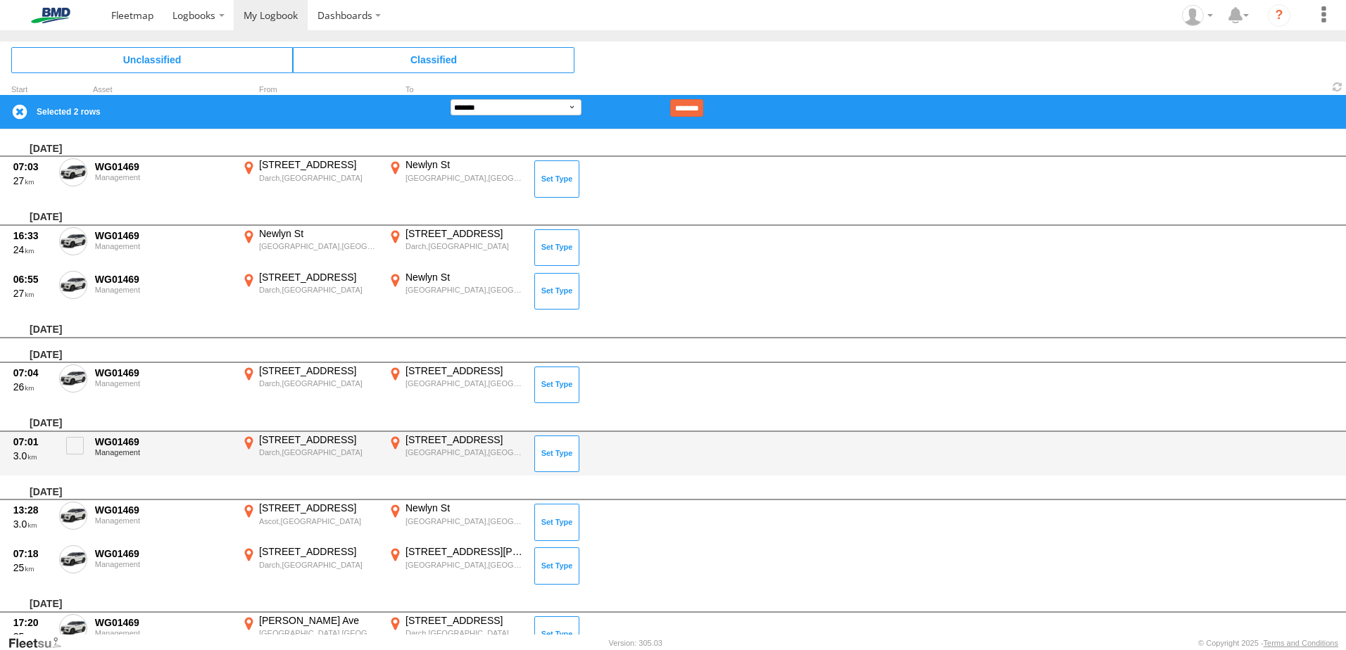
scroll to position [985, 0]
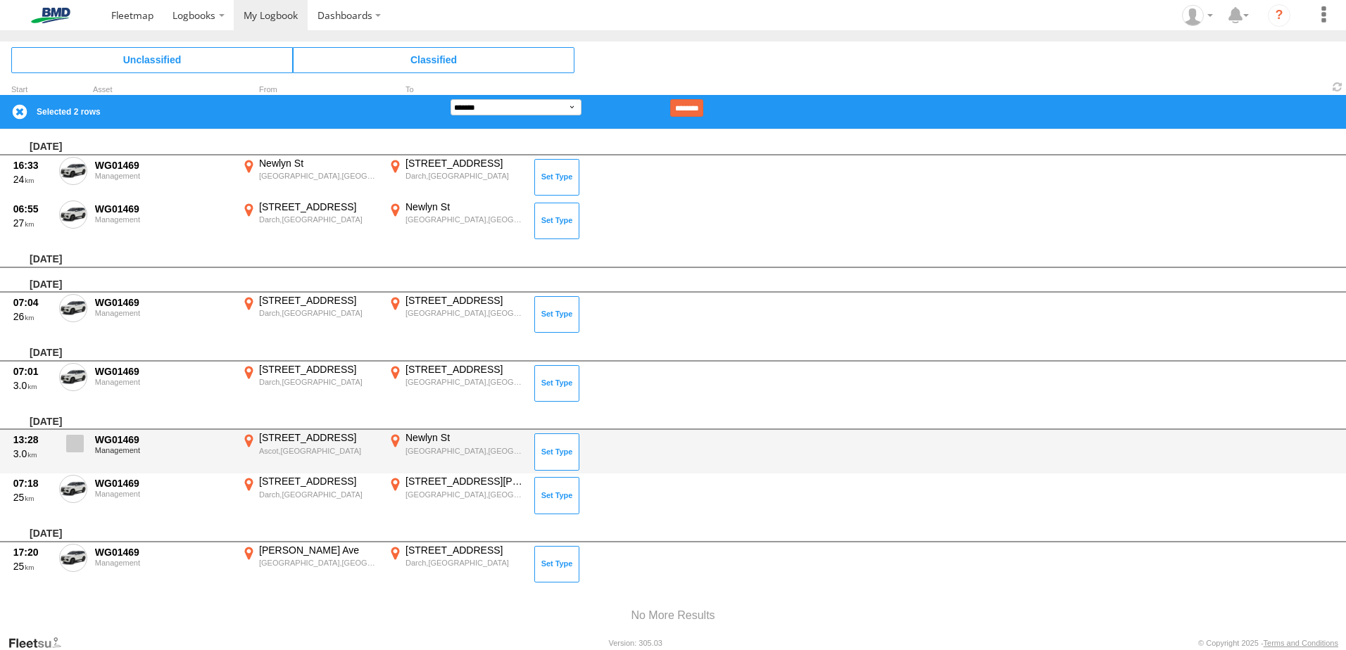
click at [75, 438] on span at bounding box center [75, 444] width 18 height 18
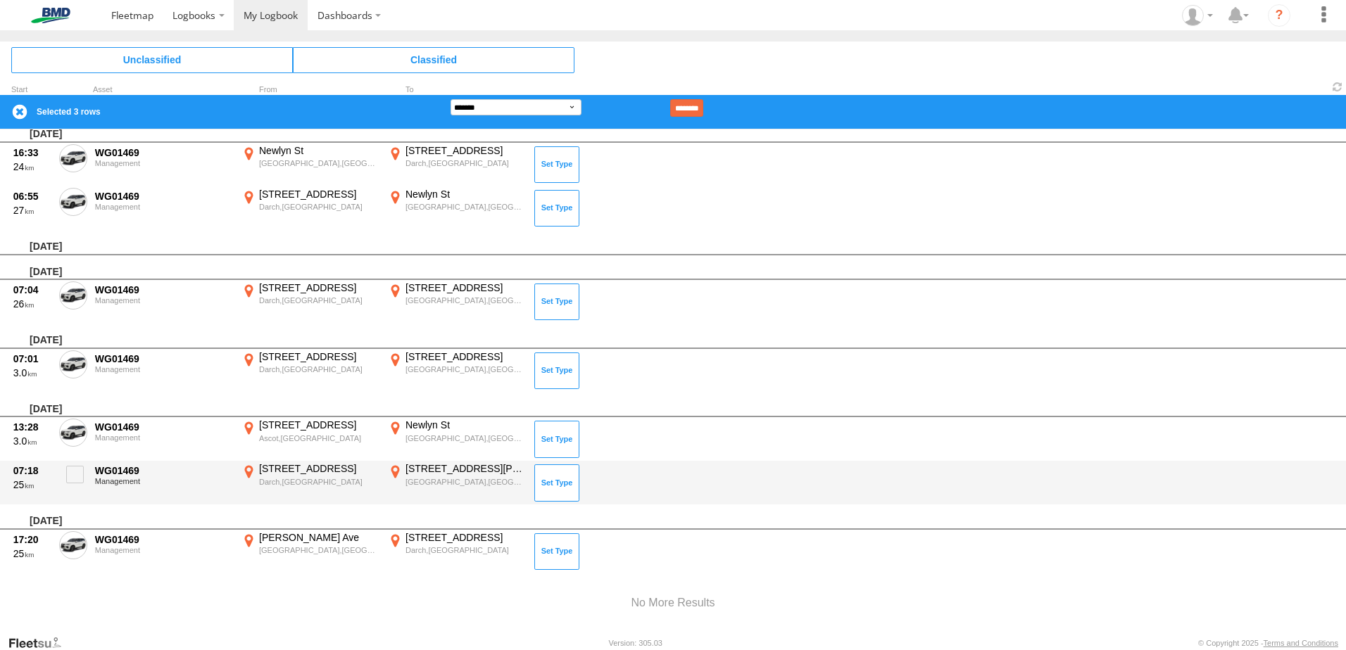
scroll to position [1019, 0]
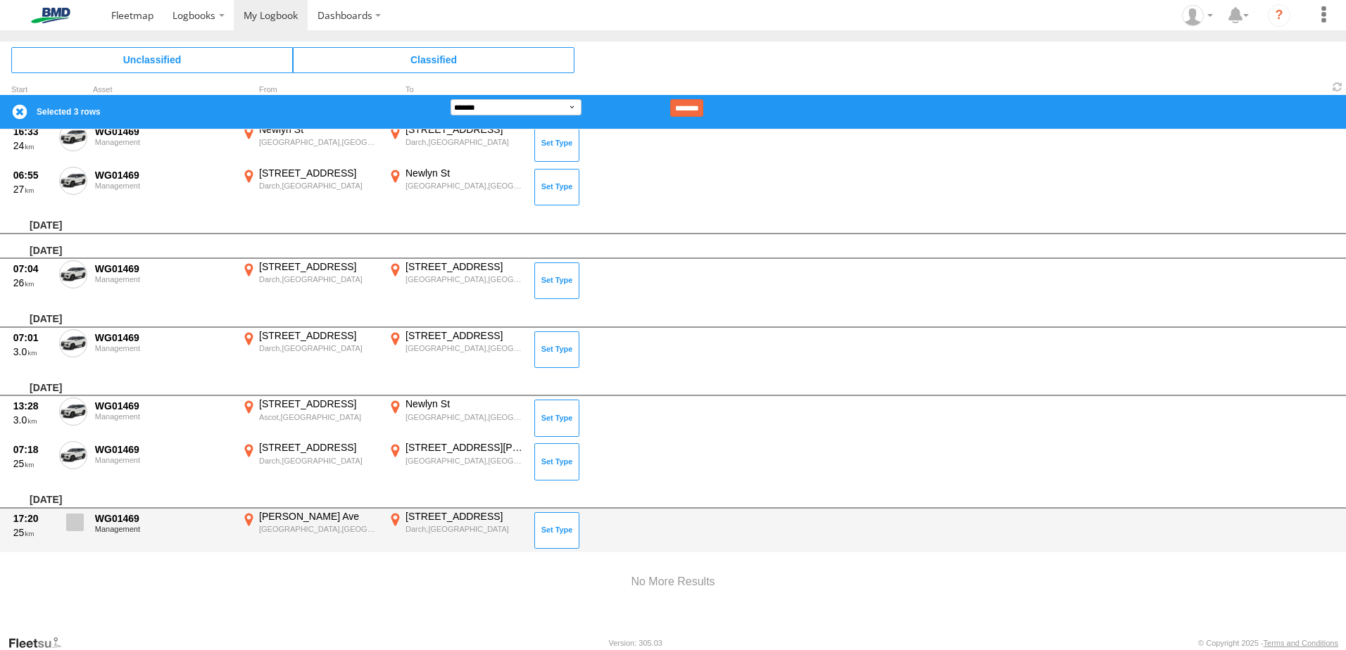
click at [73, 522] on span at bounding box center [75, 523] width 18 height 18
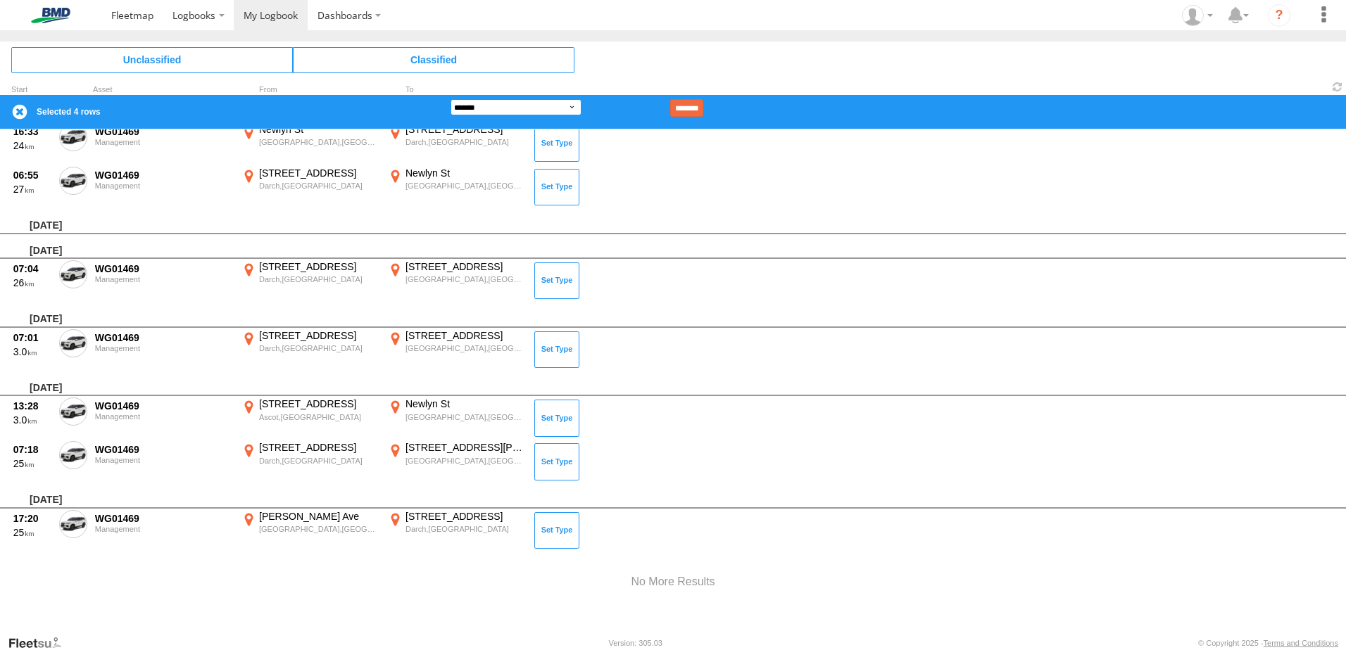
click at [580, 107] on select "**********" at bounding box center [515, 107] width 131 height 16
click at [450, 99] on select "**********" at bounding box center [515, 107] width 131 height 16
click at [714, 98] on div "**********" at bounding box center [673, 112] width 1346 height 34
click at [703, 103] on input "********" at bounding box center [686, 108] width 33 height 18
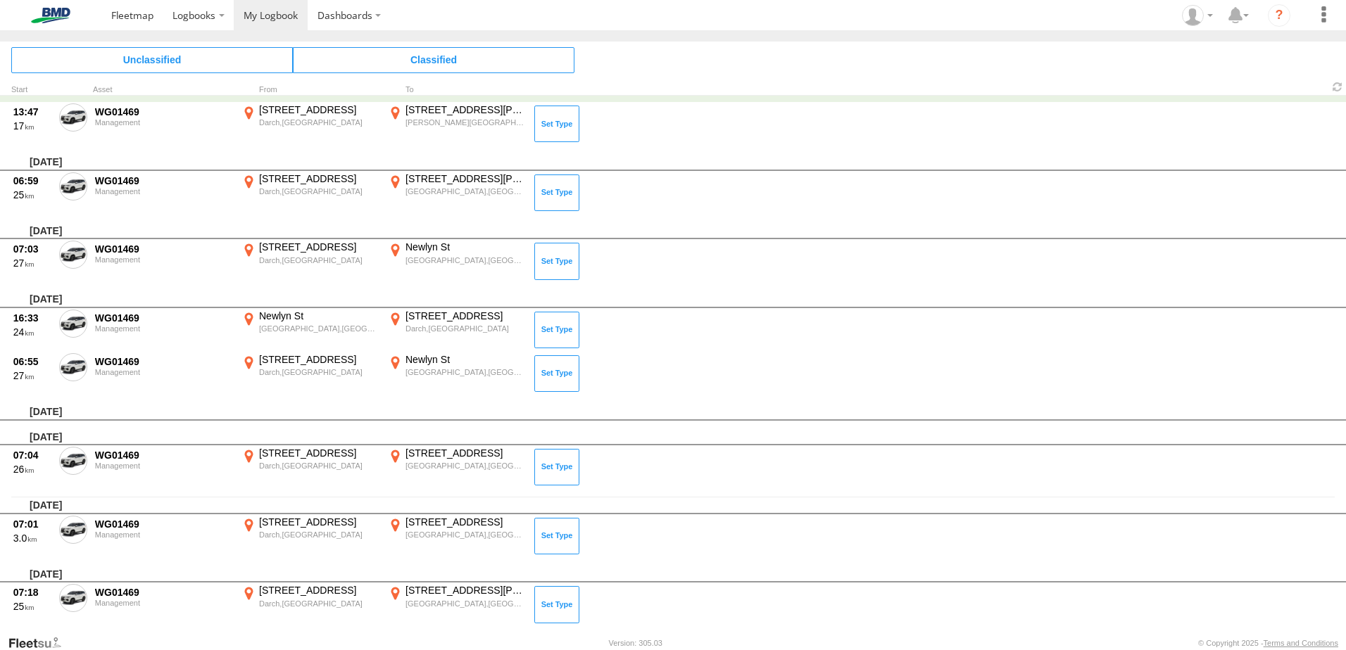
scroll to position [0, 0]
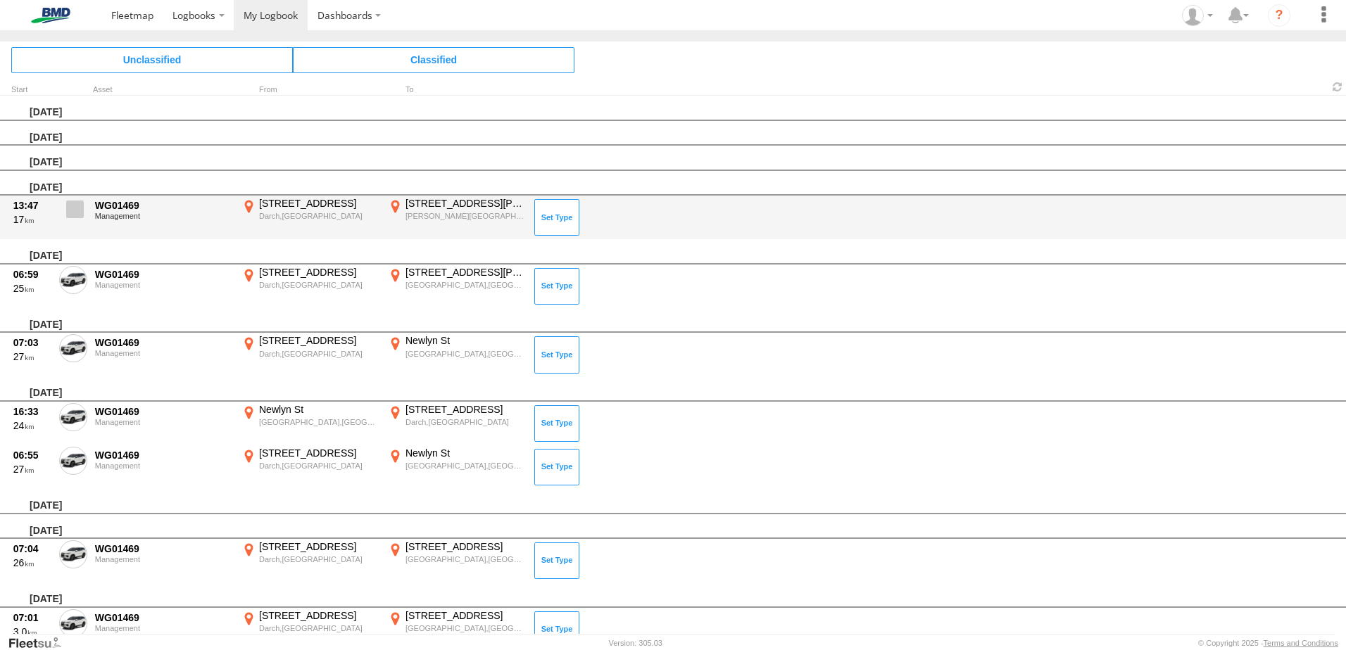
click at [70, 209] on span at bounding box center [75, 210] width 18 height 18
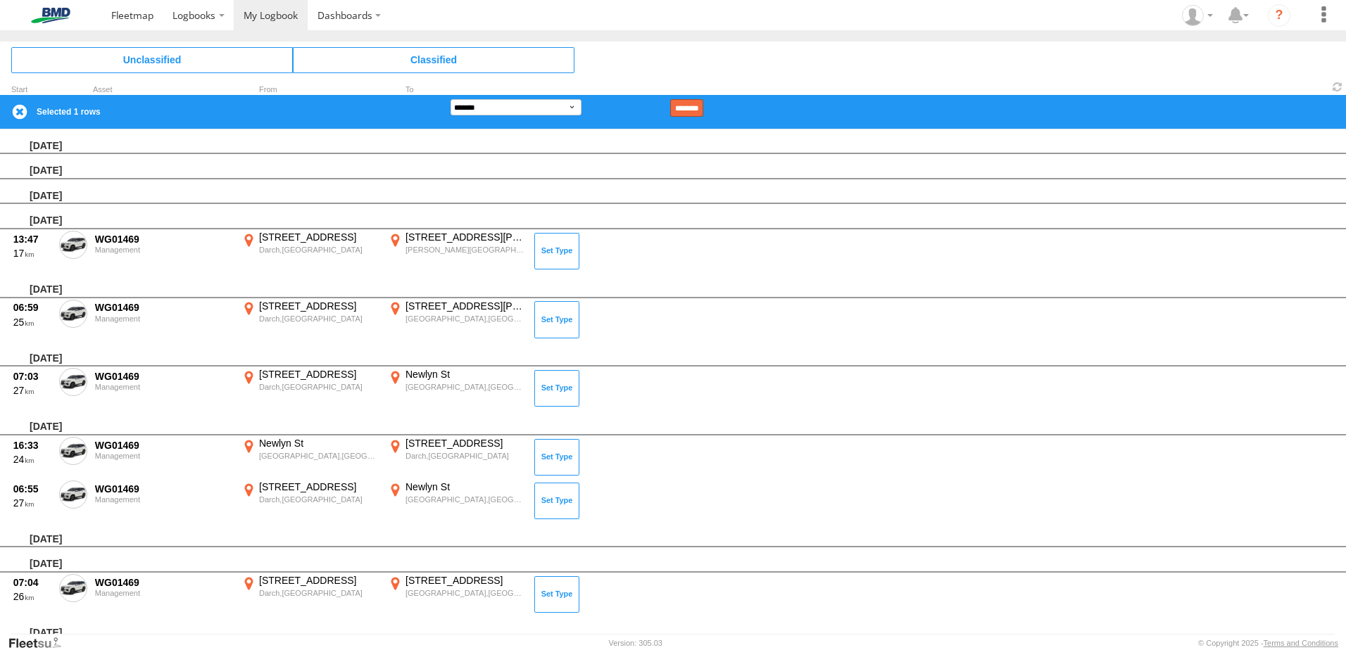
click at [703, 106] on input "********" at bounding box center [686, 108] width 33 height 18
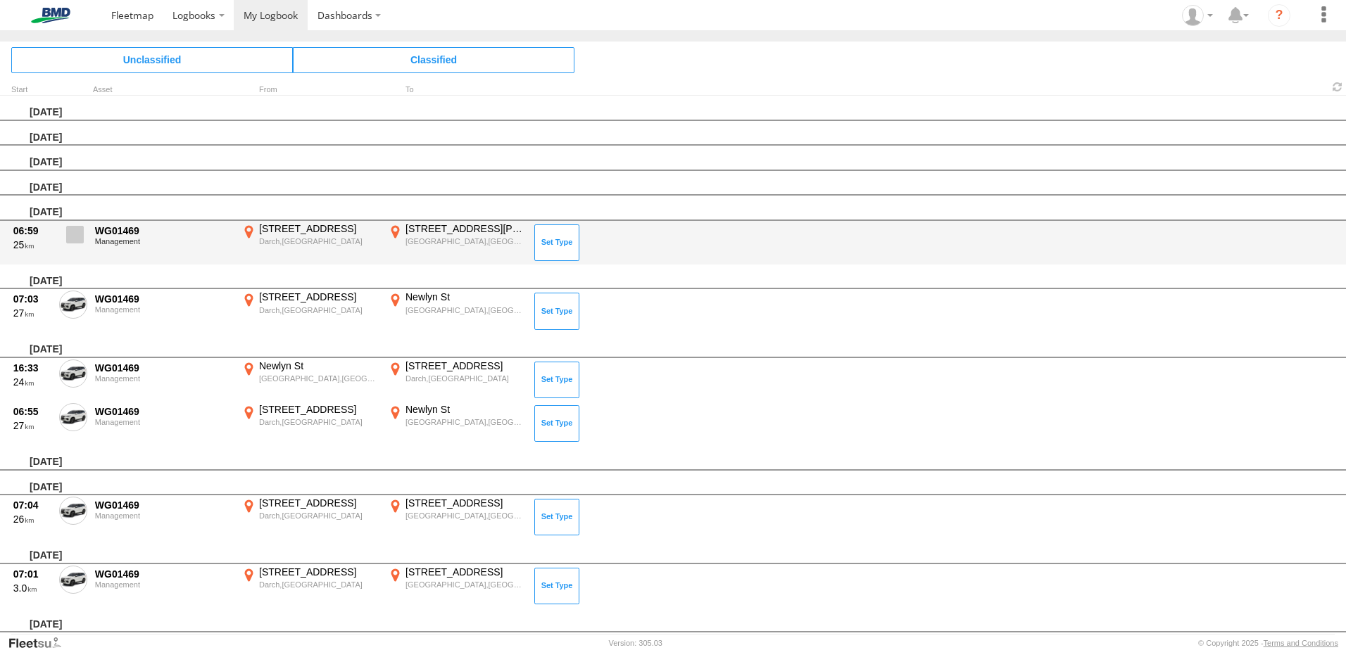
click at [79, 236] on span at bounding box center [75, 235] width 18 height 18
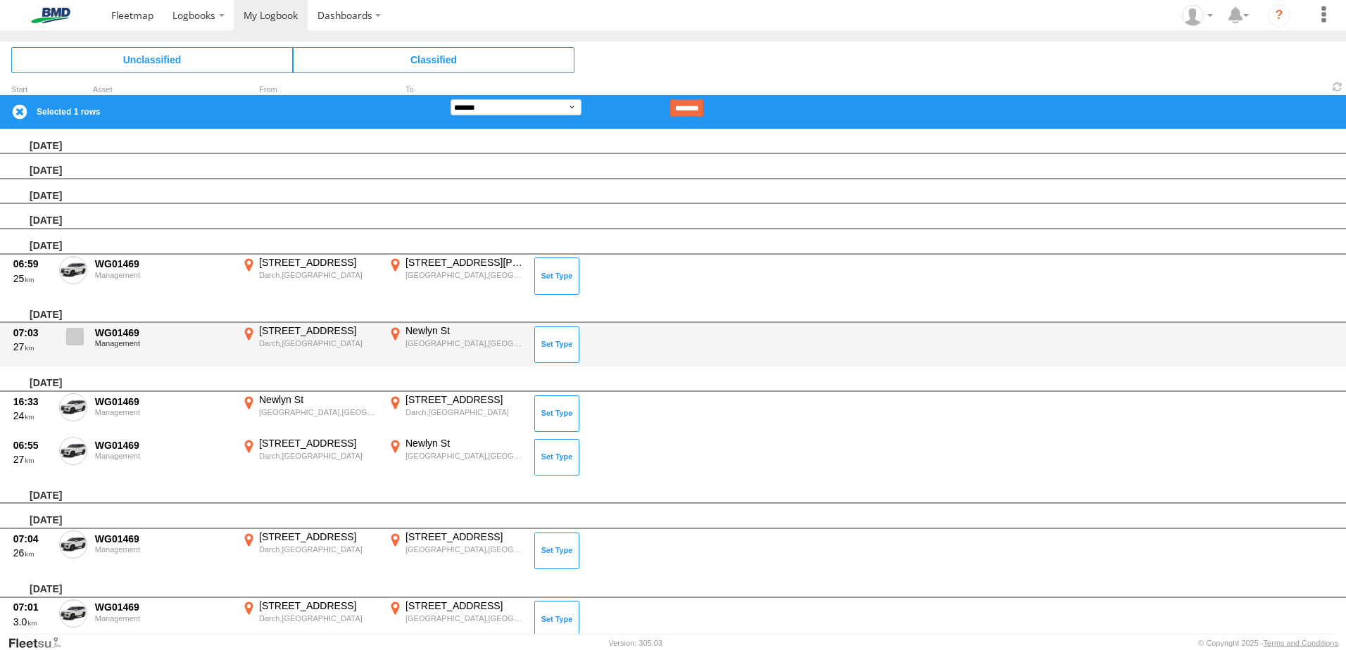
click at [77, 339] on span at bounding box center [75, 337] width 18 height 18
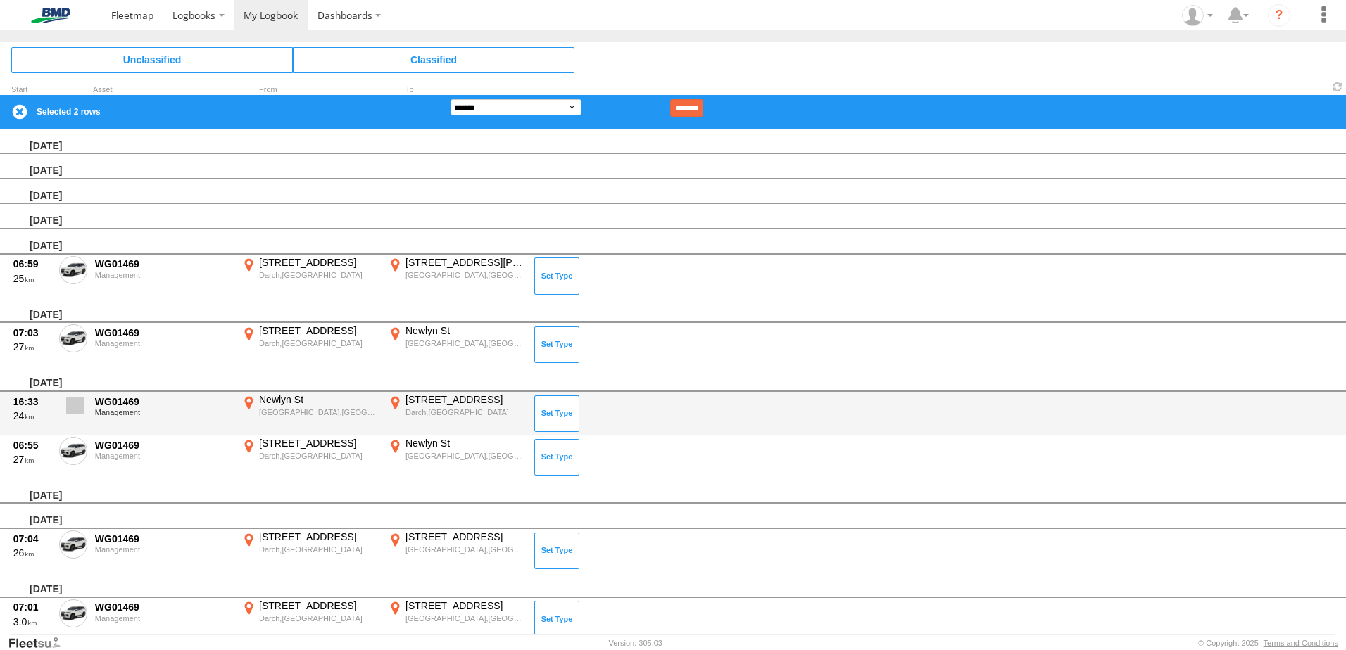
click at [74, 407] on span at bounding box center [75, 406] width 18 height 18
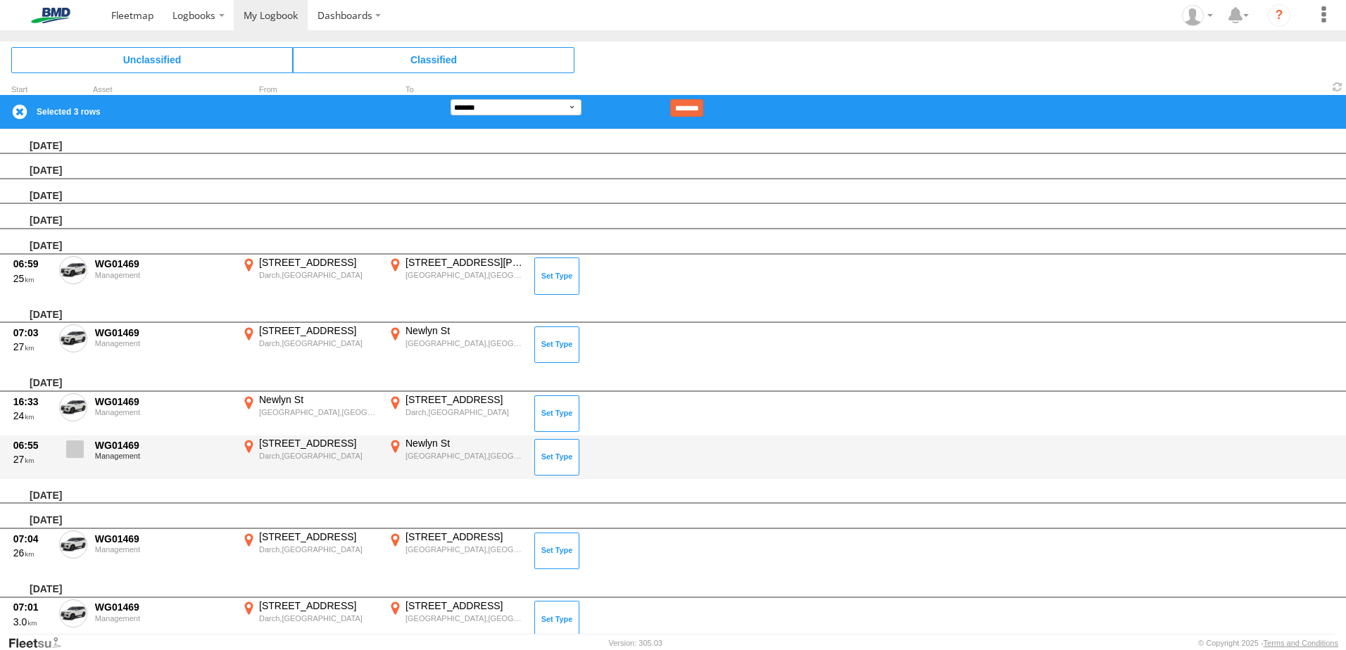
click at [75, 450] on span at bounding box center [75, 450] width 18 height 18
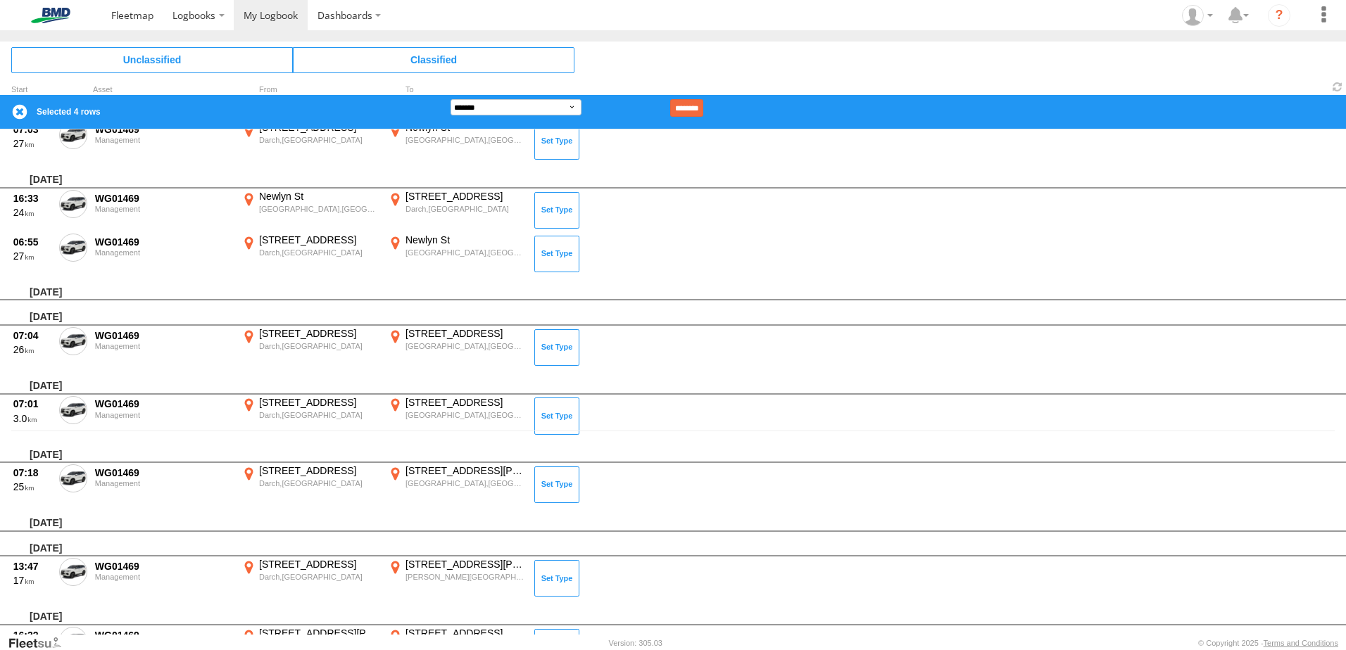
scroll to position [211, 0]
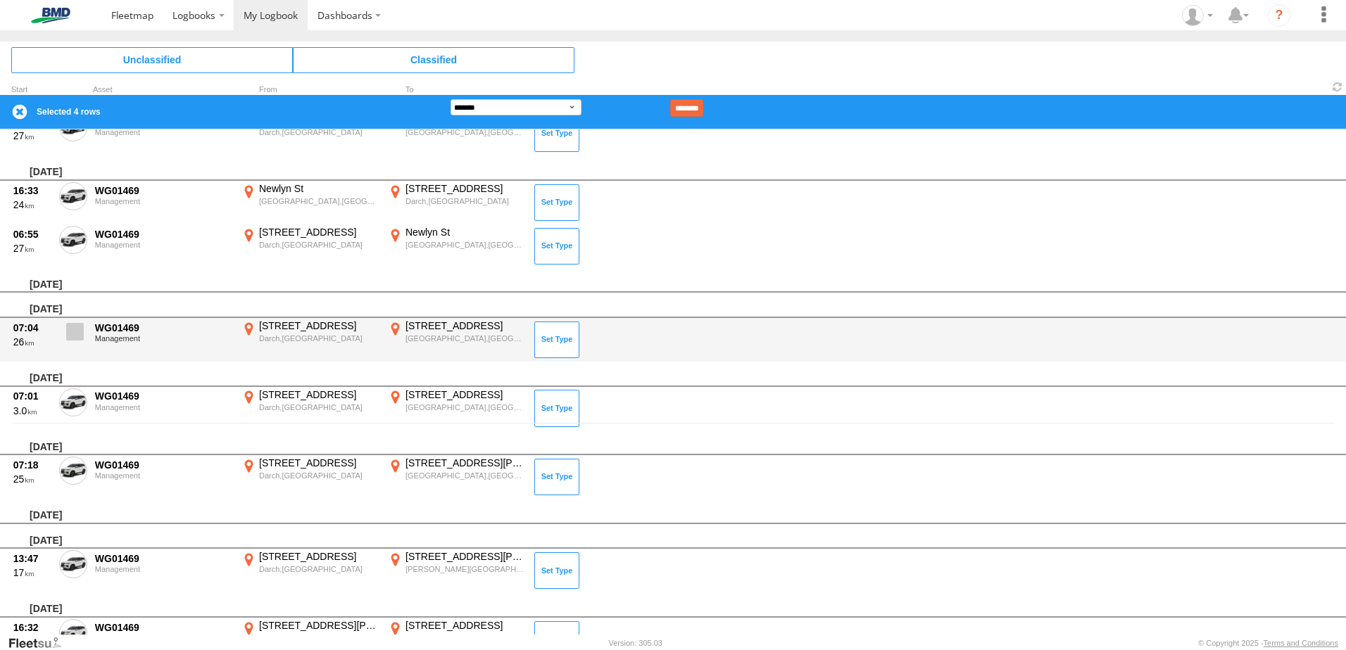
click at [70, 334] on span at bounding box center [75, 332] width 18 height 18
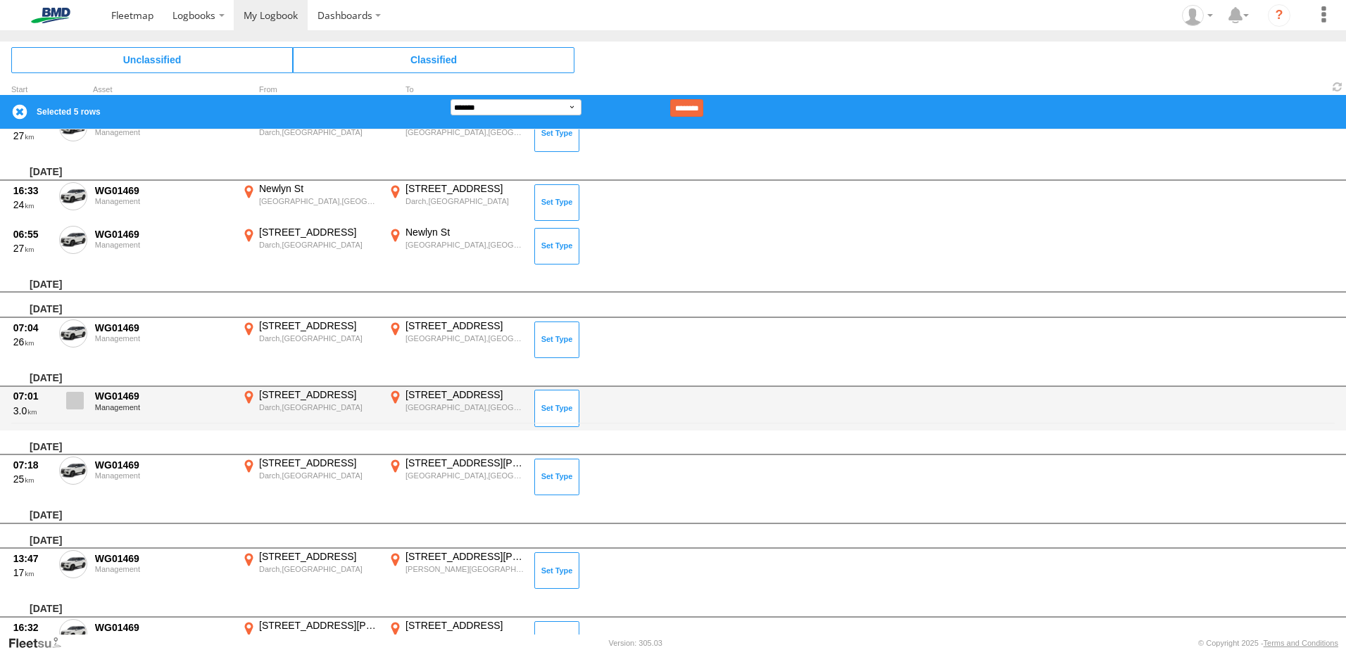
click at [78, 394] on span at bounding box center [75, 401] width 18 height 18
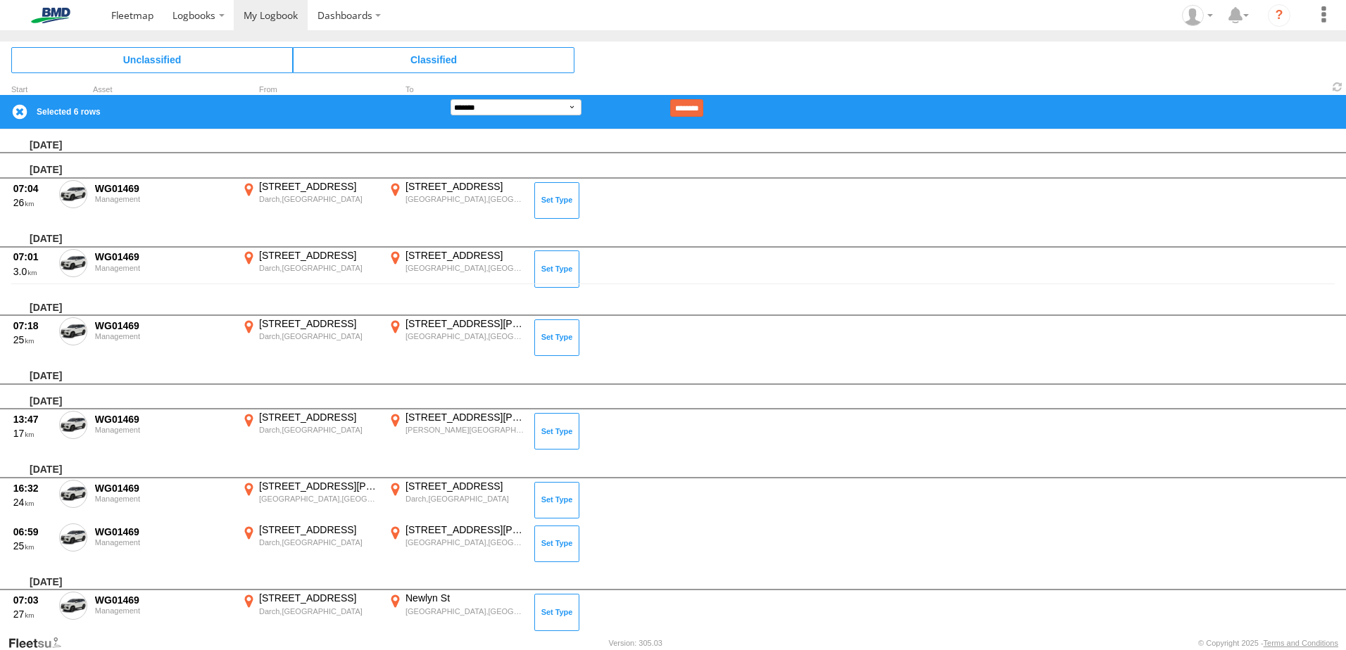
scroll to position [352, 0]
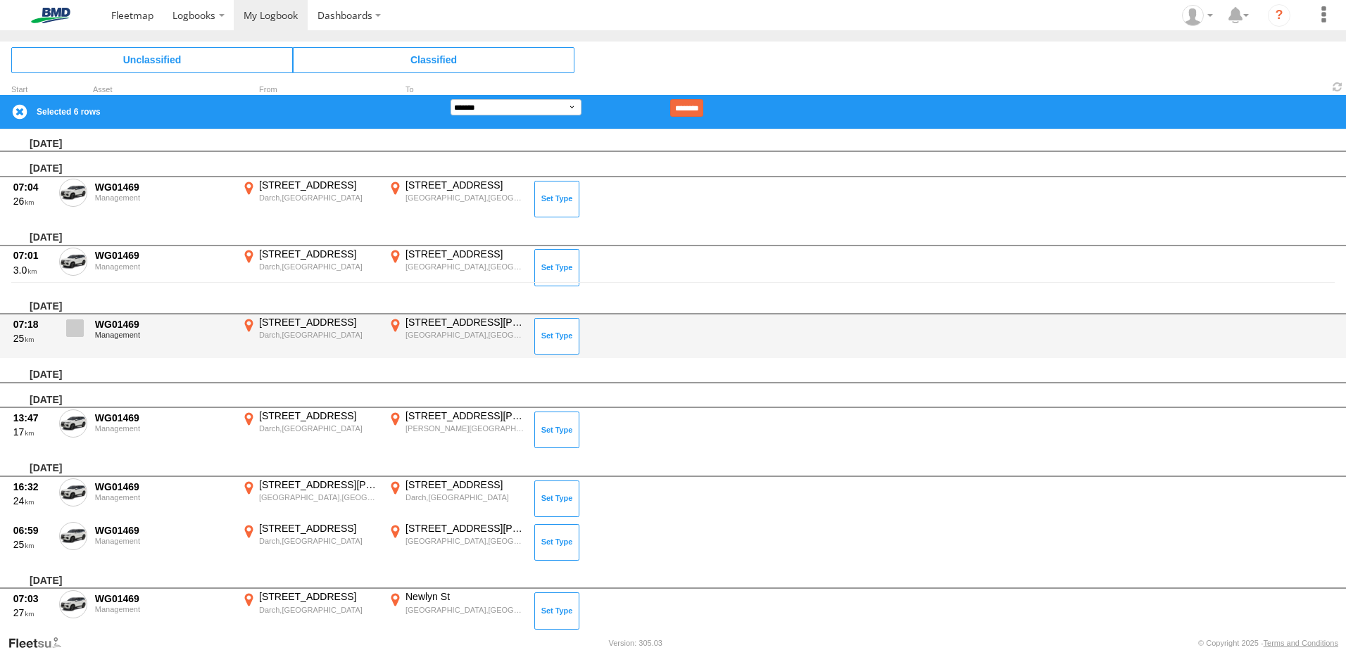
click at [72, 328] on span at bounding box center [75, 329] width 18 height 18
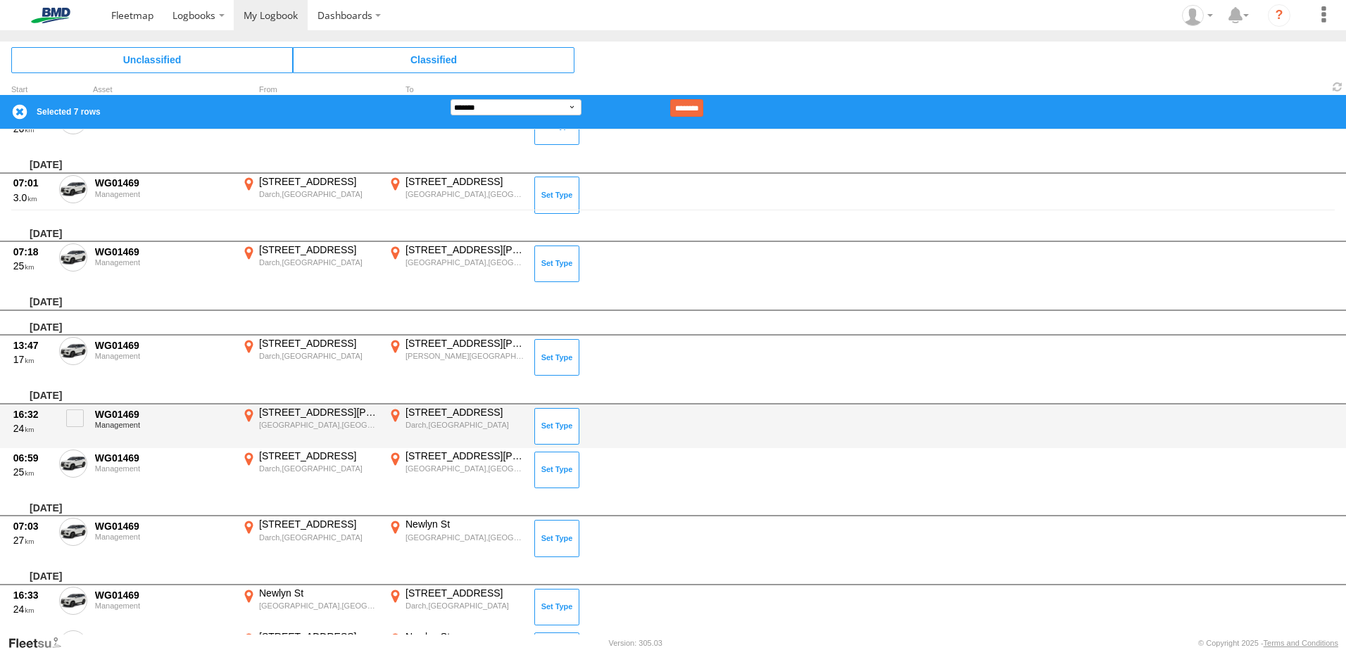
scroll to position [493, 0]
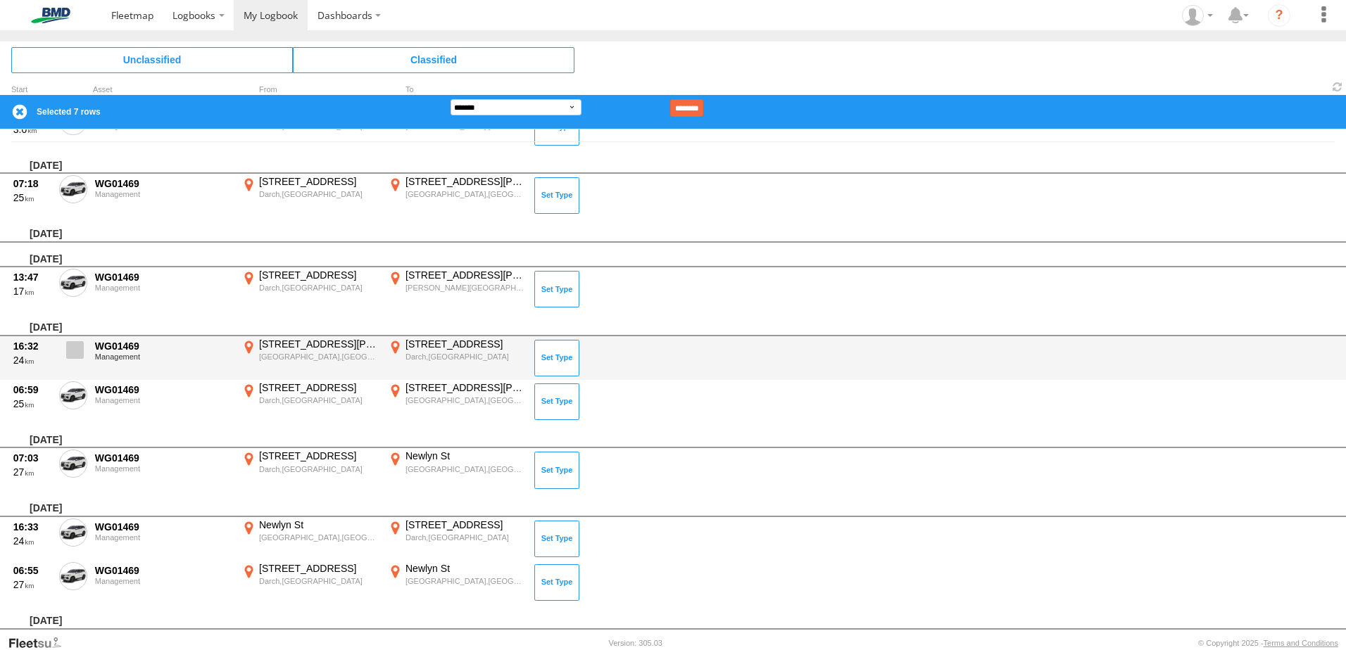
click at [73, 345] on span at bounding box center [75, 350] width 18 height 18
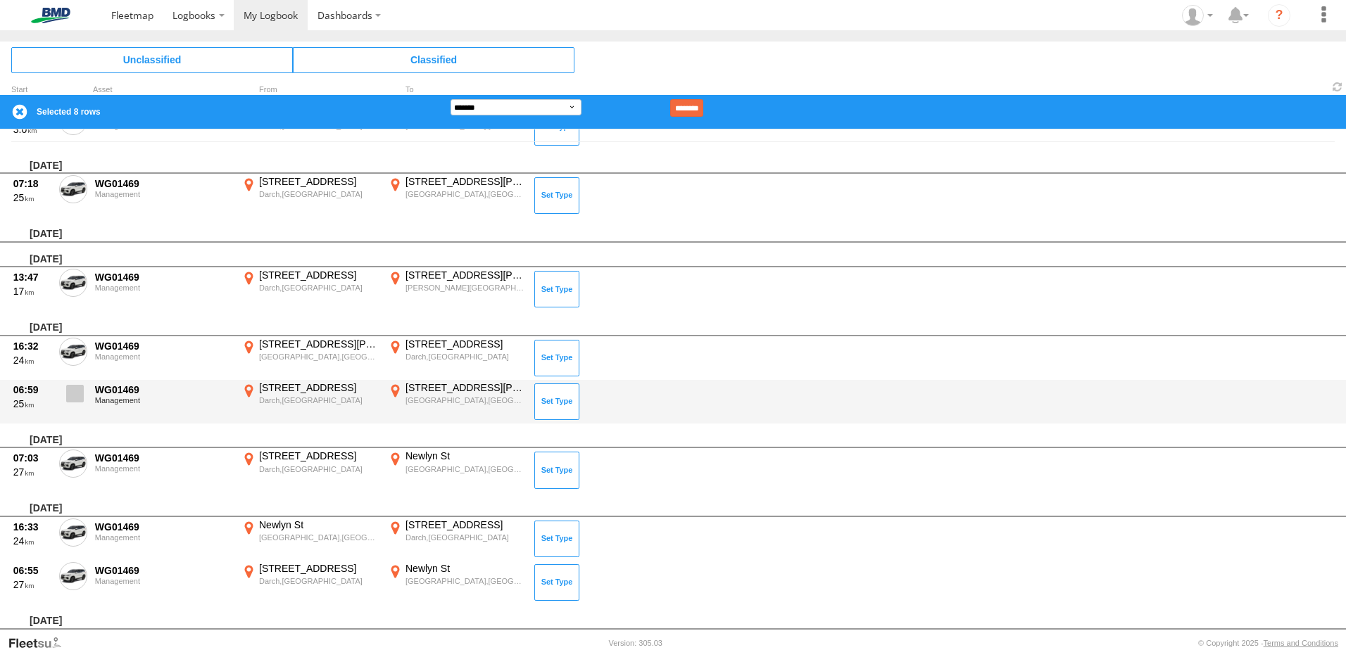
click at [72, 385] on span at bounding box center [75, 394] width 18 height 18
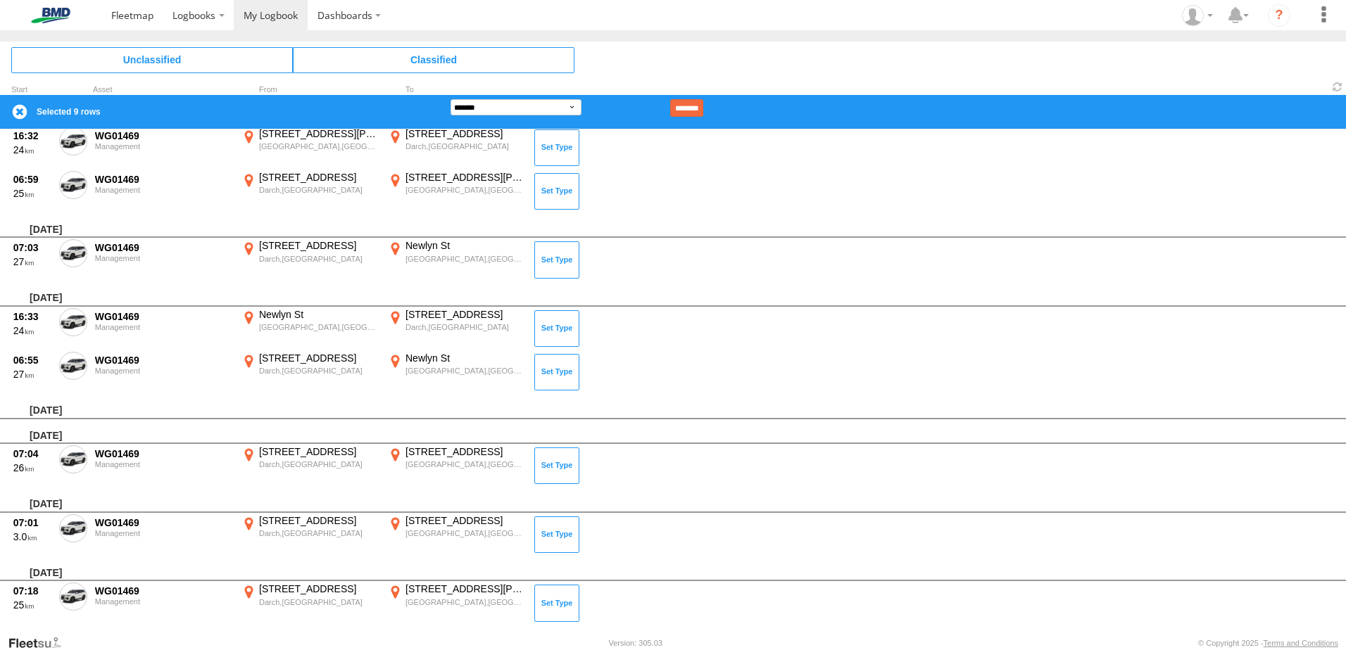
scroll to position [704, 0]
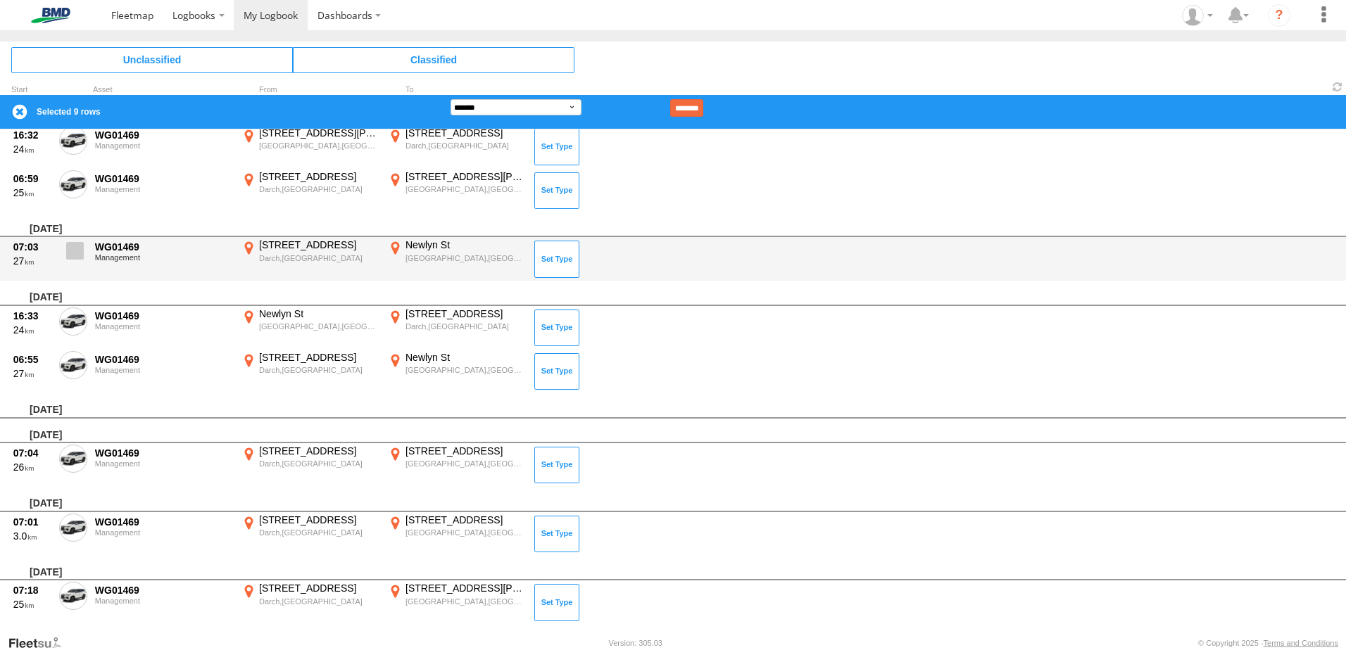
click at [65, 255] on label at bounding box center [73, 255] width 28 height 32
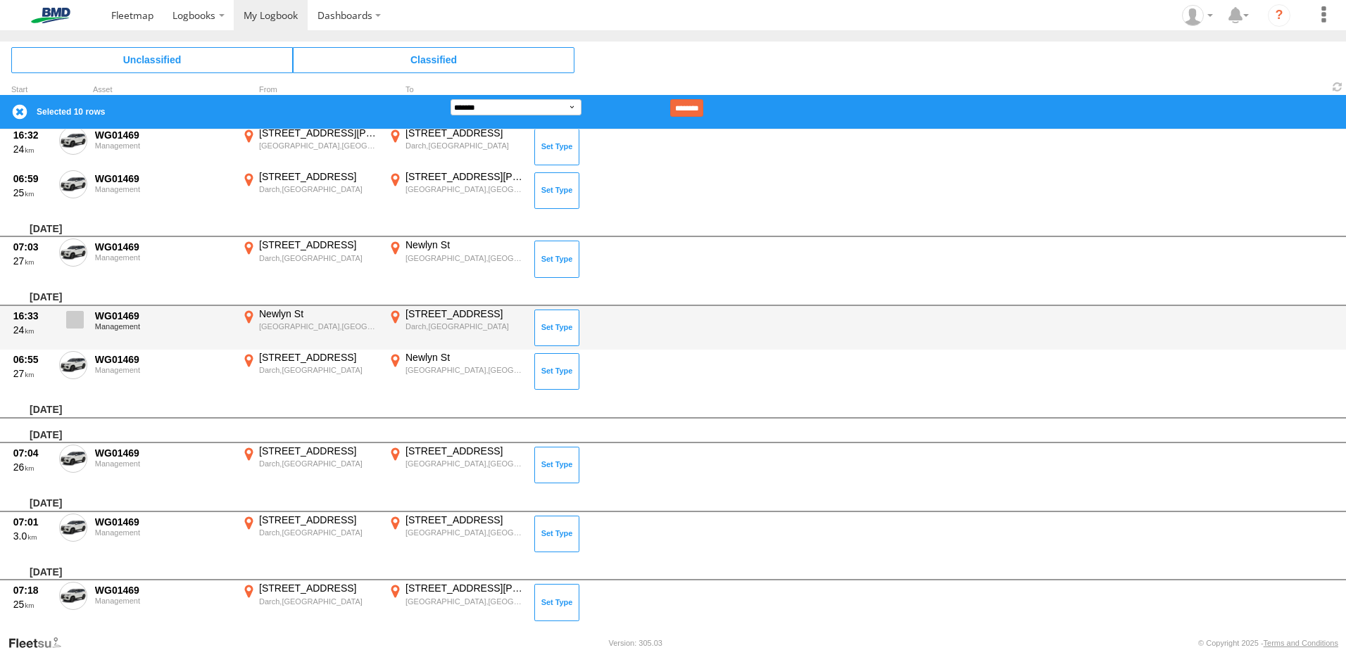
click at [85, 317] on label at bounding box center [73, 324] width 28 height 32
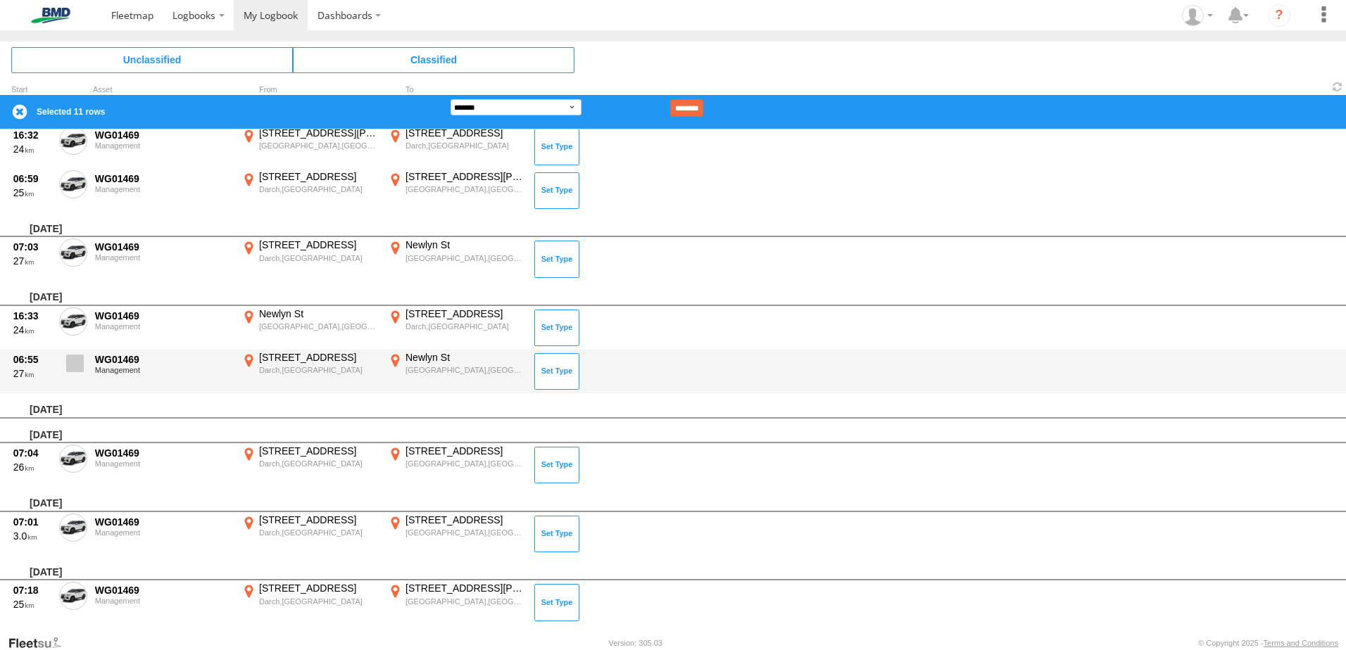
click at [70, 366] on span at bounding box center [75, 364] width 18 height 18
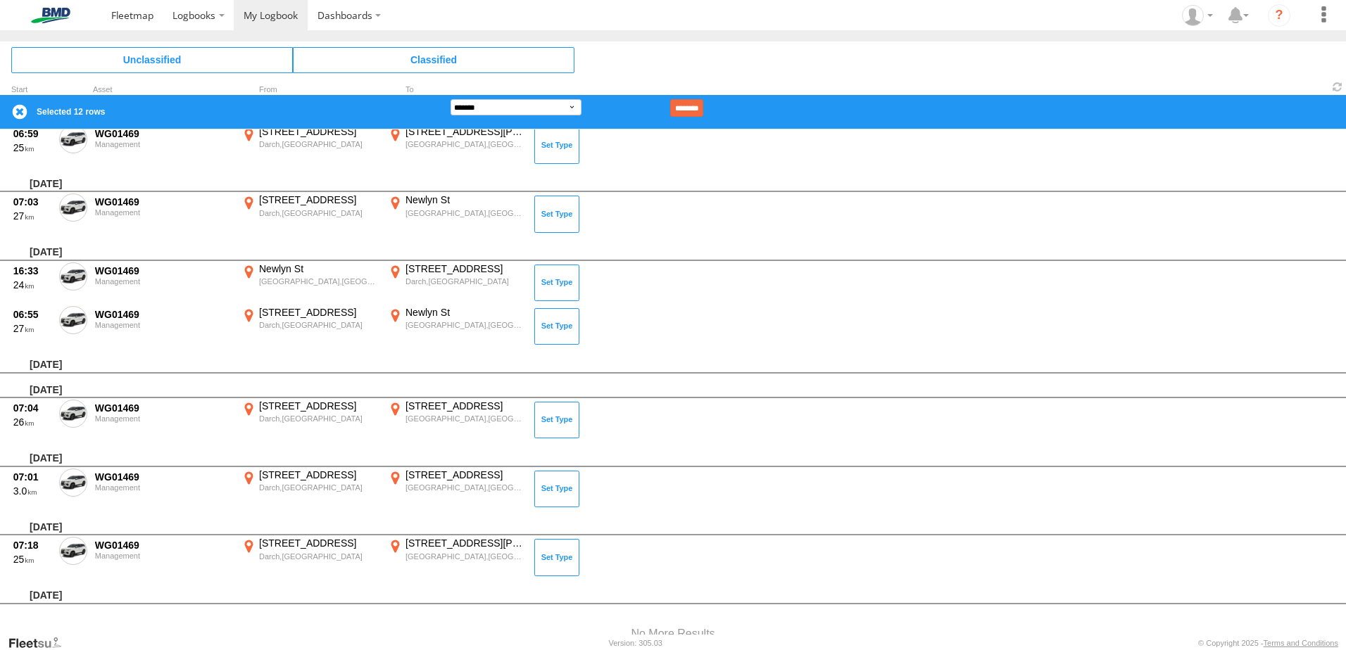
scroll to position [801, 0]
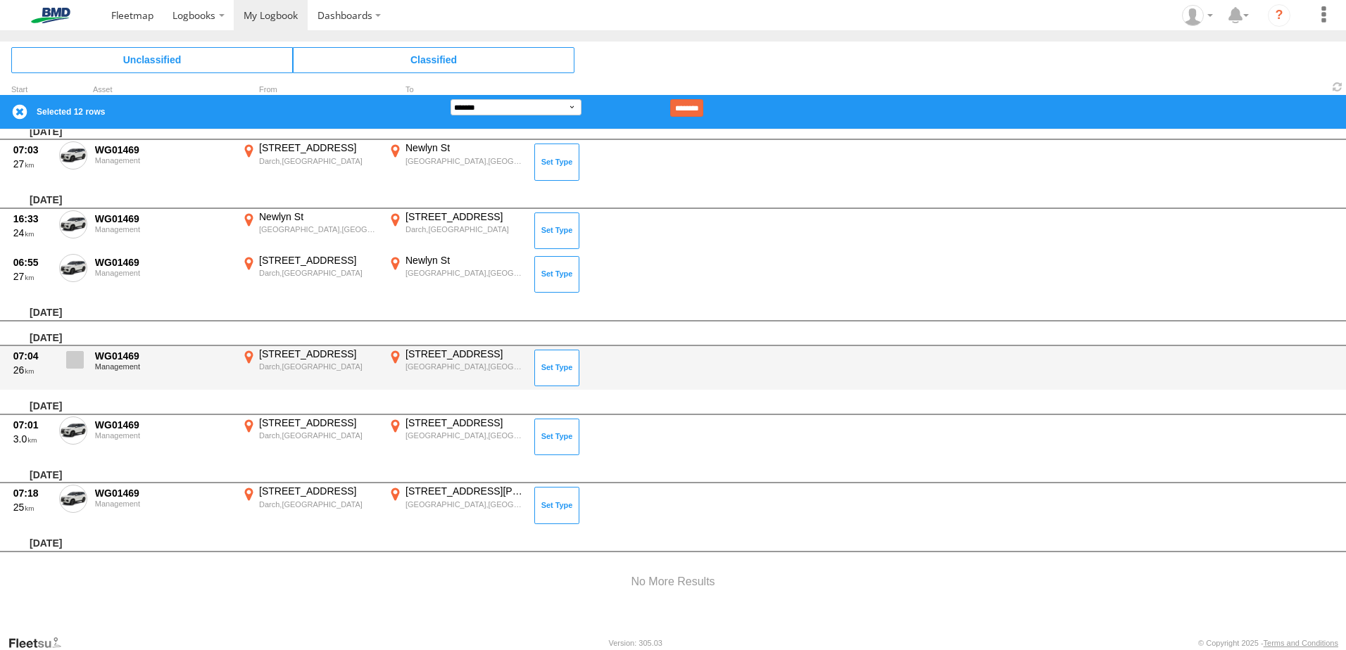
click at [78, 358] on span at bounding box center [75, 360] width 18 height 18
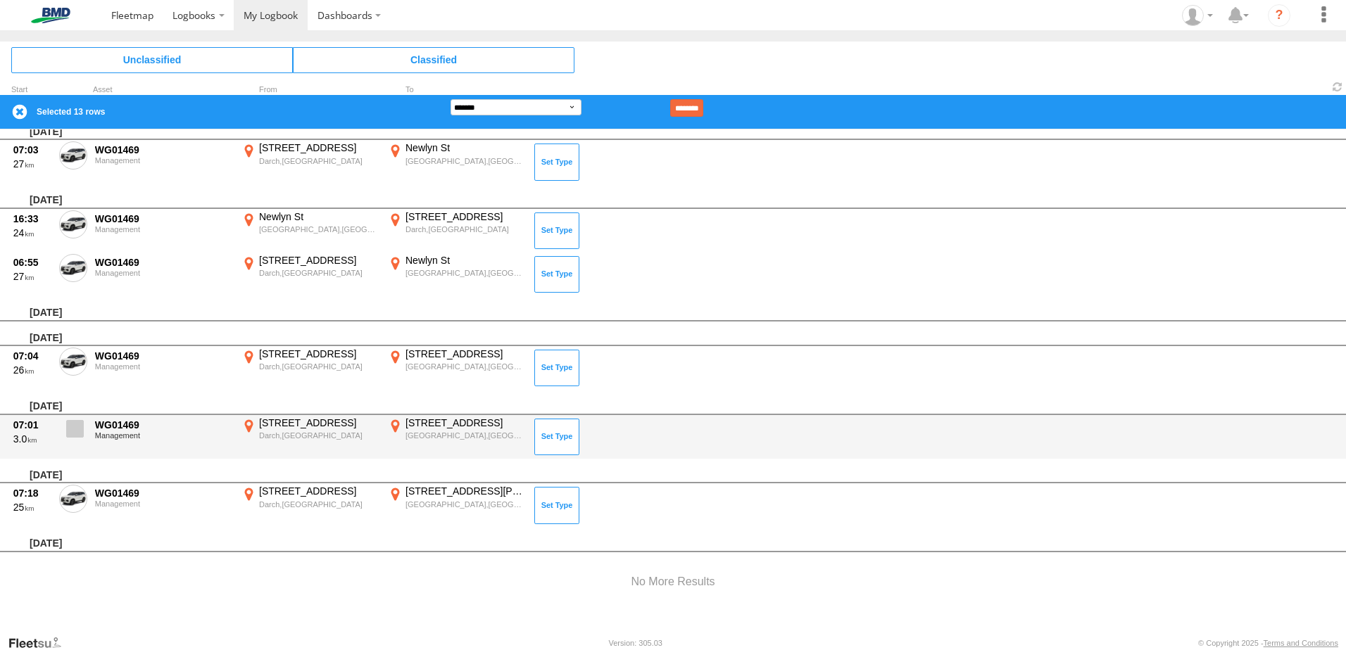
click at [77, 424] on span at bounding box center [75, 429] width 18 height 18
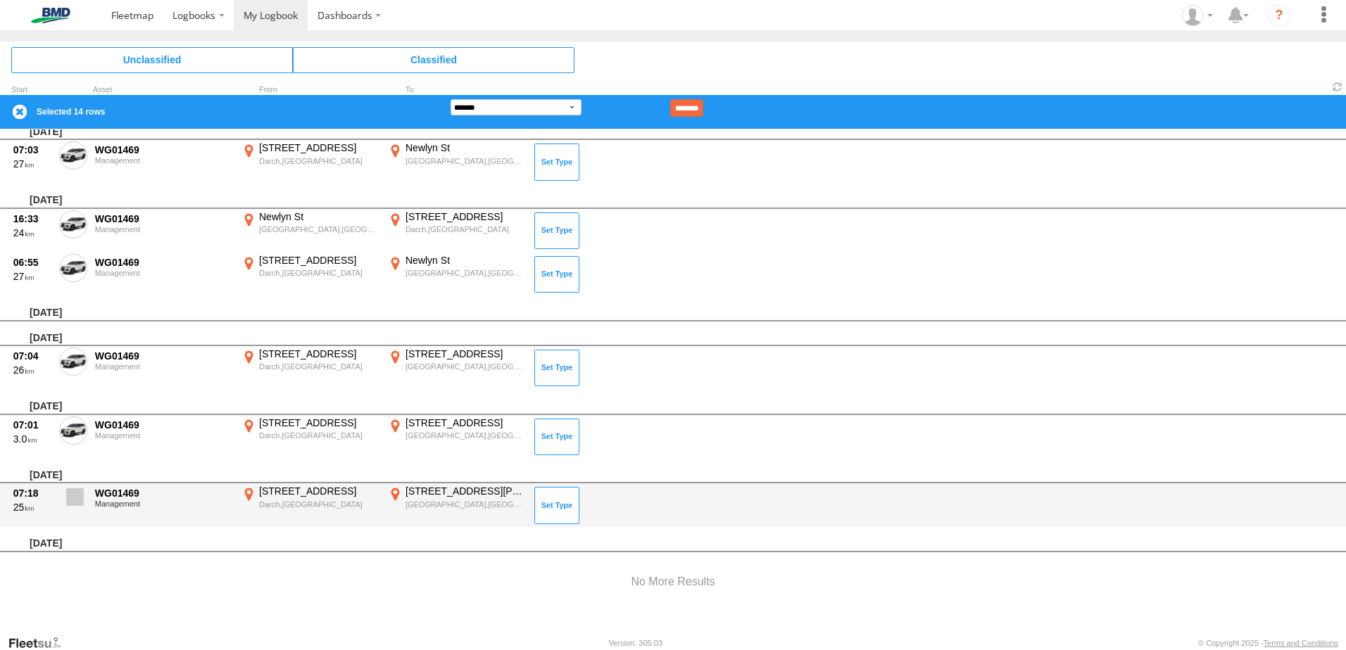
click at [70, 496] on span at bounding box center [75, 497] width 18 height 18
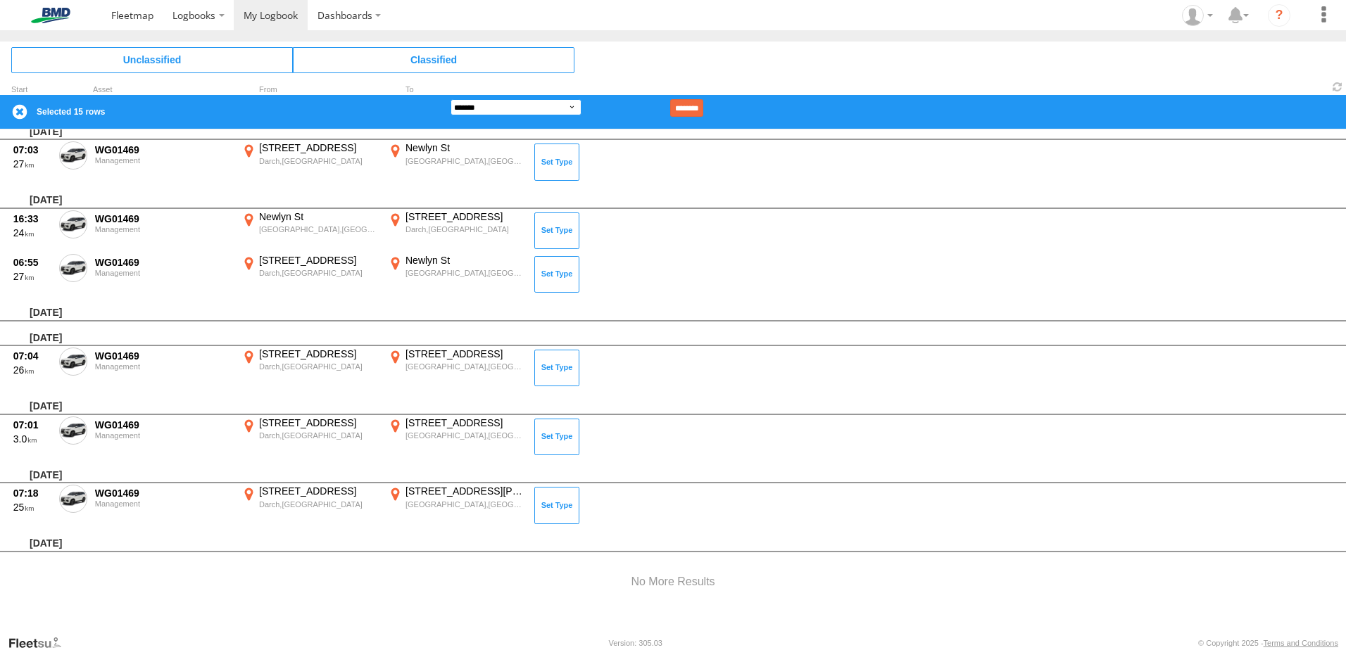
click at [571, 108] on select "**********" at bounding box center [515, 107] width 131 height 16
click at [450, 99] on select "**********" at bounding box center [515, 107] width 131 height 16
click at [703, 102] on input "********" at bounding box center [686, 108] width 33 height 18
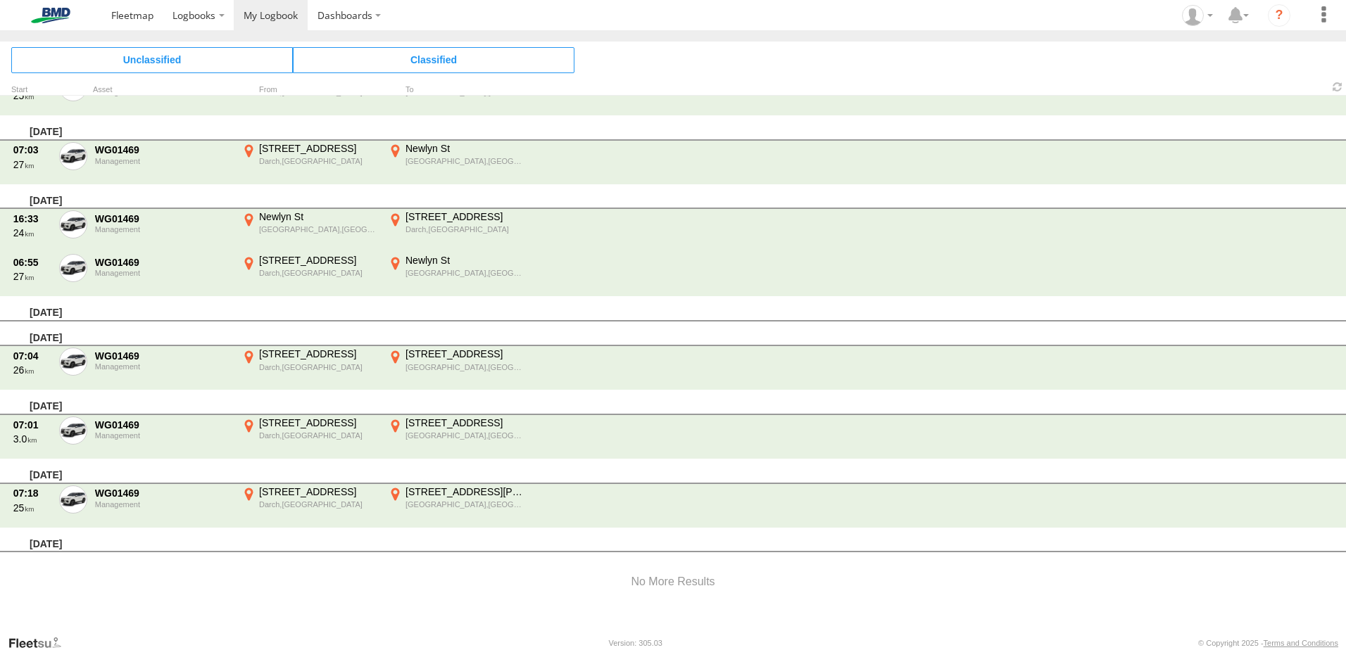
scroll to position [113, 0]
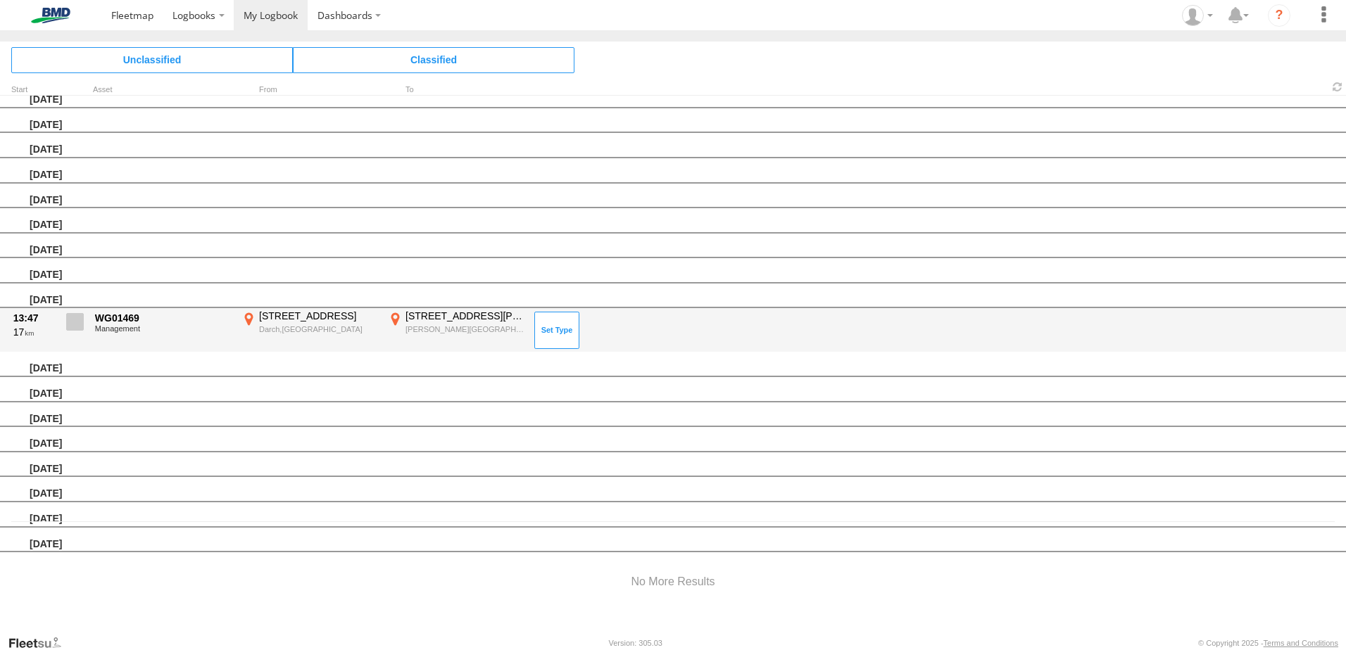
click at [71, 315] on span at bounding box center [75, 322] width 18 height 18
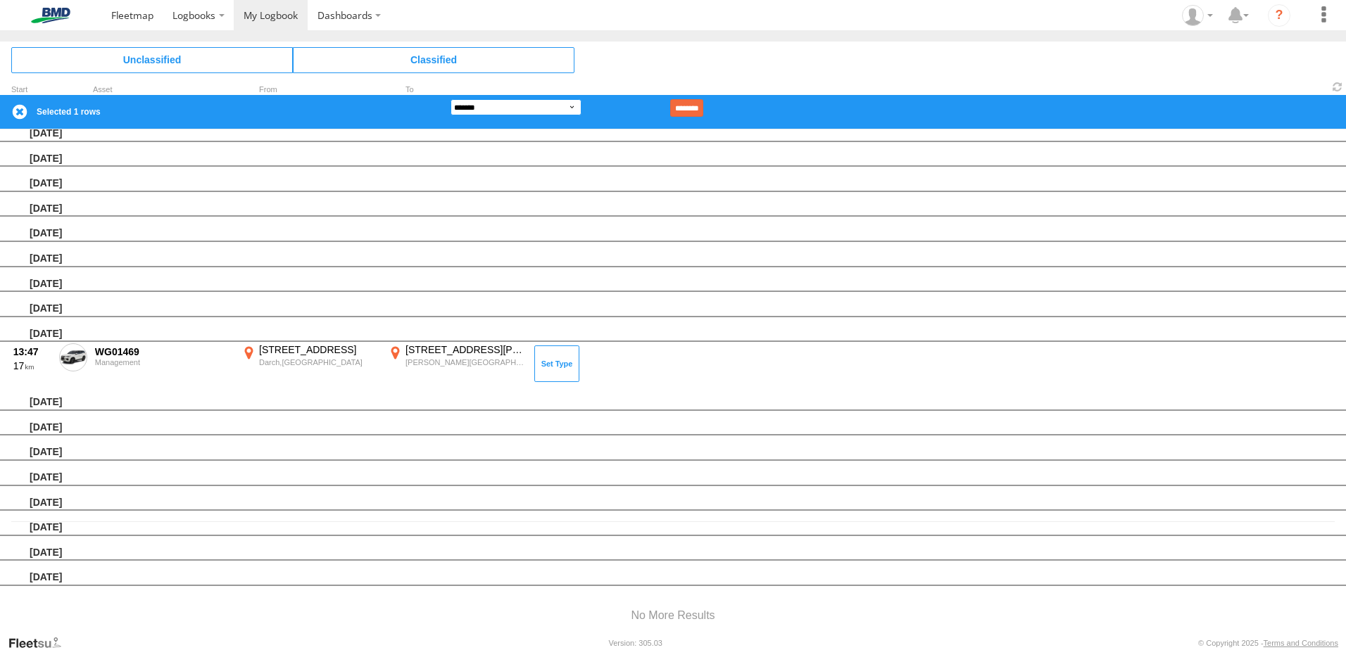
click at [577, 103] on select "**********" at bounding box center [515, 107] width 131 height 16
select select "**"
click at [450, 99] on select "**********" at bounding box center [515, 107] width 131 height 16
click at [703, 105] on input "********" at bounding box center [686, 108] width 33 height 18
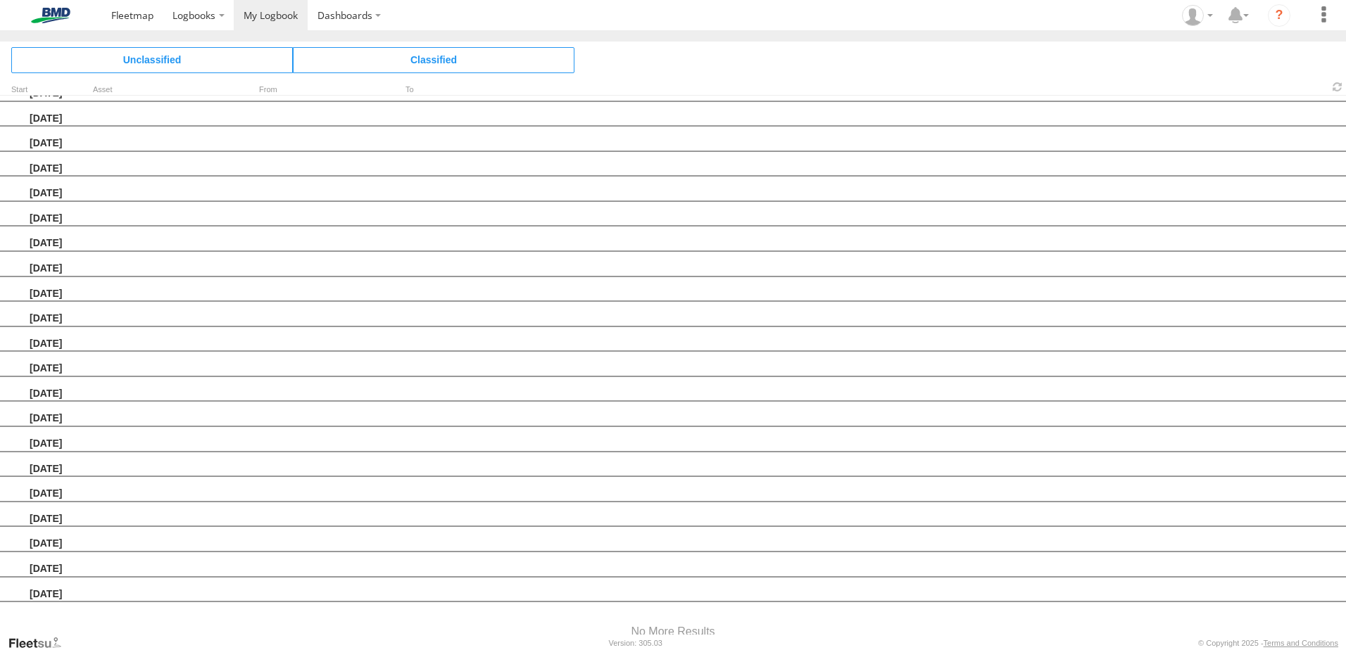
scroll to position [0, 0]
